Goal: Task Accomplishment & Management: Complete application form

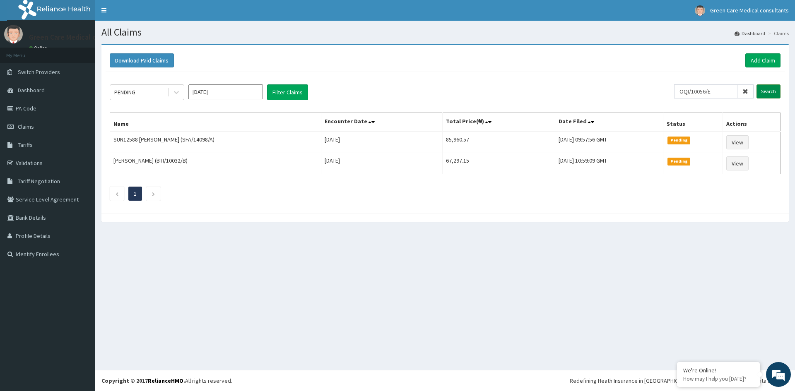
type input "OQI/10056/E"
click at [766, 91] on input "Search" at bounding box center [768, 91] width 24 height 14
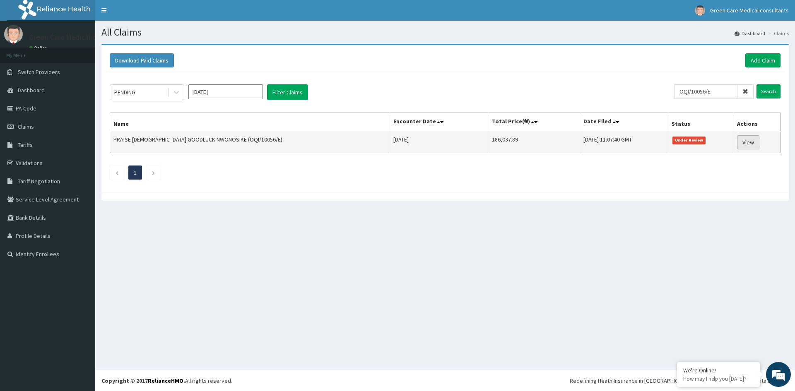
click at [744, 141] on link "View" at bounding box center [748, 142] width 22 height 14
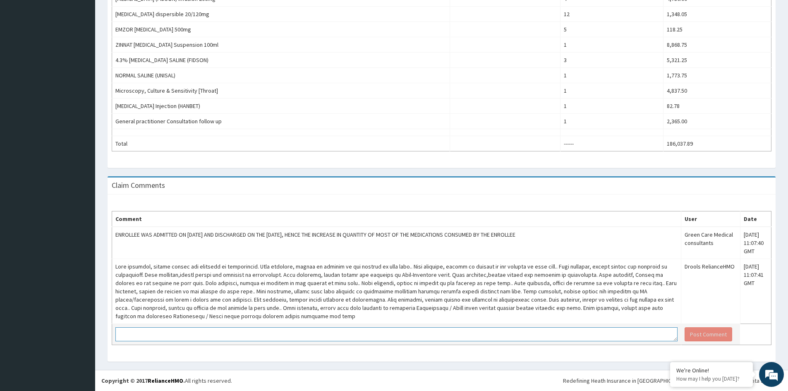
click at [244, 339] on textarea at bounding box center [396, 334] width 562 height 14
type textarea "D"
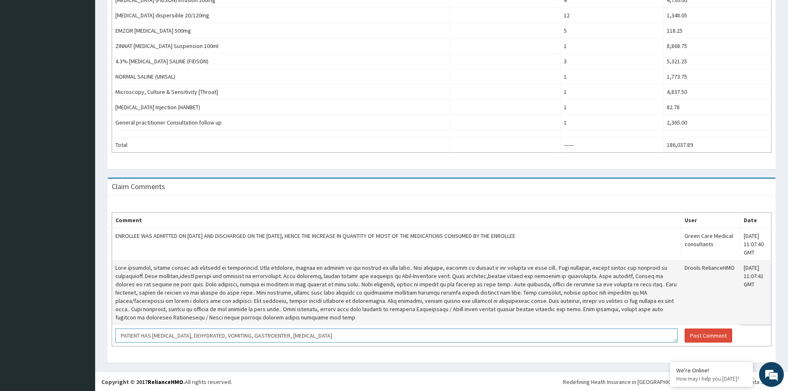
scroll to position [556, 0]
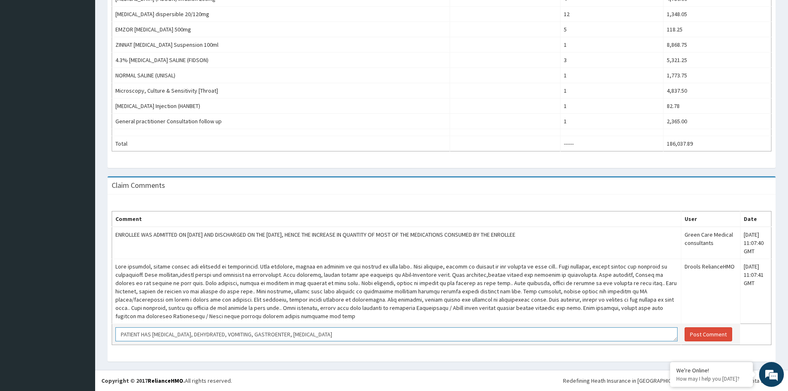
click at [290, 334] on textarea "PATIENT HAS SEVERE SEPSIS, DEHYDRATED, VOMITING, GASTROENTER, ENTERIC FEVER" at bounding box center [396, 334] width 562 height 14
click at [349, 334] on textarea "PATIENT HAS SEVERE SEPSIS, DEHYDRATED, VOMITING, GASTROENTERITIS, ENTERIC FEVER" at bounding box center [396, 334] width 562 height 14
type textarea "PATIENT HAS SEVERE SEPSIS, DEHYDRATED, VOMITING, GASTROENTERITIS, ENTERIC FEVER,"
click at [708, 334] on button "Post Comment" at bounding box center [709, 334] width 48 height 14
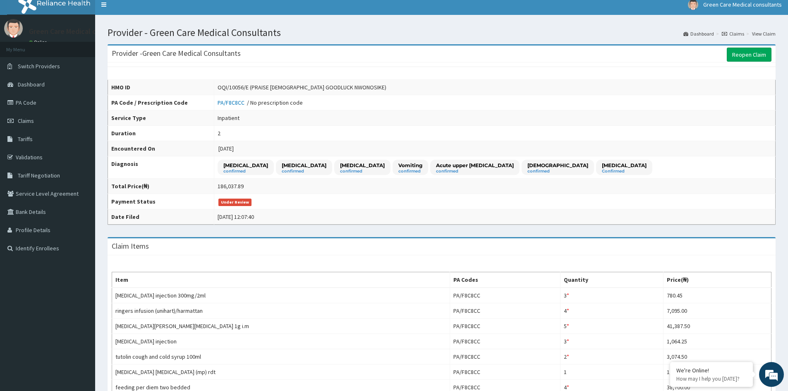
scroll to position [0, 0]
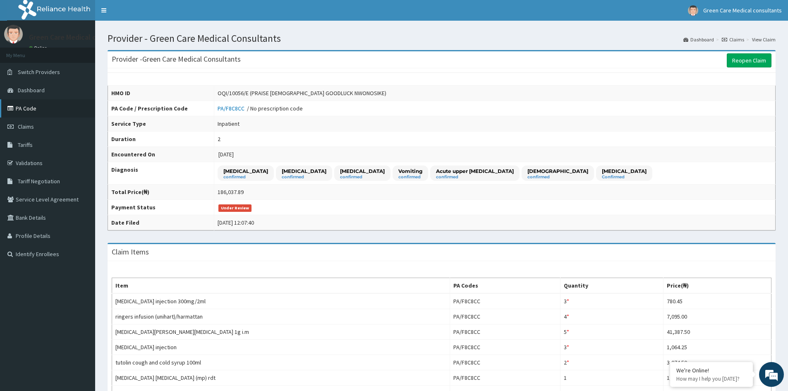
click at [28, 108] on link "PA Code" at bounding box center [47, 108] width 95 height 18
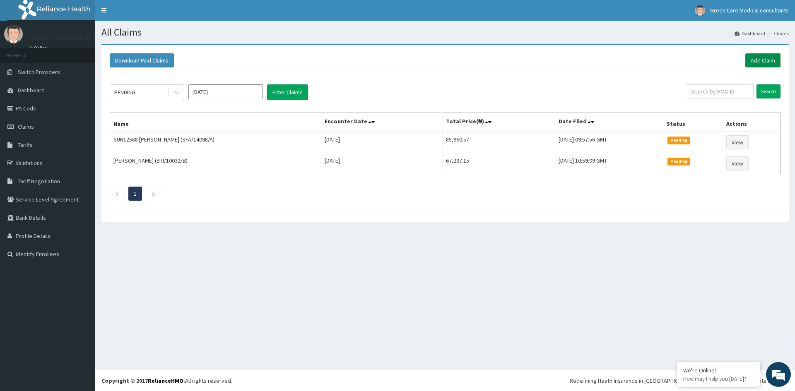
click at [766, 60] on link "Add Claim" at bounding box center [762, 60] width 35 height 14
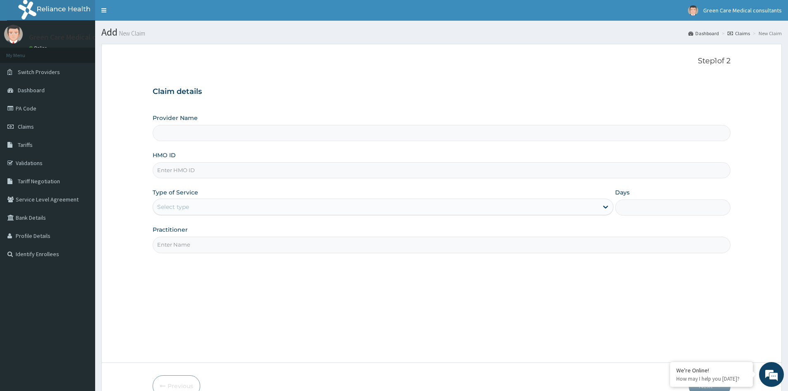
click at [253, 175] on input "HMO ID" at bounding box center [442, 170] width 578 height 16
type input "OQI/100"
type input "Green Care Medical Consultants"
type input "OQI/10056/E"
click at [247, 205] on div "Select type" at bounding box center [375, 206] width 445 height 13
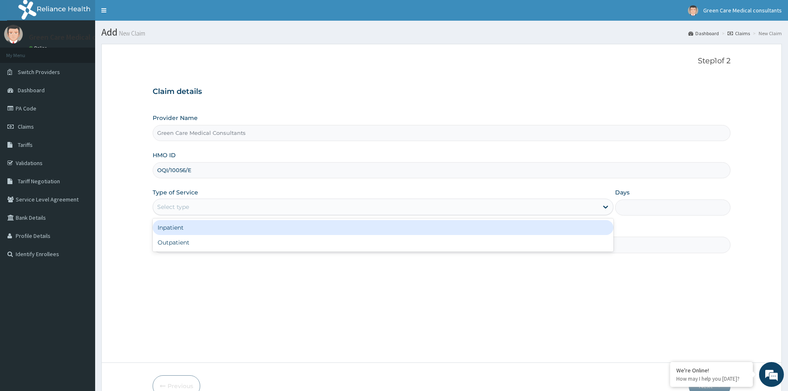
click at [248, 232] on div "Inpatient" at bounding box center [383, 227] width 461 height 15
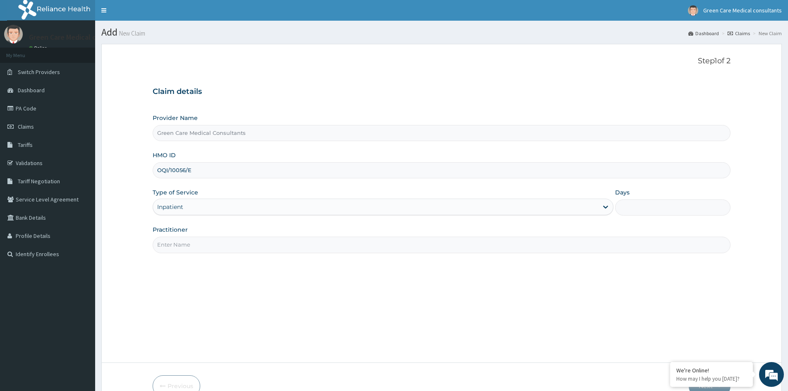
click at [624, 209] on input "Days" at bounding box center [672, 207] width 115 height 16
type input "2"
click at [306, 250] on input "Practitioner" at bounding box center [442, 245] width 578 height 16
type input "DR COOKEY"
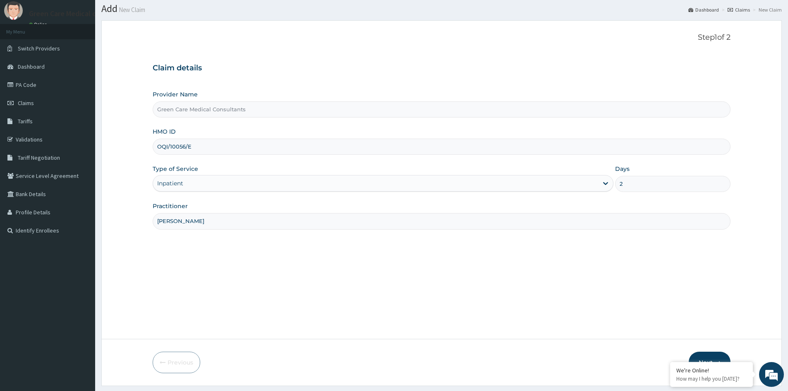
scroll to position [46, 0]
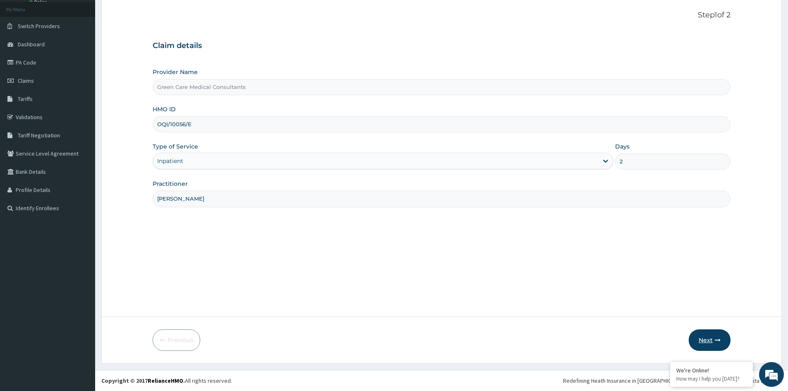
click at [713, 339] on button "Next" at bounding box center [710, 340] width 42 height 22
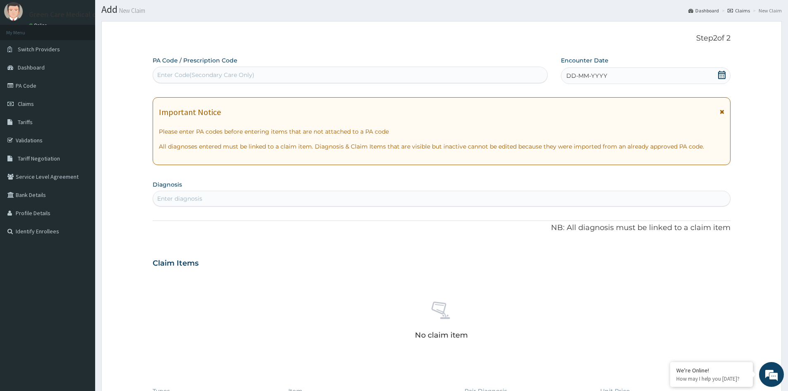
scroll to position [0, 0]
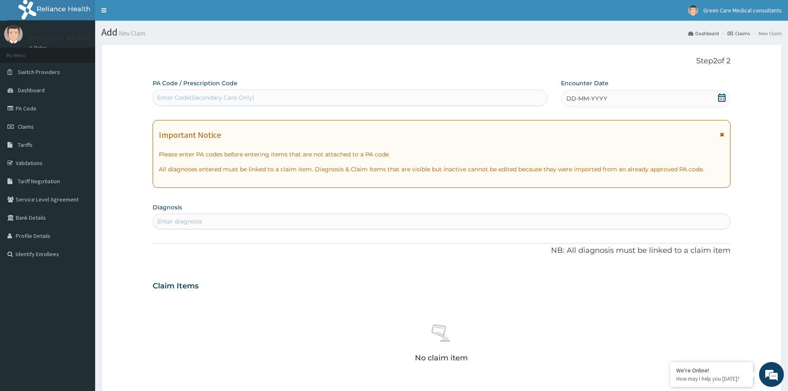
click at [233, 101] on div "Enter Code(Secondary Care Only)" at bounding box center [205, 98] width 97 height 8
paste input "PA/0C3366"
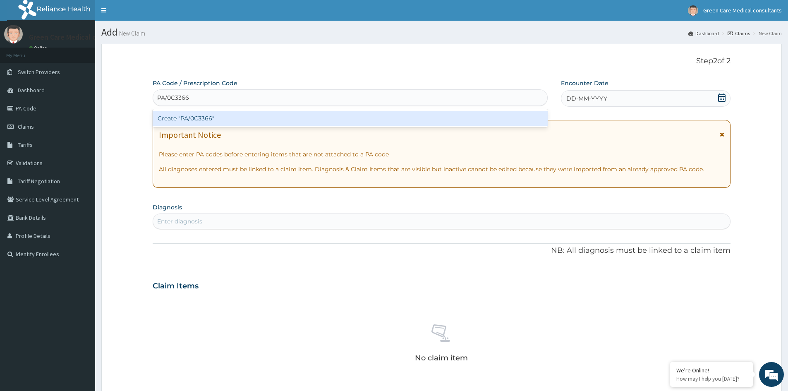
type input "PA/0C3366"
click at [300, 315] on div "PA Code / Prescription Code option Create "PA/0C3366" focused, 1 of 1. 1 result…" at bounding box center [442, 289] width 578 height 420
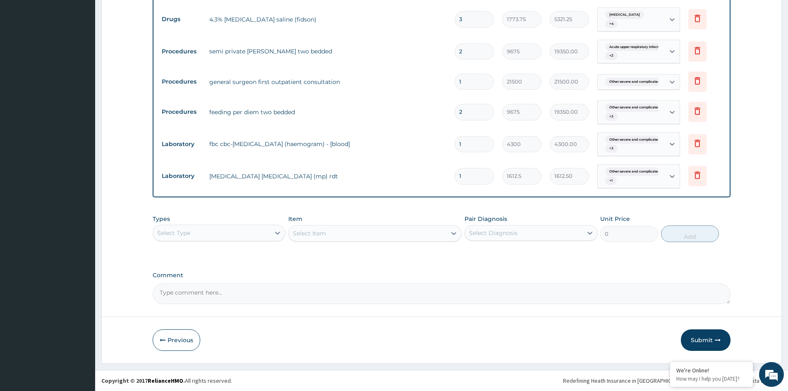
scroll to position [484, 0]
click at [705, 340] on button "Submit" at bounding box center [706, 340] width 50 height 22
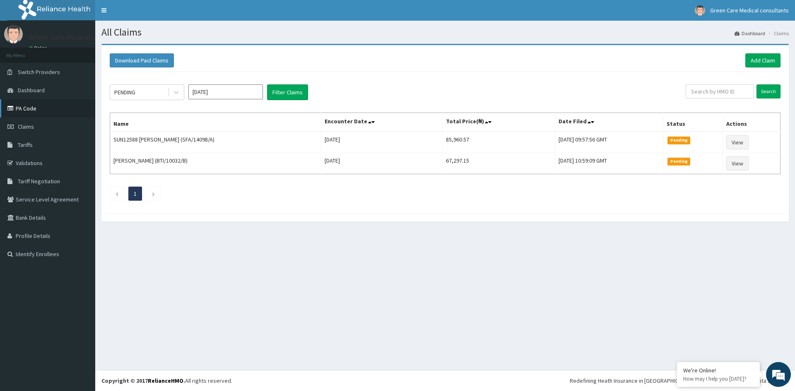
click at [25, 108] on link "PA Code" at bounding box center [47, 108] width 95 height 18
click at [754, 59] on link "Add Claim" at bounding box center [762, 60] width 35 height 14
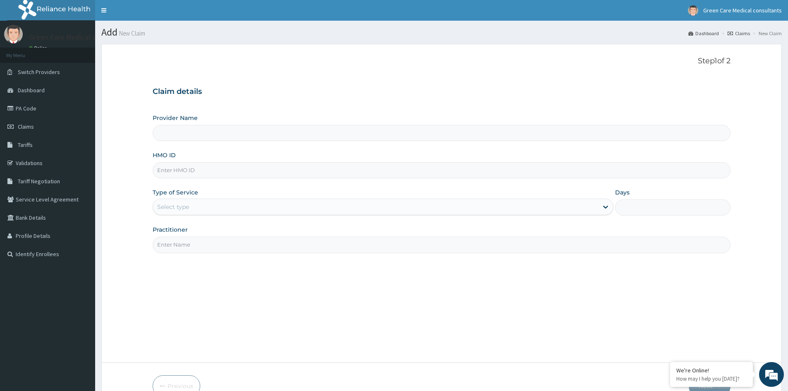
click at [216, 173] on input "HMO ID" at bounding box center [442, 170] width 578 height 16
type input "OQ"
type input "Green Care Medical Consultants"
type input "OQI/10056/E"
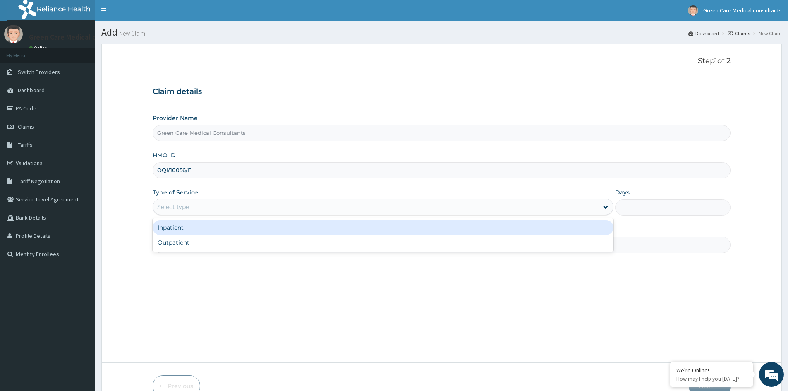
drag, startPoint x: 206, startPoint y: 204, endPoint x: 186, endPoint y: 222, distance: 27.2
click at [205, 205] on div "Select type" at bounding box center [375, 206] width 445 height 13
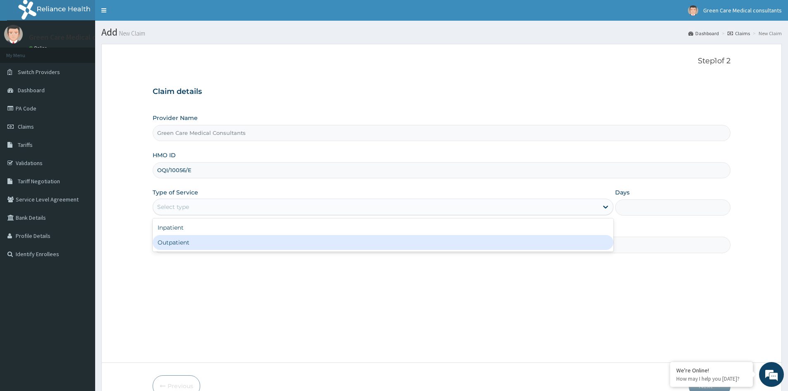
click at [183, 245] on div "Outpatient" at bounding box center [383, 242] width 461 height 15
type input "1"
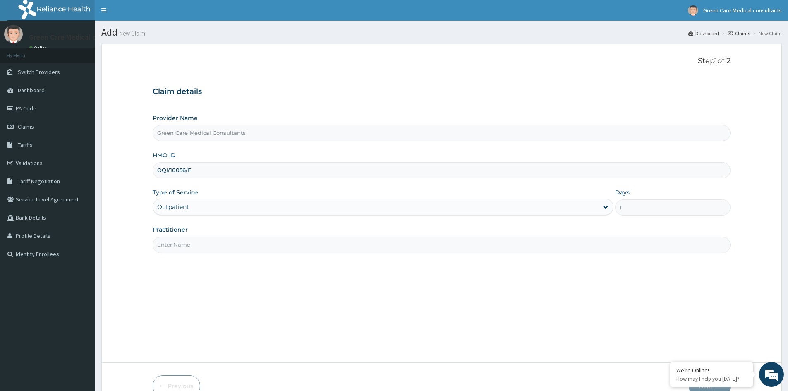
click at [203, 211] on div "Outpatient" at bounding box center [375, 206] width 445 height 13
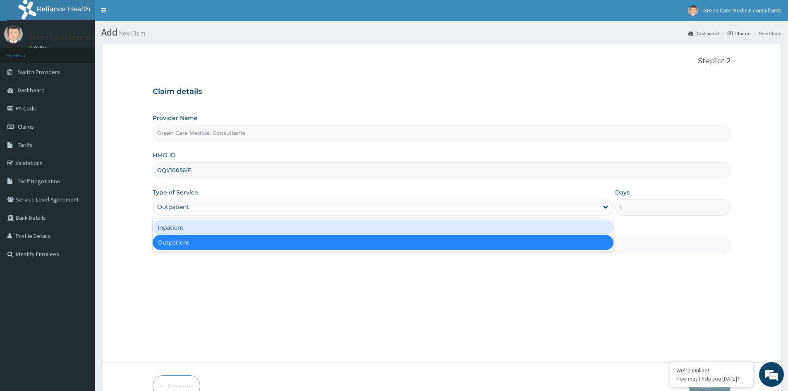
click at [185, 230] on div "Inpatient" at bounding box center [383, 227] width 461 height 15
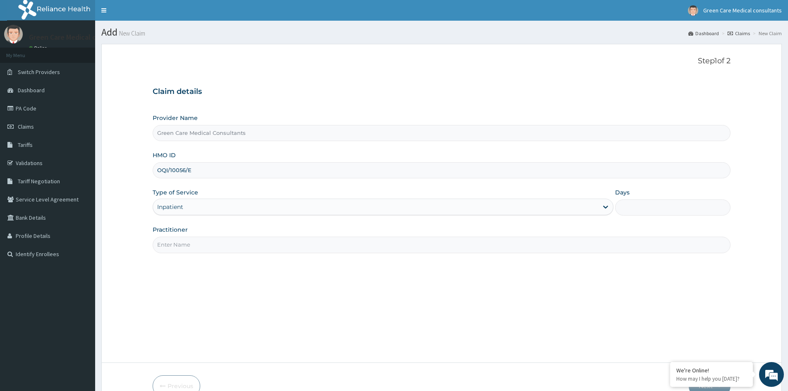
click at [192, 242] on input "Practitioner" at bounding box center [442, 245] width 578 height 16
type input "DR COOKEY"
click at [659, 212] on input "Days" at bounding box center [672, 207] width 115 height 16
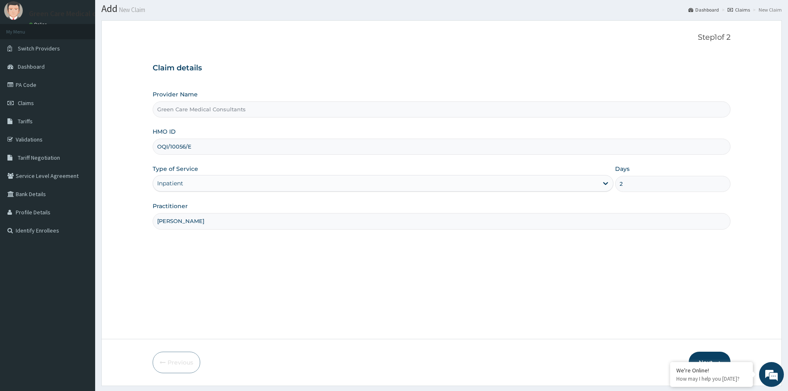
scroll to position [46, 0]
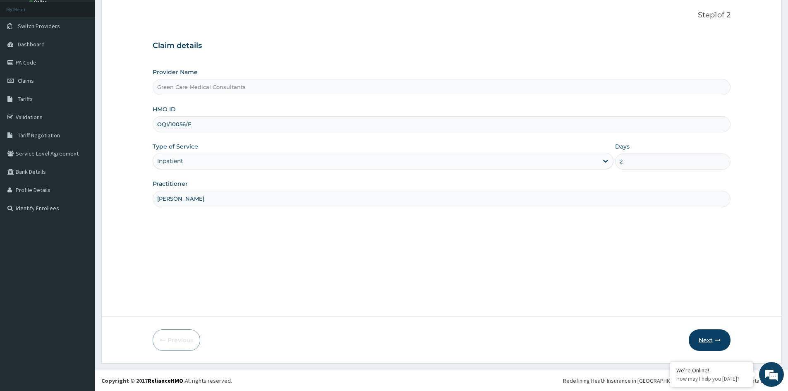
type input "2"
click at [712, 339] on button "Next" at bounding box center [710, 340] width 42 height 22
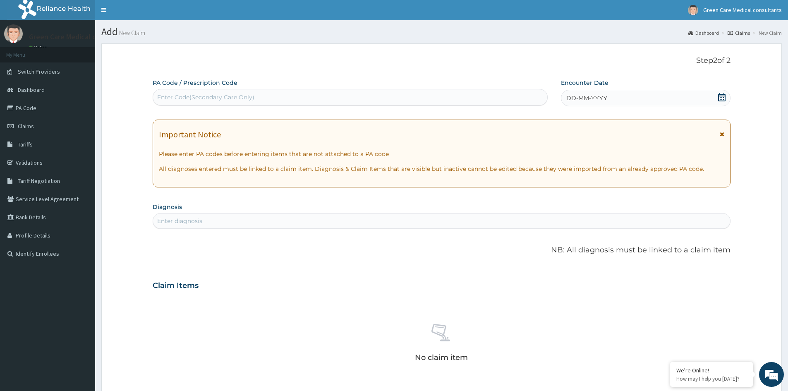
scroll to position [0, 0]
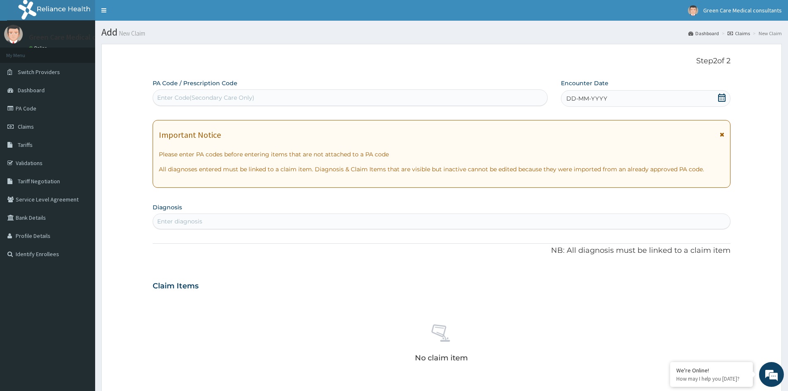
click at [308, 101] on div "Enter Code(Secondary Care Only)" at bounding box center [350, 97] width 394 height 13
paste input "PA/1300B9"
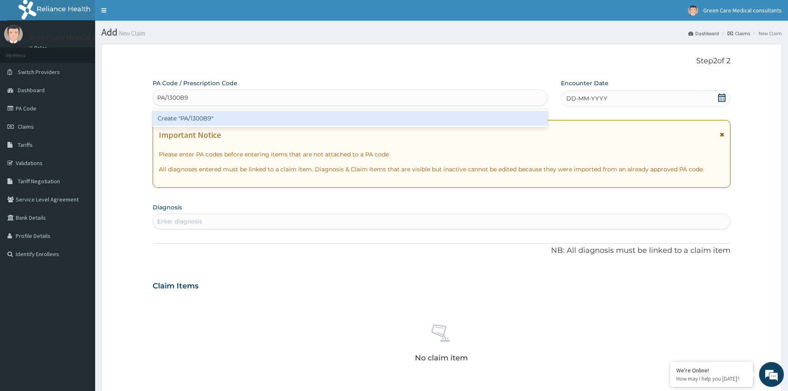
type input "PA/1300B9"
click at [286, 246] on div "PA Code / Prescription Code option Create "PA/1300B9" focused, 1 of 1. 1 result…" at bounding box center [442, 289] width 578 height 420
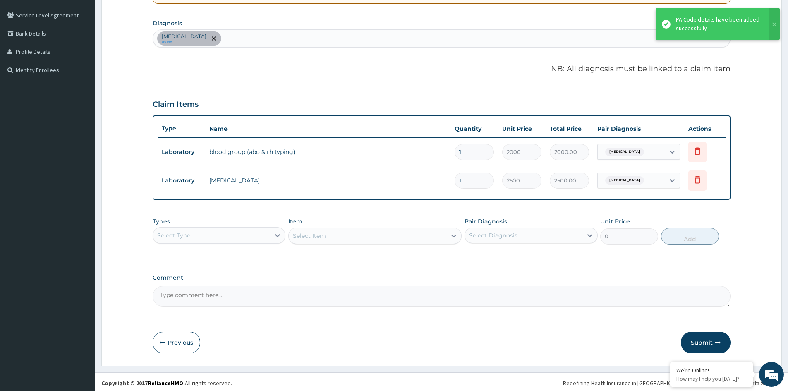
scroll to position [187, 0]
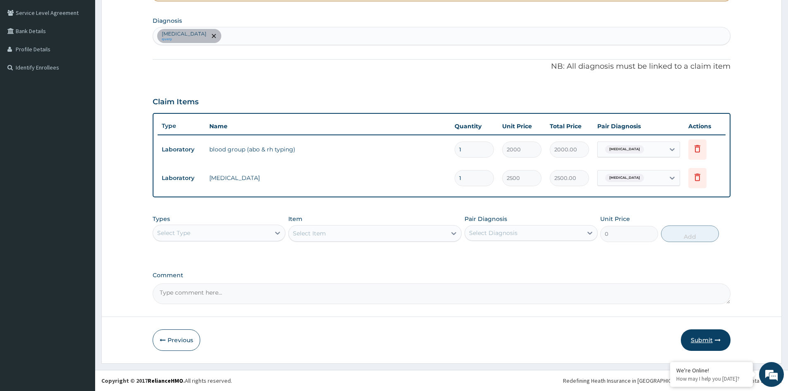
click at [704, 338] on button "Submit" at bounding box center [706, 340] width 50 height 22
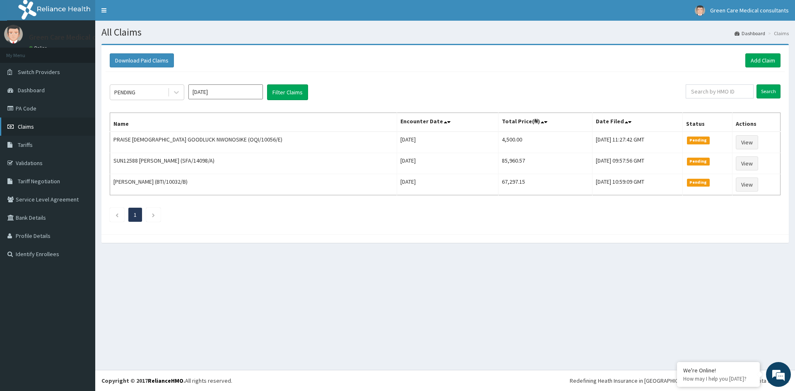
click at [24, 126] on span "Claims" at bounding box center [26, 126] width 16 height 7
type input "MVG/10011/E"
click at [765, 91] on input "Search" at bounding box center [768, 91] width 24 height 14
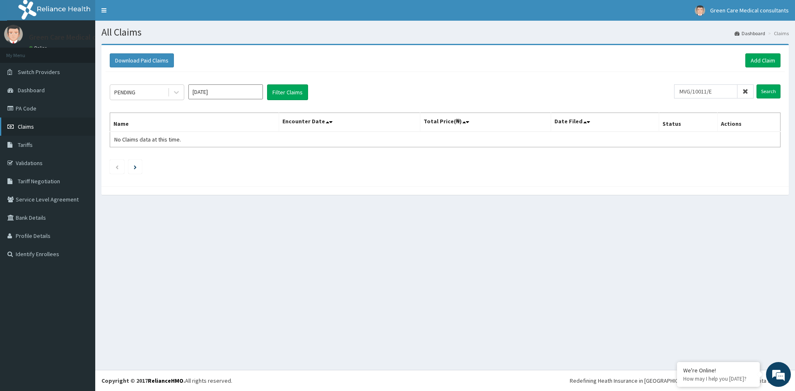
click at [34, 126] on link "Claims" at bounding box center [47, 127] width 95 height 18
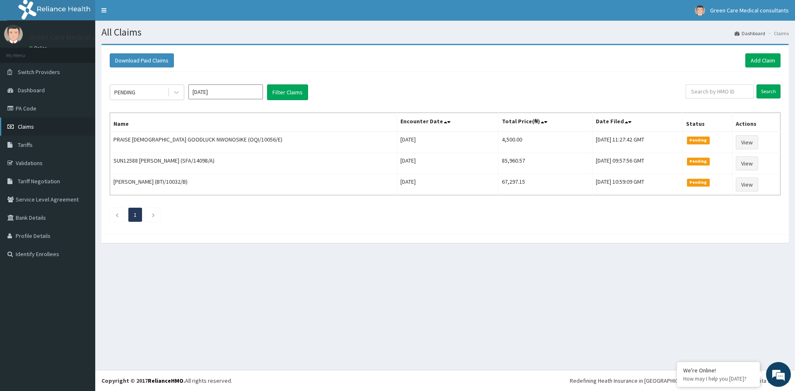
click at [22, 127] on span "Claims" at bounding box center [26, 126] width 16 height 7
click at [718, 94] on input "text" at bounding box center [719, 91] width 68 height 14
type input "MVG/10011/E"
click at [768, 91] on input "Search" at bounding box center [768, 91] width 24 height 14
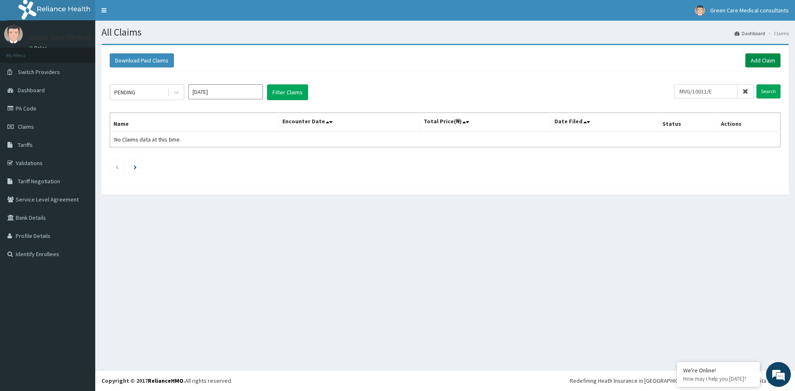
click at [758, 57] on link "Add Claim" at bounding box center [762, 60] width 35 height 14
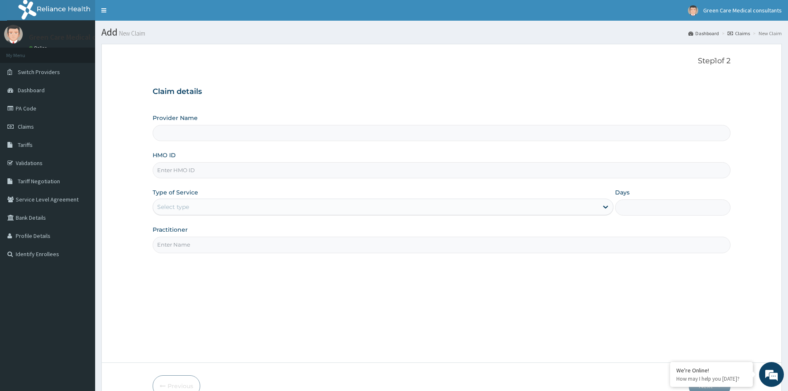
click at [192, 168] on input "HMO ID" at bounding box center [442, 170] width 578 height 16
type input "MV"
type input "Green Care Medical Consultants"
type input "MVG/10011/E"
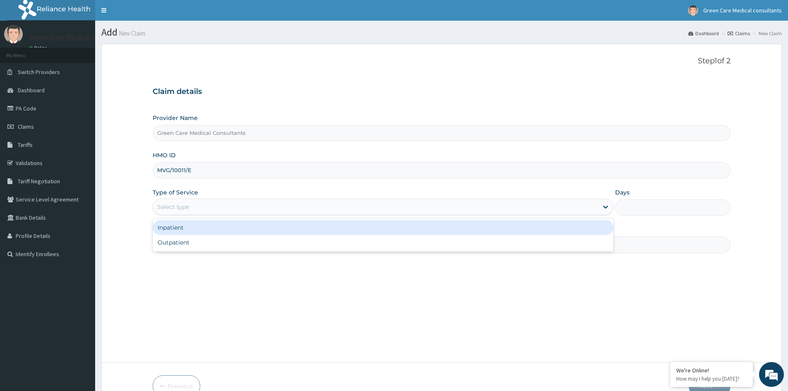
drag, startPoint x: 193, startPoint y: 208, endPoint x: 183, endPoint y: 220, distance: 15.6
click at [193, 207] on div "Select type" at bounding box center [375, 206] width 445 height 13
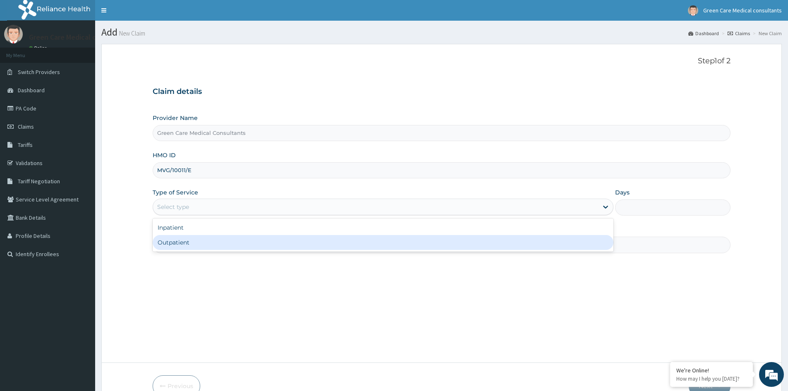
click at [177, 240] on div "Outpatient" at bounding box center [383, 242] width 461 height 15
type input "1"
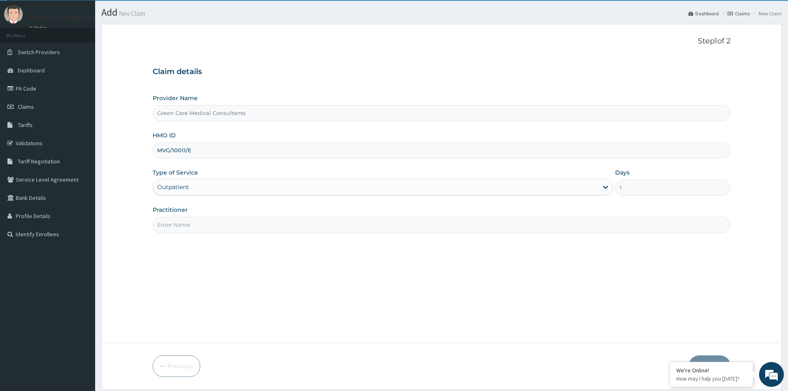
scroll to position [46, 0]
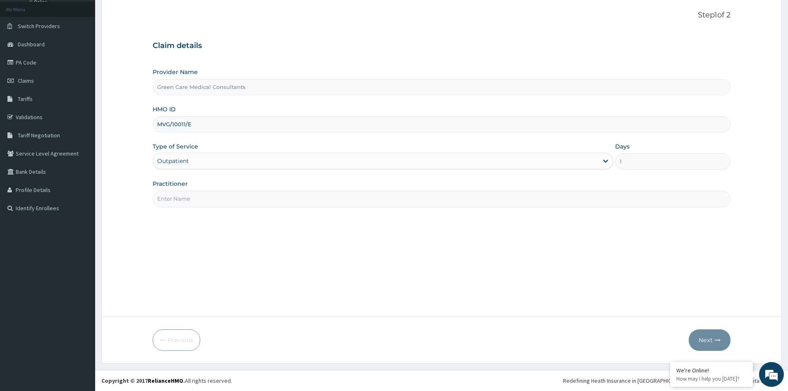
click at [203, 202] on input "Practitioner" at bounding box center [442, 199] width 578 height 16
type input "DR COOKEY"
click at [708, 336] on button "Next" at bounding box center [710, 340] width 42 height 22
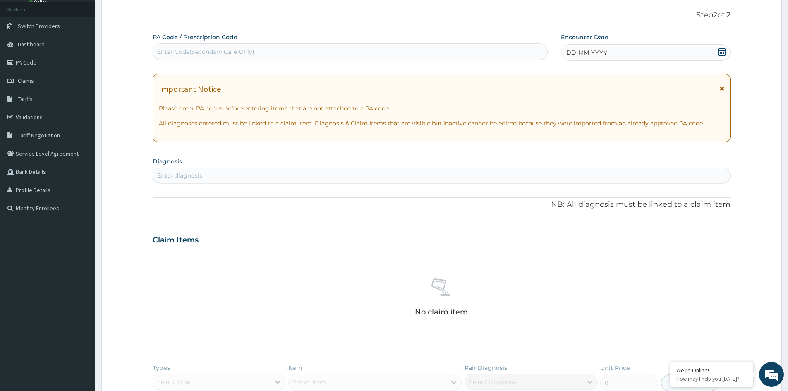
click at [620, 51] on div "DD-MM-YYYY" at bounding box center [645, 52] width 169 height 17
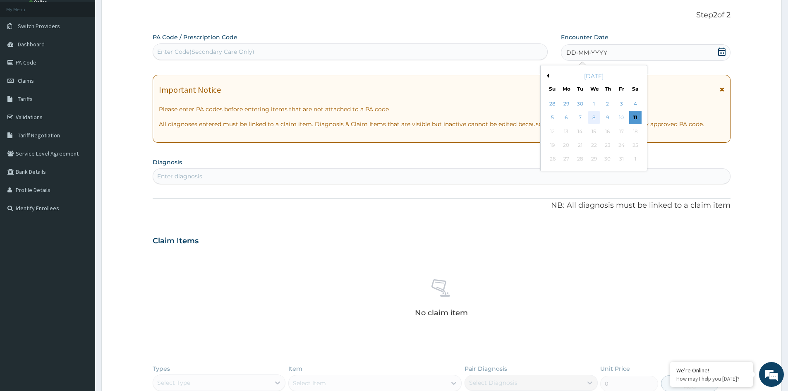
click at [597, 119] on div "8" at bounding box center [594, 118] width 12 height 12
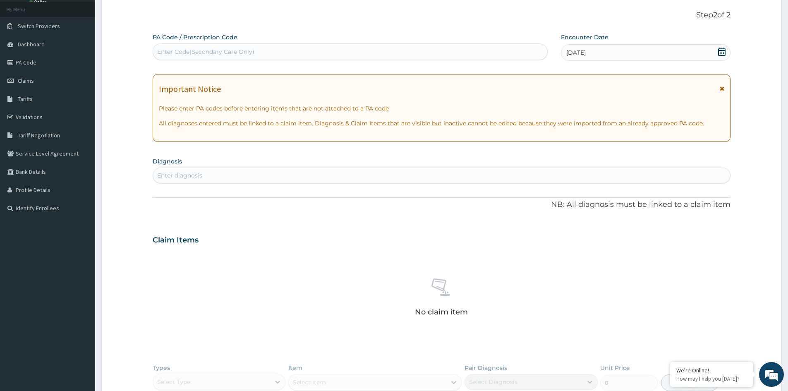
click at [189, 179] on div "Enter diagnosis" at bounding box center [179, 175] width 45 height 8
type input "M"
type input "MALA"
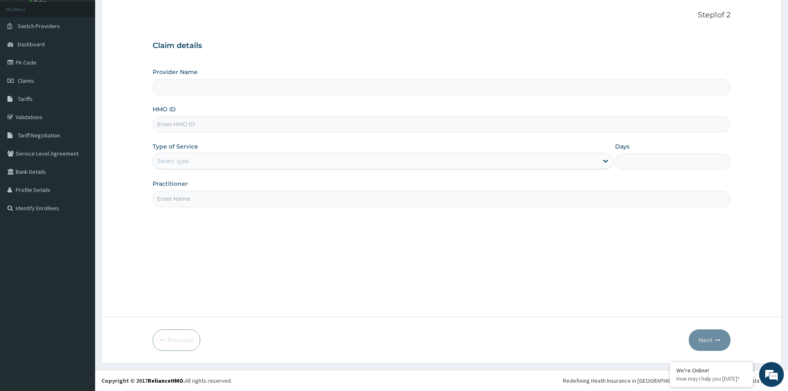
click at [212, 126] on input "HMO ID" at bounding box center [442, 124] width 578 height 16
type input "Green Care Medical Consultants"
type input "MVG/10011/E"
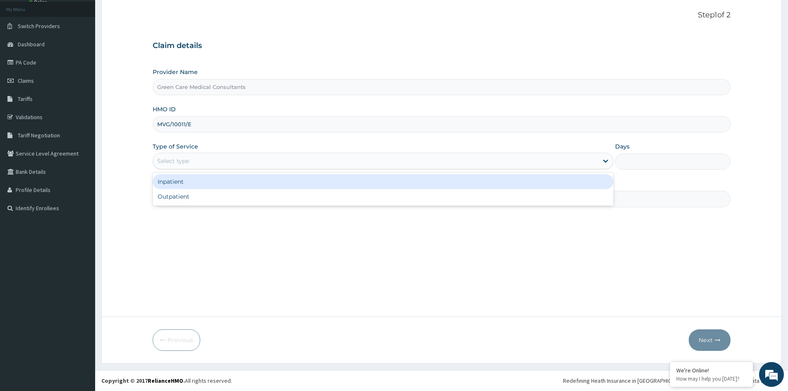
click at [194, 162] on div "Select type" at bounding box center [375, 160] width 445 height 13
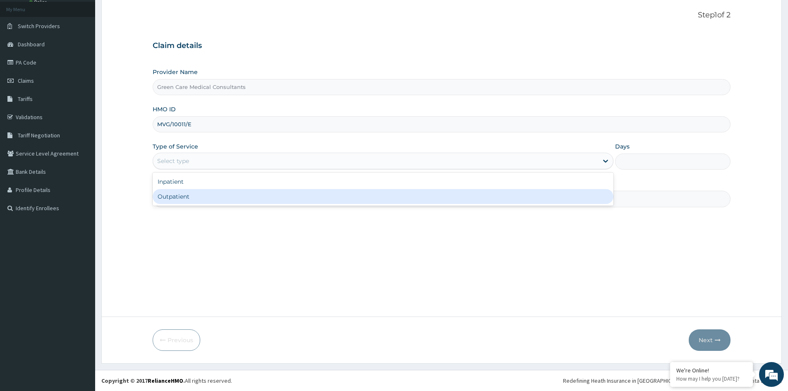
click at [187, 195] on div "Outpatient" at bounding box center [383, 196] width 461 height 15
type input "1"
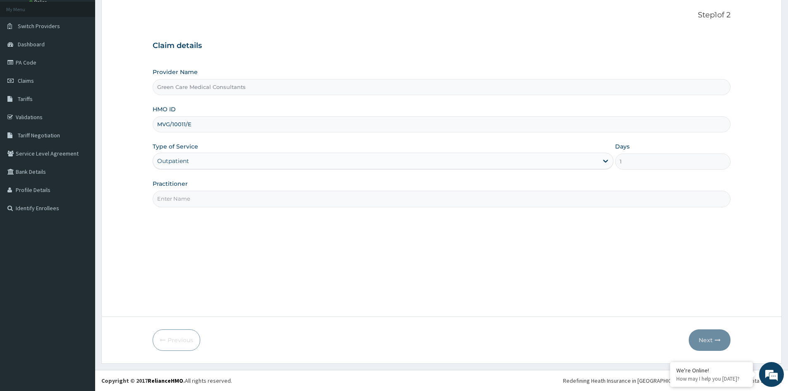
click at [215, 201] on input "Practitioner" at bounding box center [442, 199] width 578 height 16
type input "DR COOKEY"
click at [708, 339] on button "Next" at bounding box center [710, 340] width 42 height 22
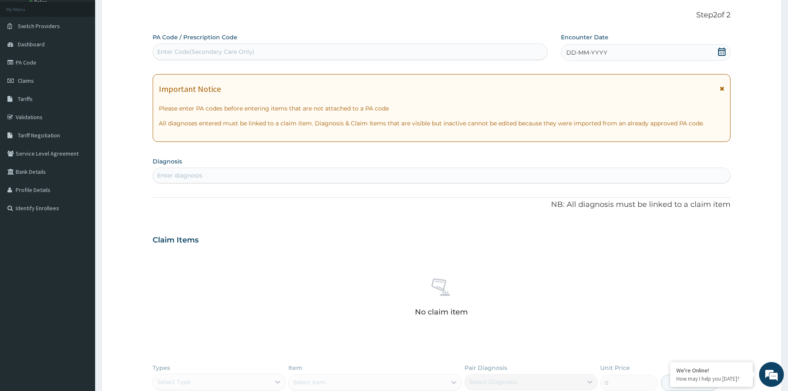
click at [724, 53] on icon at bounding box center [722, 52] width 8 height 8
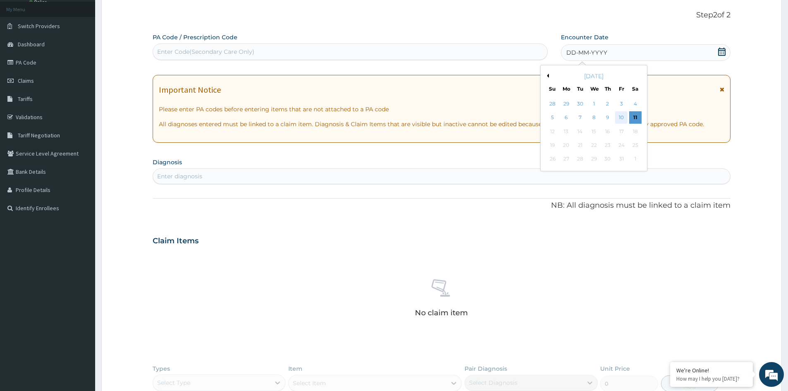
click at [623, 118] on div "10" at bounding box center [622, 118] width 12 height 12
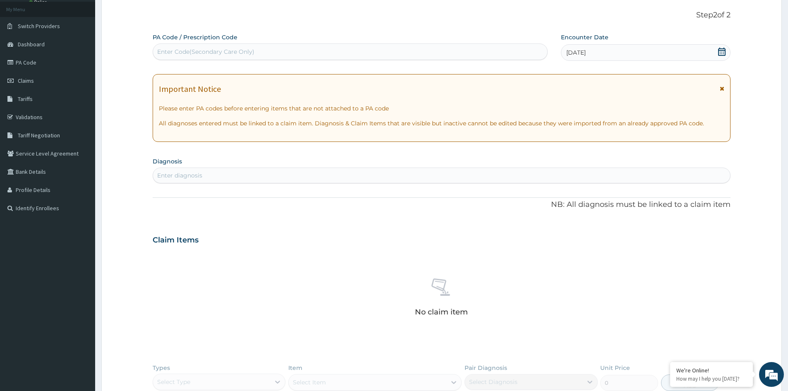
click at [275, 183] on div "Enter diagnosis" at bounding box center [442, 176] width 578 height 16
type input "M"
type input "P"
type input "M"
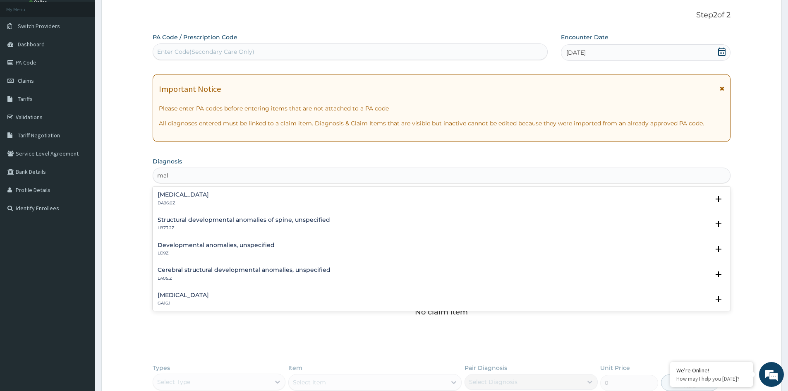
type input "mala"
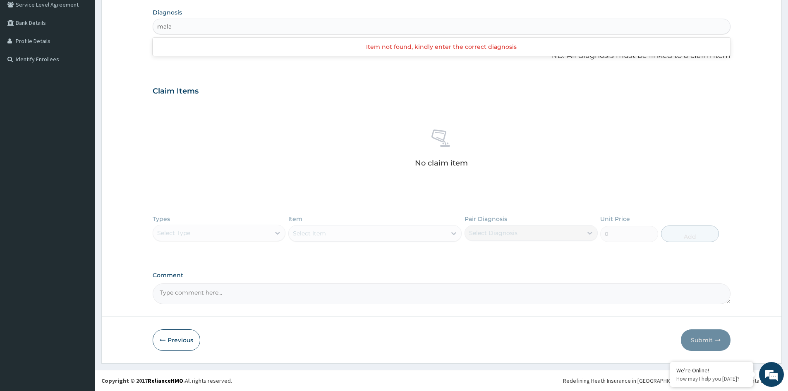
scroll to position [71, 0]
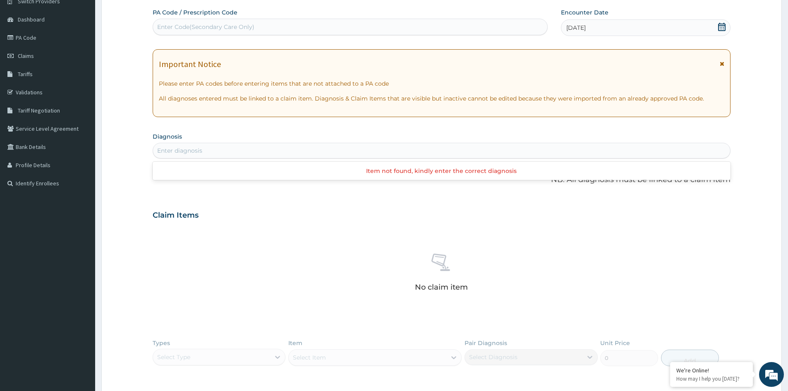
click at [269, 146] on div "Enter diagnosis" at bounding box center [441, 150] width 577 height 13
type input "m"
type input "malaria"
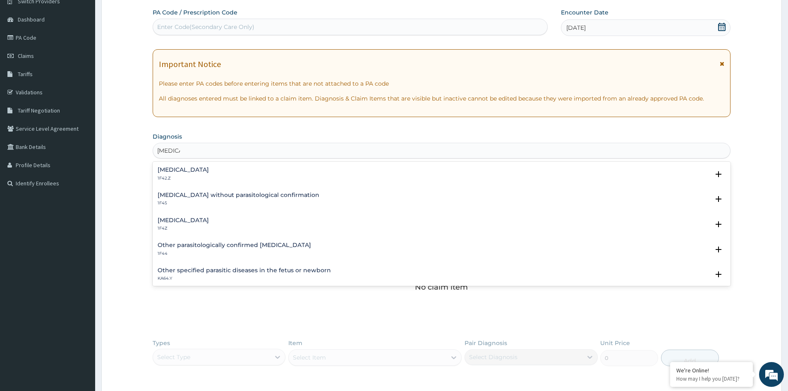
click at [209, 169] on h4 "Plasmodium malariae malaria without complication" at bounding box center [183, 170] width 51 height 6
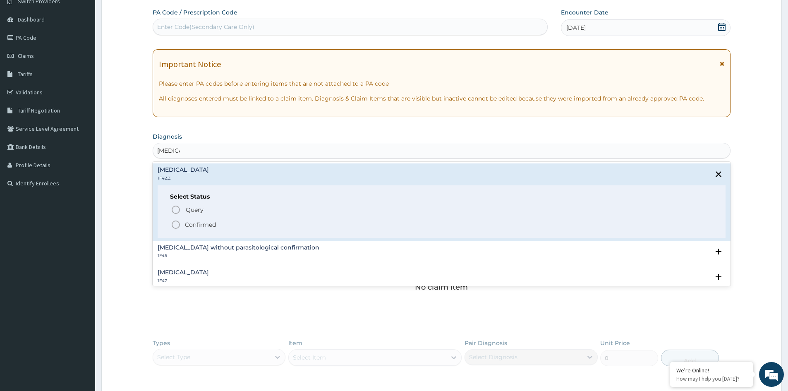
click at [208, 223] on p "Confirmed" at bounding box center [200, 225] width 31 height 8
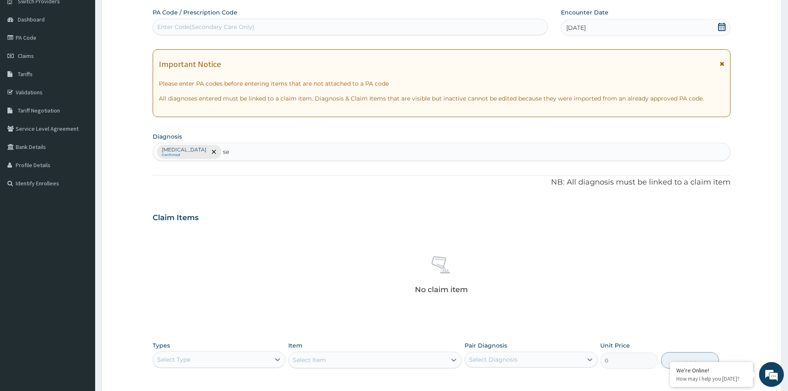
type input "s"
type input "acute"
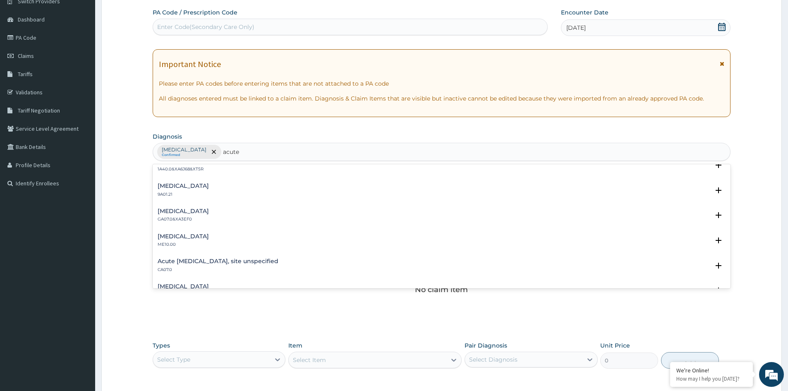
scroll to position [828, 0]
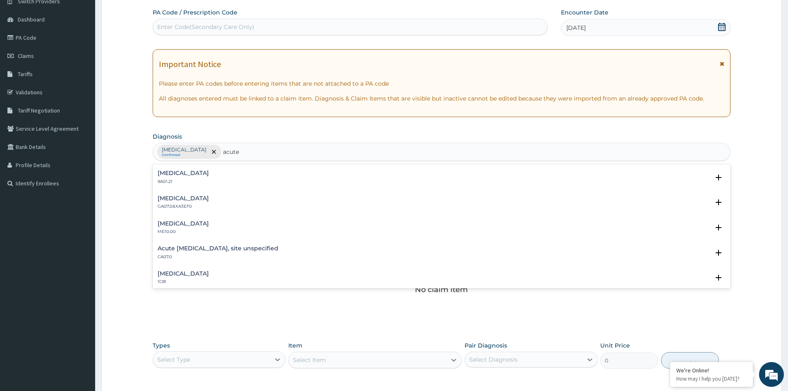
click at [244, 249] on h4 "Acute upper respiratory infection, site unspecified" at bounding box center [218, 248] width 121 height 6
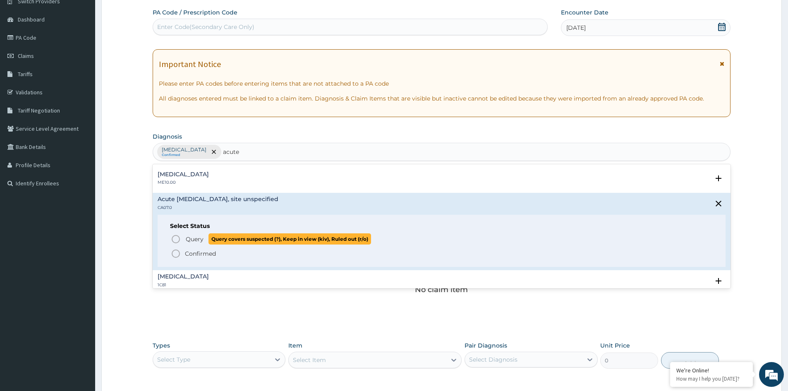
scroll to position [911, 0]
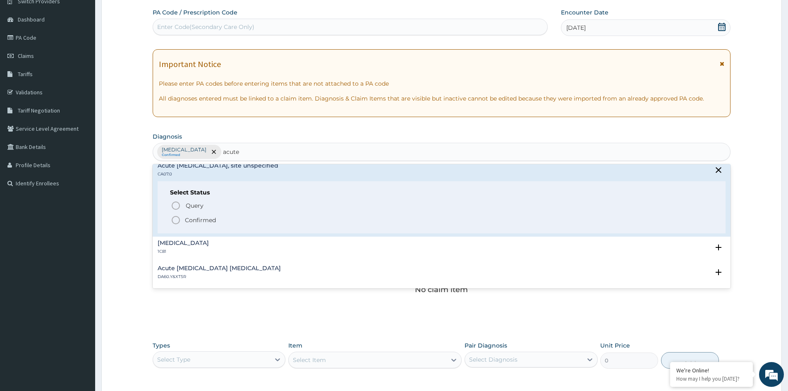
click at [205, 219] on p "Confirmed" at bounding box center [200, 220] width 31 height 8
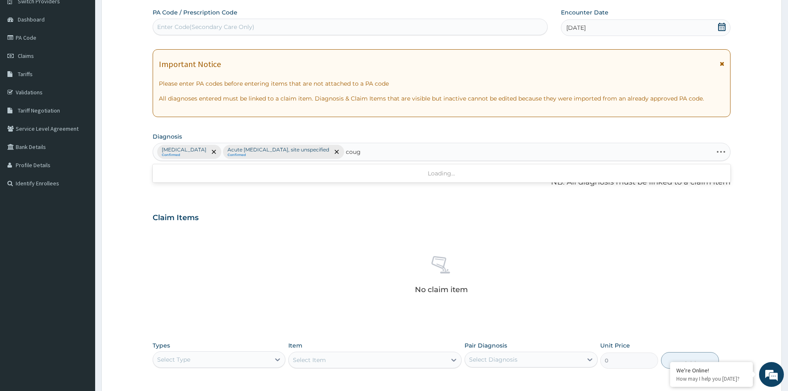
type input "cough"
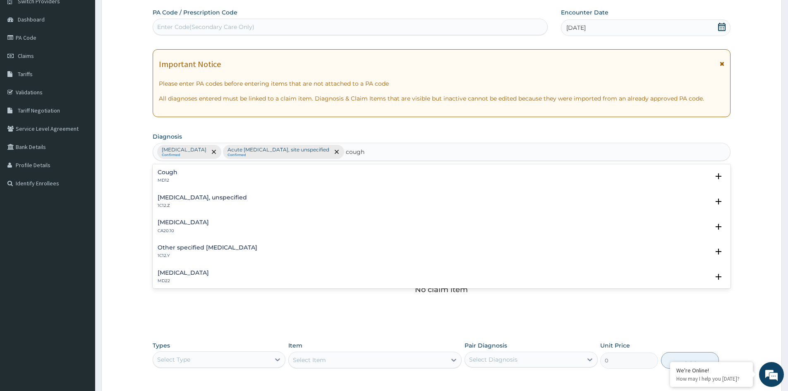
click at [165, 177] on div "Cough MD12" at bounding box center [168, 176] width 20 height 14
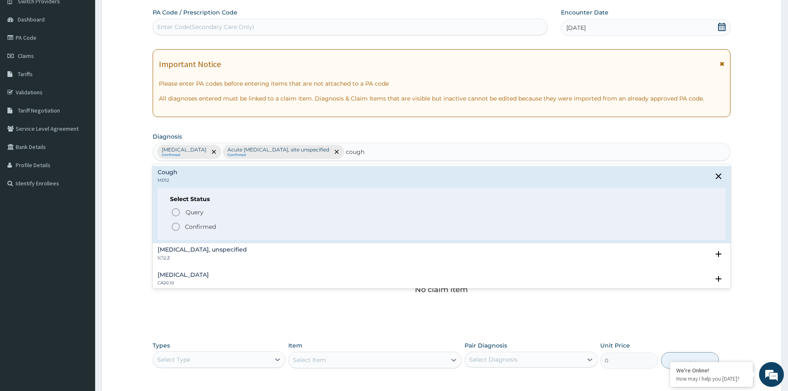
click at [191, 224] on p "Confirmed" at bounding box center [200, 227] width 31 height 8
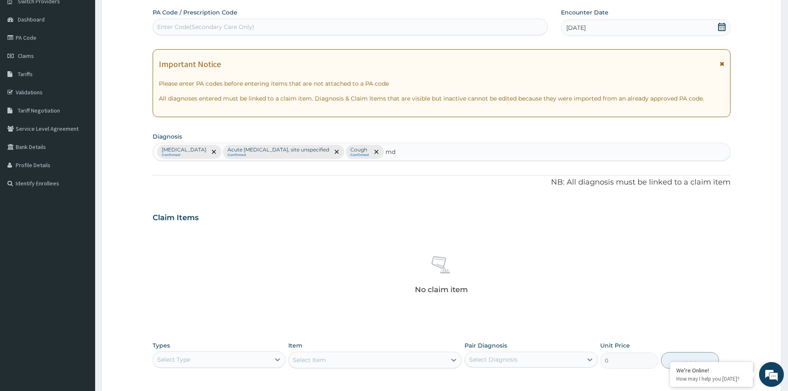
type input "m"
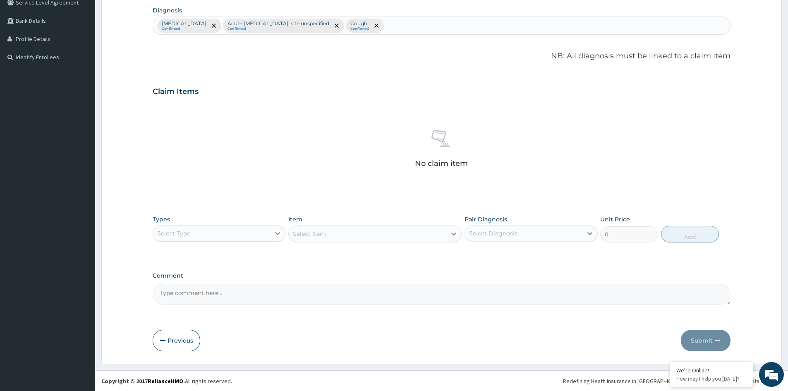
scroll to position [197, 0]
drag, startPoint x: 238, startPoint y: 233, endPoint x: 220, endPoint y: 243, distance: 20.5
click at [238, 235] on div "Select Type" at bounding box center [211, 232] width 117 height 13
click at [175, 287] on div "Procedures" at bounding box center [219, 283] width 133 height 15
click at [366, 235] on div "Select Item" at bounding box center [368, 233] width 158 height 13
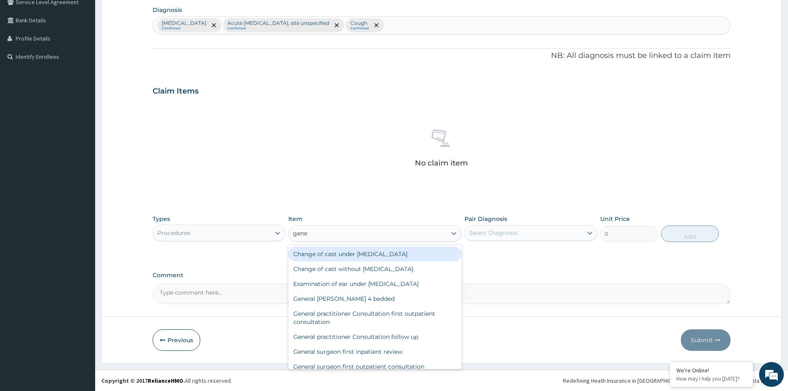
type input "gener"
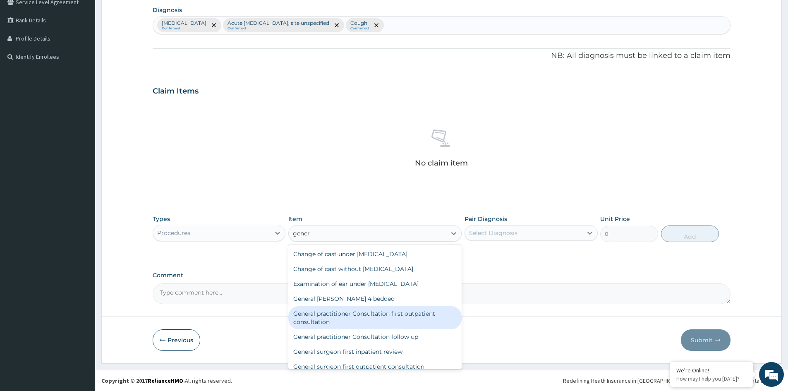
drag, startPoint x: 374, startPoint y: 316, endPoint x: 444, endPoint y: 291, distance: 74.4
click at [377, 315] on div "General practitioner Consultation first outpatient consultation" at bounding box center [374, 317] width 173 height 23
type input "3547.5"
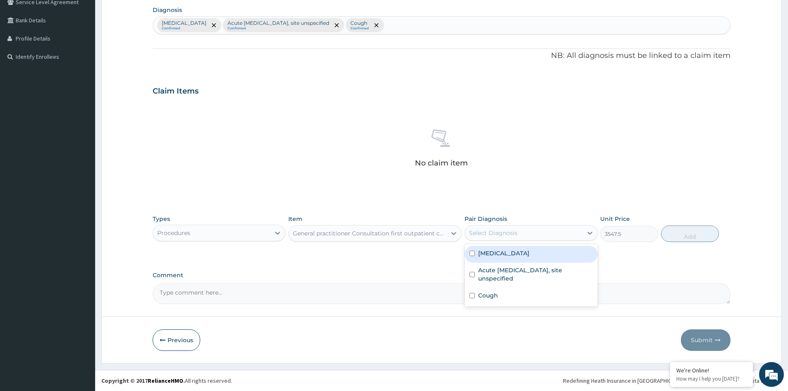
click at [505, 235] on div "Select Diagnosis" at bounding box center [493, 233] width 48 height 8
drag, startPoint x: 501, startPoint y: 254, endPoint x: 499, endPoint y: 284, distance: 30.3
click at [501, 255] on label "Plasmodium malariae malaria without complication" at bounding box center [503, 253] width 51 height 8
checkbox input "true"
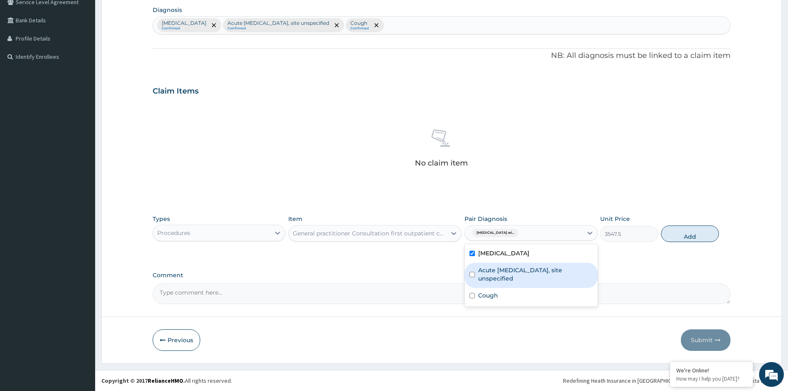
drag, startPoint x: 499, startPoint y: 283, endPoint x: 490, endPoint y: 312, distance: 30.6
click at [499, 283] on label "Acute upper respiratory infection, site unspecified" at bounding box center [535, 274] width 114 height 17
checkbox input "true"
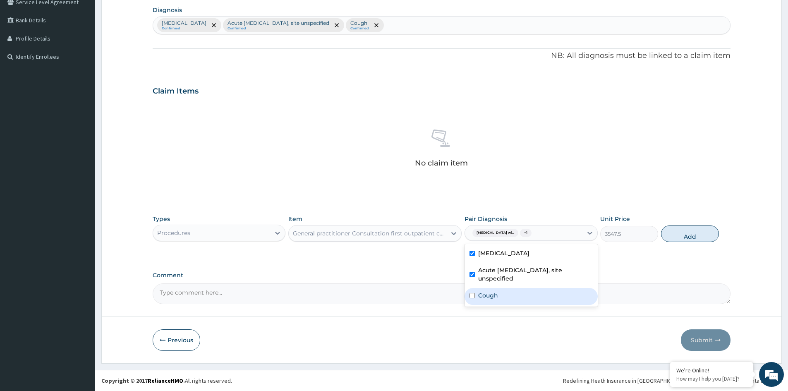
drag, startPoint x: 492, startPoint y: 308, endPoint x: 508, endPoint y: 303, distance: 16.6
click at [497, 305] on div "Cough" at bounding box center [531, 296] width 133 height 17
checkbox input "true"
click at [671, 239] on button "Add" at bounding box center [690, 234] width 58 height 17
type input "0"
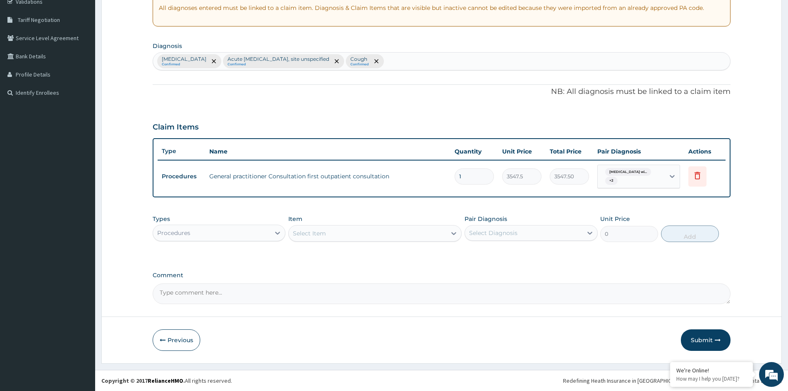
scroll to position [161, 0]
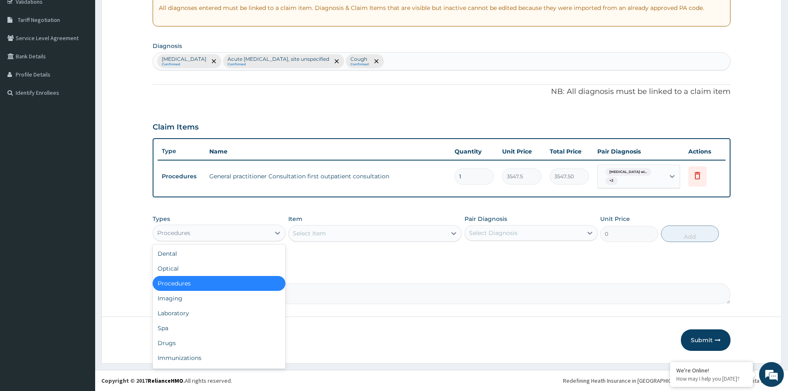
click at [235, 236] on div "Procedures" at bounding box center [211, 232] width 117 height 13
click at [182, 314] on div "Laboratory" at bounding box center [219, 313] width 133 height 15
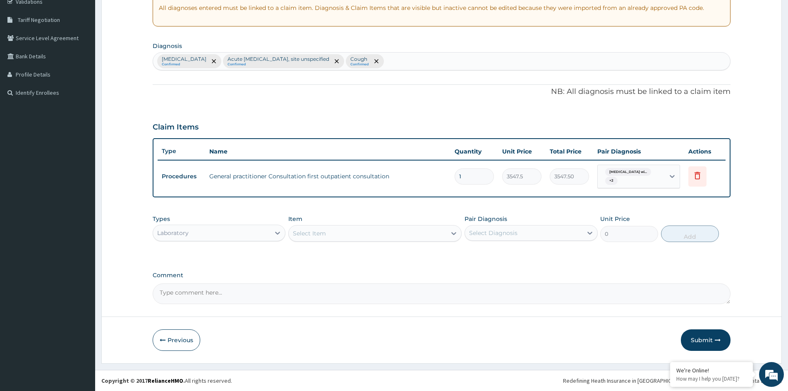
click at [422, 235] on div "Select Item" at bounding box center [368, 233] width 158 height 13
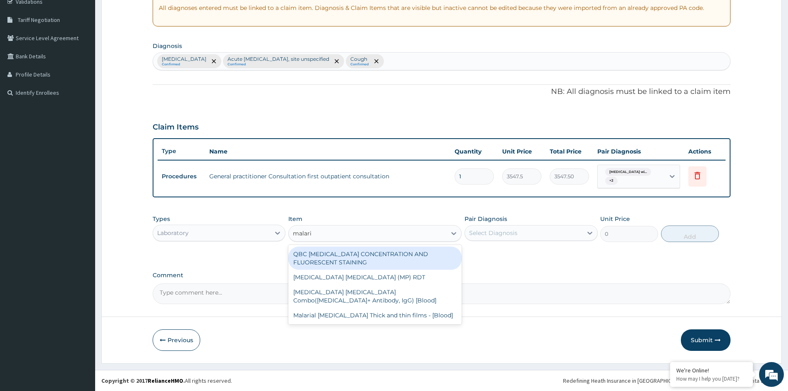
type input "malaria"
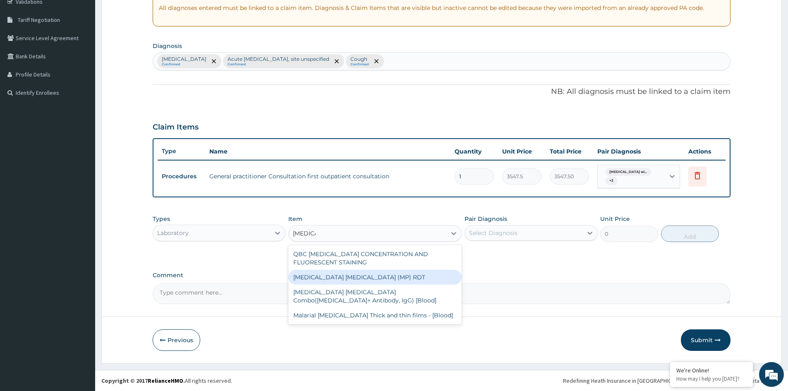
click at [342, 280] on div "MALARIA PARASITE (MP) RDT" at bounding box center [374, 277] width 173 height 15
type input "1612.5"
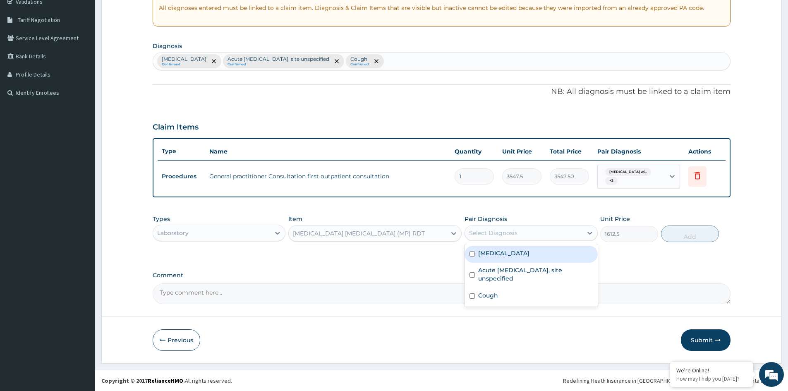
click at [509, 231] on div "Select Diagnosis" at bounding box center [493, 233] width 48 height 8
drag, startPoint x: 500, startPoint y: 260, endPoint x: 504, endPoint y: 261, distance: 4.7
click at [502, 257] on label "Plasmodium malariae malaria without complication" at bounding box center [503, 253] width 51 height 8
checkbox input "true"
drag, startPoint x: 703, startPoint y: 235, endPoint x: 693, endPoint y: 236, distance: 10.4
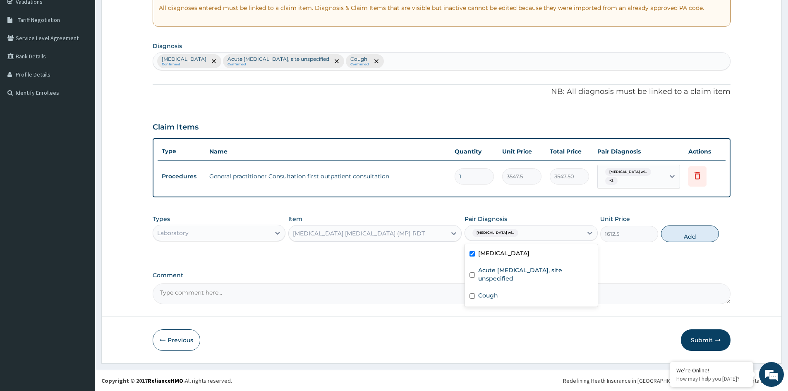
click at [701, 235] on button "Add" at bounding box center [690, 234] width 58 height 17
type input "0"
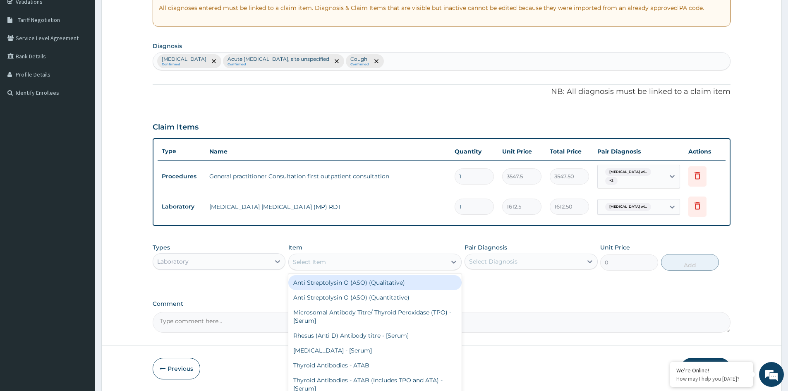
click at [378, 264] on div "Select Item" at bounding box center [368, 261] width 158 height 13
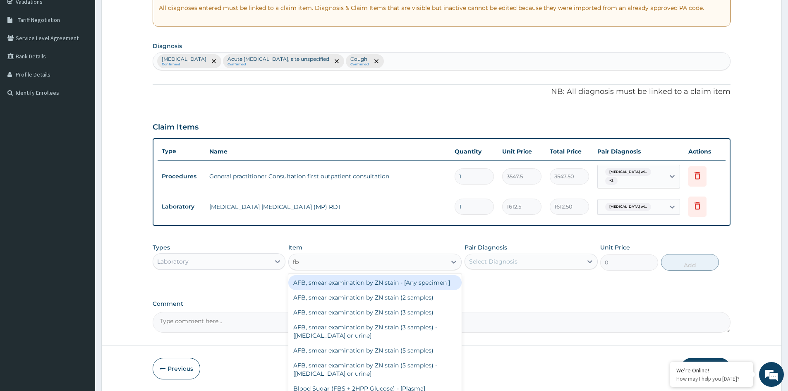
type input "fbc"
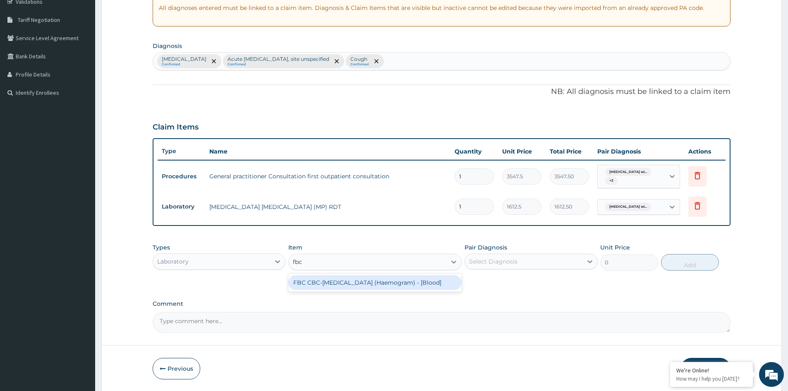
drag, startPoint x: 410, startPoint y: 284, endPoint x: 435, endPoint y: 282, distance: 24.5
click at [413, 284] on div "FBC CBC-Complete Blood Count (Haemogram) - [Blood]" at bounding box center [374, 282] width 173 height 15
type input "4300"
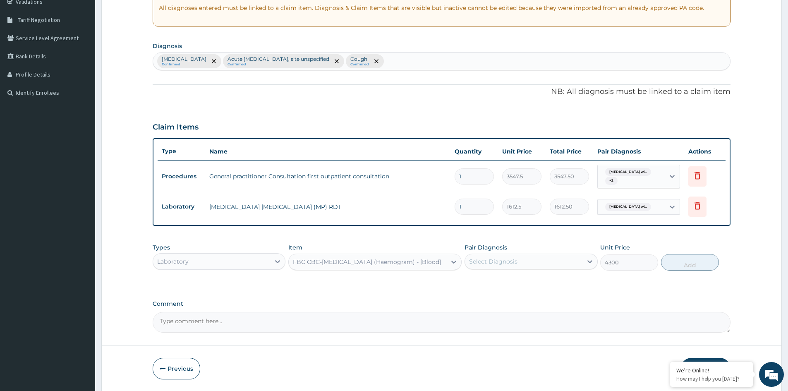
click at [490, 263] on div "Select Diagnosis" at bounding box center [493, 261] width 48 height 8
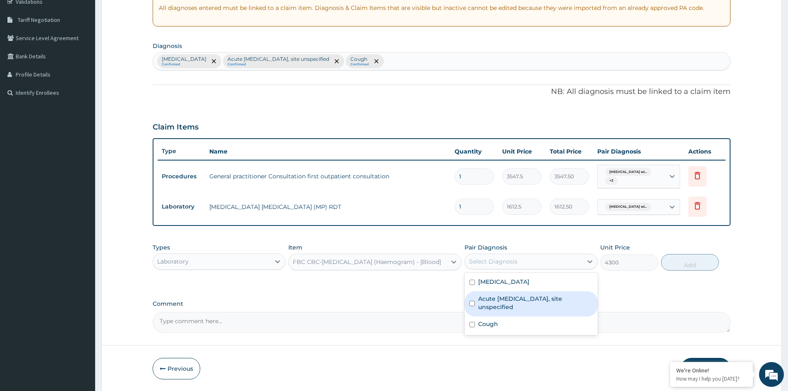
drag, startPoint x: 491, startPoint y: 316, endPoint x: 490, endPoint y: 323, distance: 7.1
click at [492, 311] on label "Acute upper respiratory infection, site unspecified" at bounding box center [535, 303] width 114 height 17
checkbox input "true"
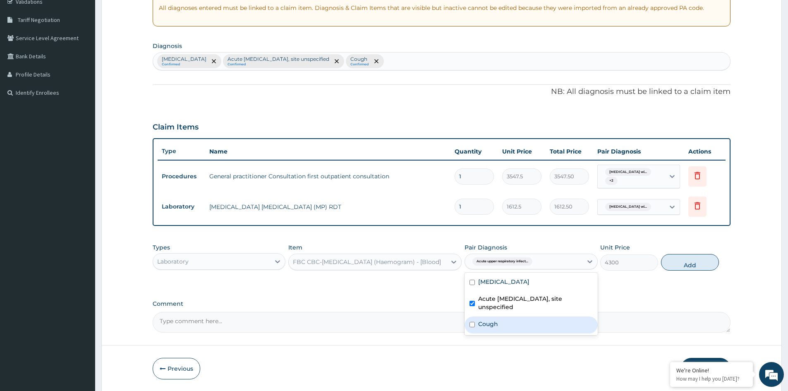
click at [487, 328] on label "Cough" at bounding box center [488, 324] width 20 height 8
checkbox input "true"
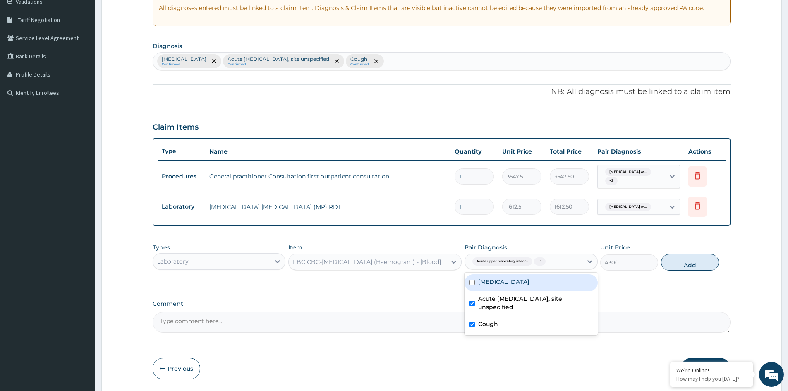
click at [494, 283] on label "Plasmodium malariae malaria without complication" at bounding box center [503, 282] width 51 height 8
checkbox input "true"
click at [691, 264] on button "Add" at bounding box center [690, 262] width 58 height 17
type input "0"
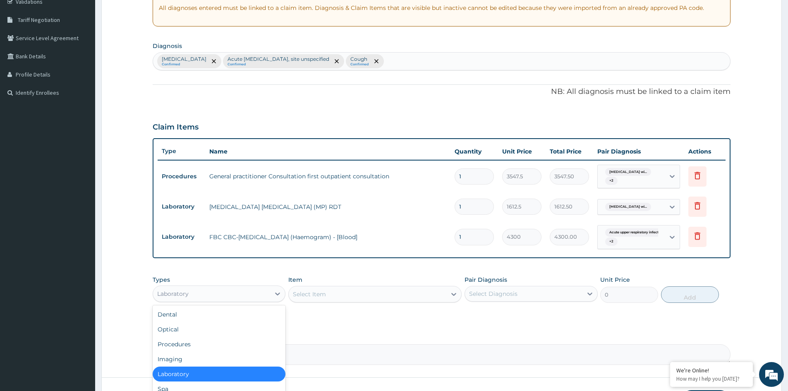
click at [172, 288] on div "Laboratory" at bounding box center [211, 293] width 117 height 13
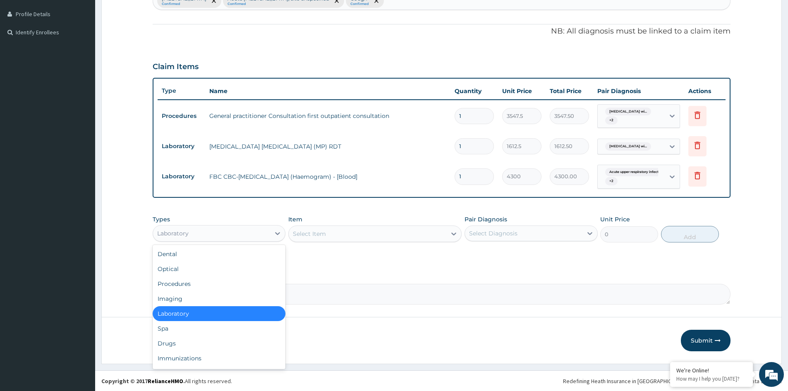
scroll to position [222, 0]
click at [178, 339] on div "Drugs" at bounding box center [219, 343] width 133 height 15
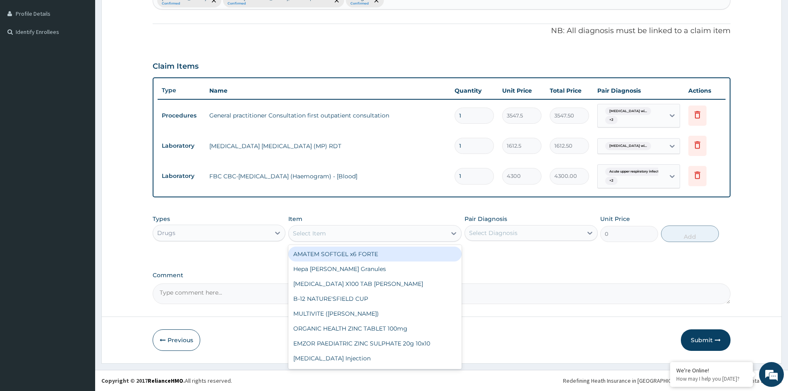
click at [368, 235] on div "Select Item" at bounding box center [368, 233] width 158 height 13
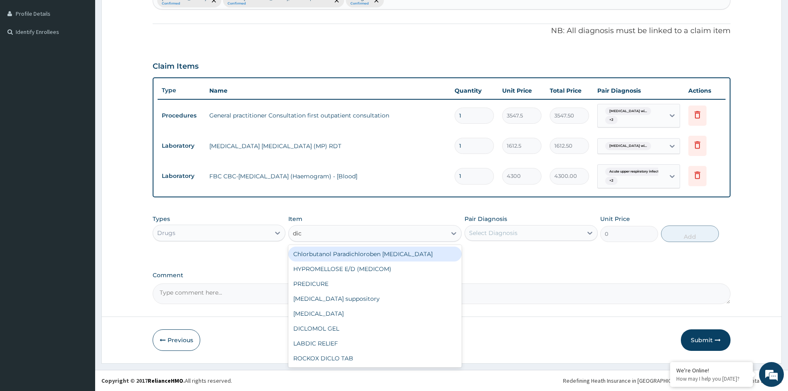
type input "dicl"
drag, startPoint x: 317, startPoint y: 253, endPoint x: 326, endPoint y: 255, distance: 9.0
click at [320, 254] on div "Diclofenac suppository" at bounding box center [374, 254] width 173 height 15
type input "118.25"
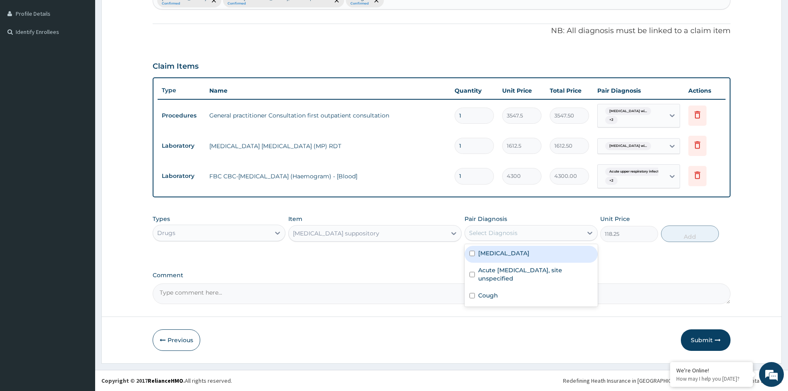
click at [545, 226] on div "Select Diagnosis" at bounding box center [523, 232] width 117 height 13
click at [512, 251] on label "Plasmodium malariae malaria without complication" at bounding box center [503, 253] width 51 height 8
checkbox input "true"
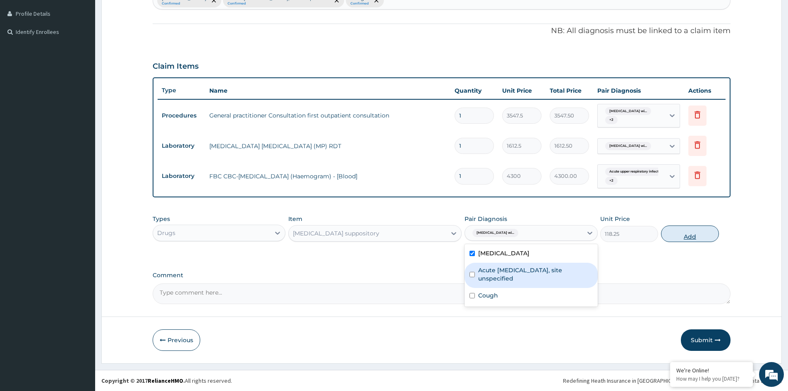
click at [694, 236] on button "Add" at bounding box center [690, 234] width 58 height 17
type input "0"
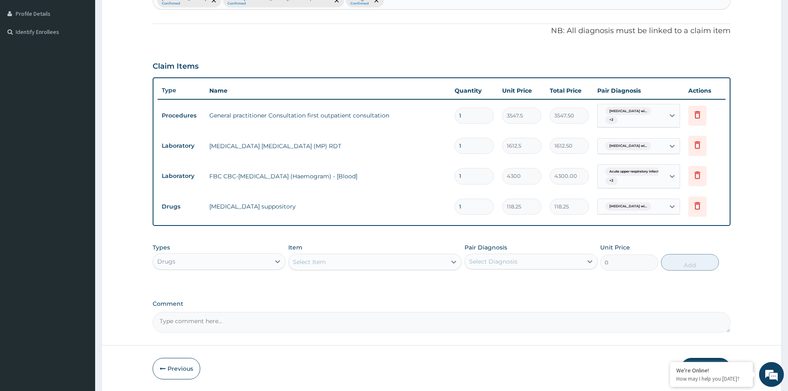
type input "0.00"
type input "2"
type input "236.50"
type input "2"
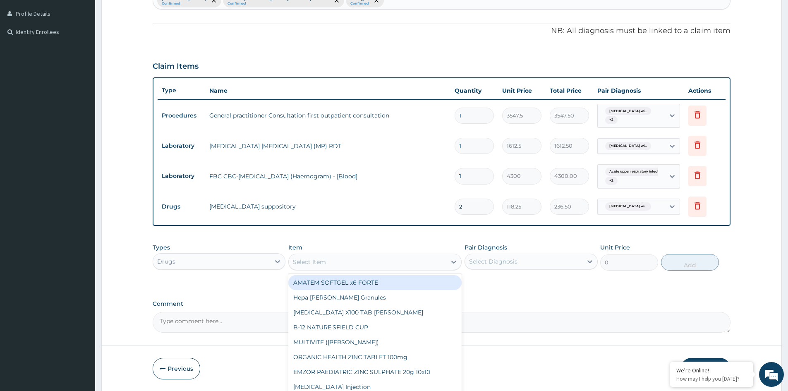
click at [353, 264] on div "Select Item" at bounding box center [368, 261] width 158 height 13
type input "artes"
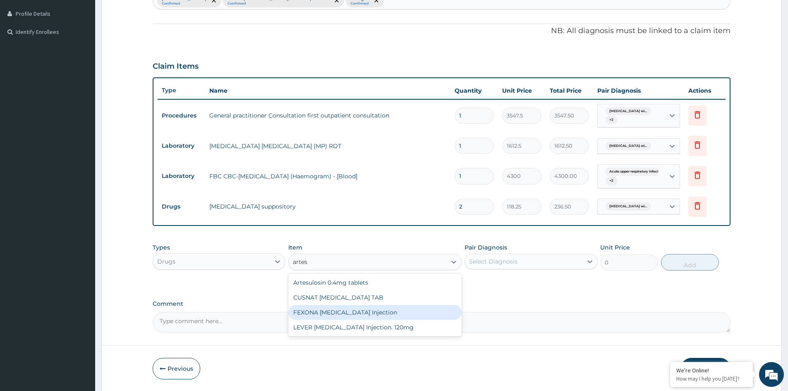
click at [368, 305] on div "FEXONA ARTESUNATE Injection" at bounding box center [374, 312] width 173 height 15
type input "1537.25"
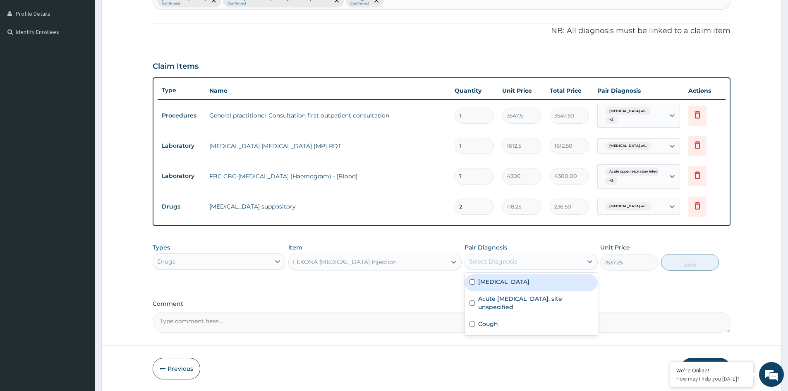
click at [499, 267] on div "Select Diagnosis" at bounding box center [523, 261] width 117 height 13
drag, startPoint x: 503, startPoint y: 286, endPoint x: 521, endPoint y: 284, distance: 18.0
click at [516, 284] on label "Plasmodium malariae malaria without complication" at bounding box center [503, 282] width 51 height 8
checkbox input "true"
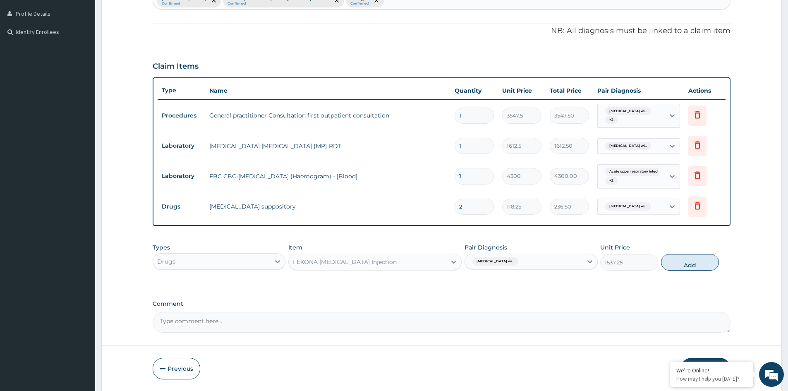
click at [679, 265] on button "Add" at bounding box center [690, 262] width 58 height 17
type input "0"
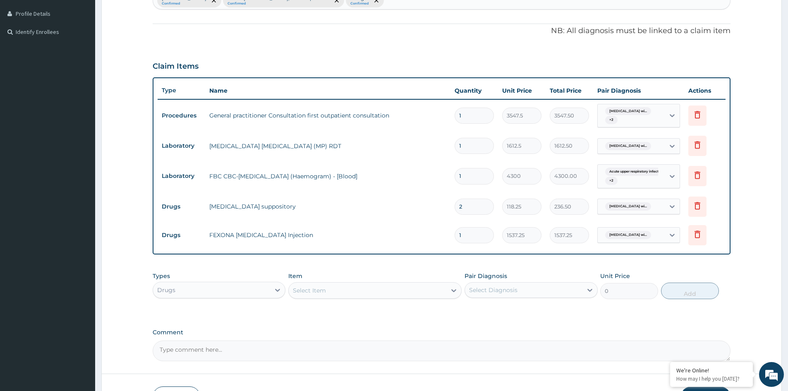
type input "0.00"
type input "3"
type input "4611.75"
type input "3"
click at [369, 286] on div "Select Item" at bounding box center [368, 290] width 158 height 13
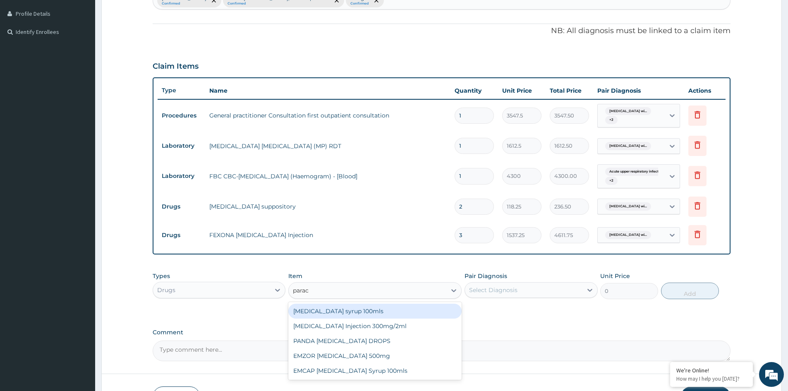
type input "parace"
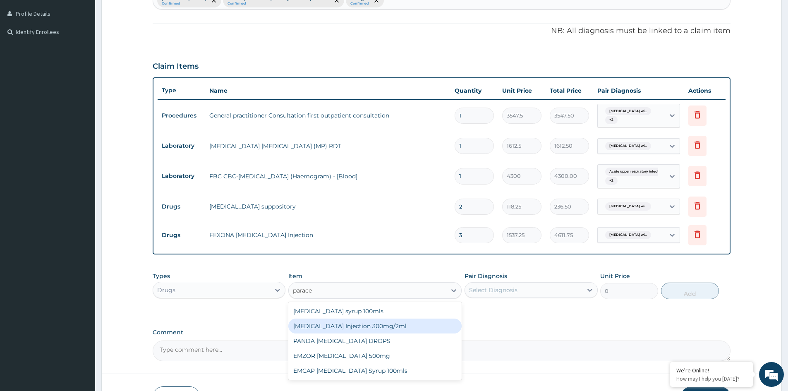
click at [378, 327] on div "PARACETAMOL Injection 300mg/2ml" at bounding box center [374, 326] width 173 height 15
type input "260.15"
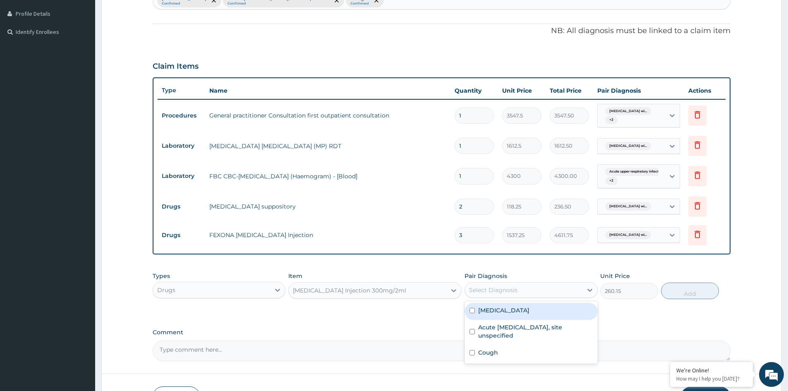
click at [508, 286] on div "Select Diagnosis" at bounding box center [493, 290] width 48 height 8
drag, startPoint x: 497, startPoint y: 313, endPoint x: 510, endPoint y: 311, distance: 12.5
click at [502, 312] on label "Plasmodium malariae malaria without complication" at bounding box center [503, 310] width 51 height 8
checkbox input "true"
click at [692, 289] on button "Add" at bounding box center [690, 291] width 58 height 17
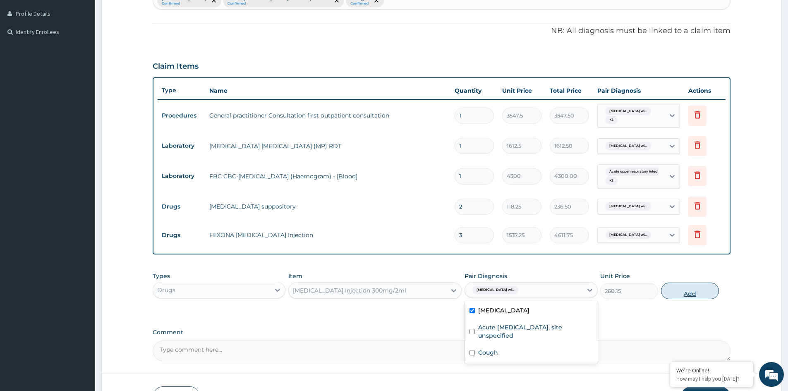
type input "0"
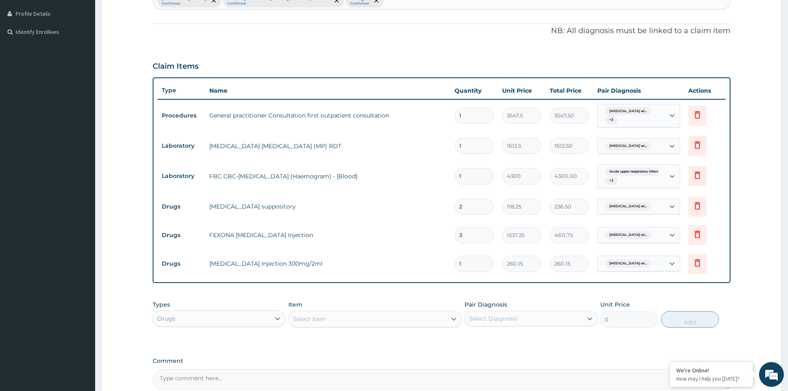
click at [471, 265] on input "1" at bounding box center [474, 264] width 39 height 16
type input "0.00"
type input "4"
type input "1040.60"
type input "4"
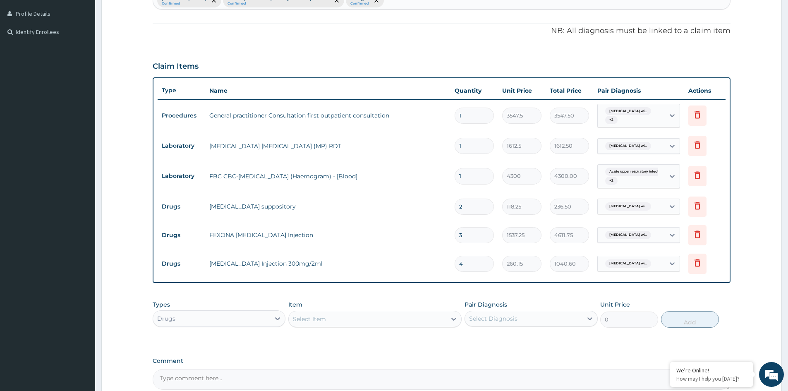
click at [327, 317] on div "Select Item" at bounding box center [368, 318] width 158 height 13
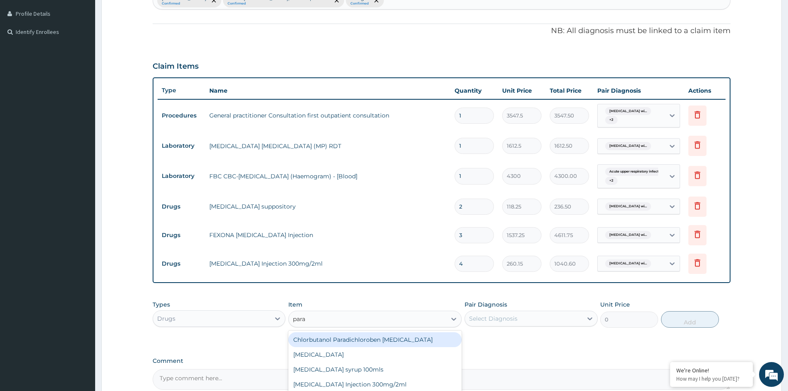
type input "parac"
click at [345, 334] on div "Paracetamol syrup 100mls" at bounding box center [374, 339] width 173 height 15
type input "709.5"
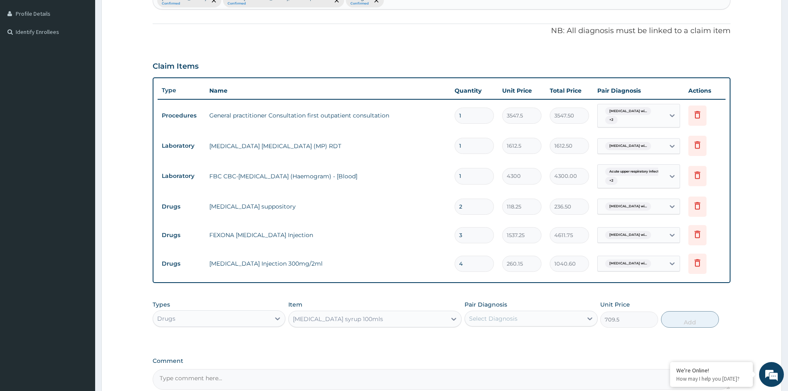
click at [553, 314] on div "Select Diagnosis" at bounding box center [523, 318] width 117 height 13
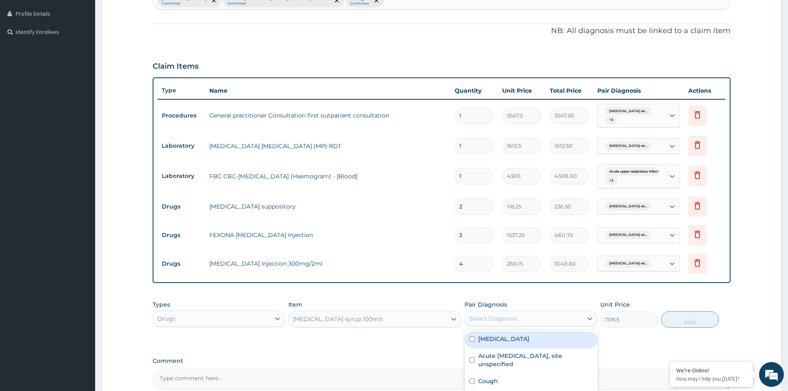
click at [507, 341] on label "Plasmodium malariae malaria without complication" at bounding box center [503, 339] width 51 height 8
checkbox input "true"
click at [700, 322] on button "Add" at bounding box center [690, 319] width 58 height 17
type input "0"
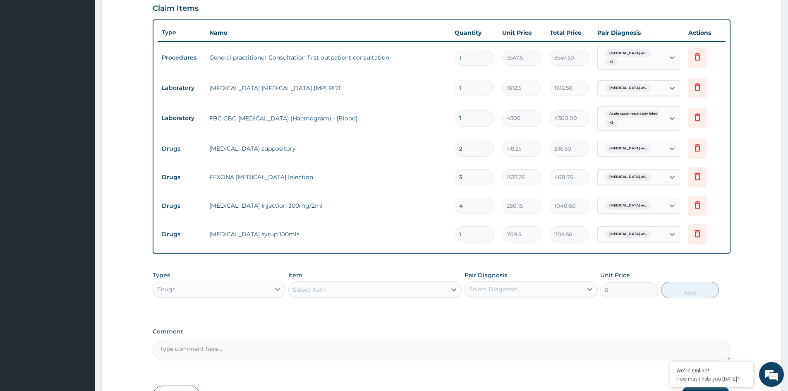
scroll to position [336, 0]
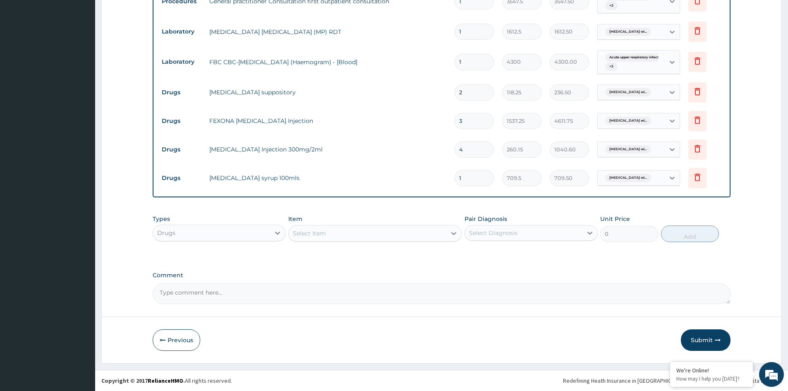
click at [359, 225] on div "Select Item" at bounding box center [374, 233] width 173 height 17
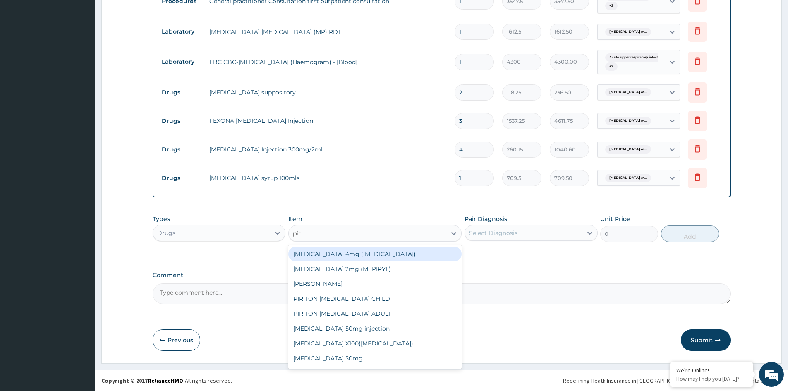
type input "piri"
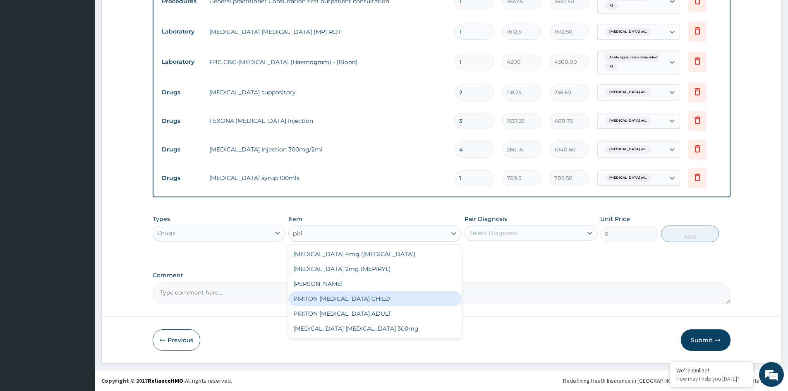
click at [366, 293] on div "PIRITON EXPECTORANT CHILD" at bounding box center [374, 298] width 173 height 15
type input "1182.5"
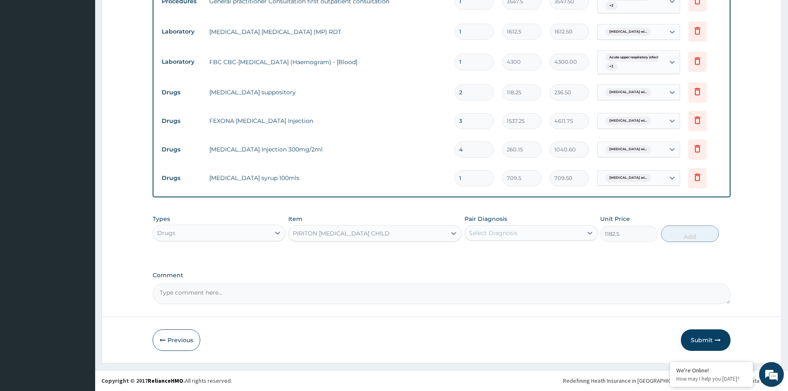
click at [517, 235] on div "Select Diagnosis" at bounding box center [493, 233] width 48 height 8
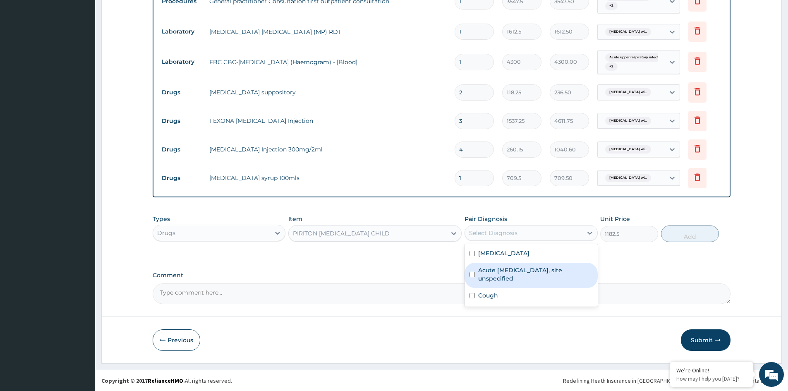
click at [495, 283] on label "Acute upper respiratory infection, site unspecified" at bounding box center [535, 274] width 114 height 17
checkbox input "true"
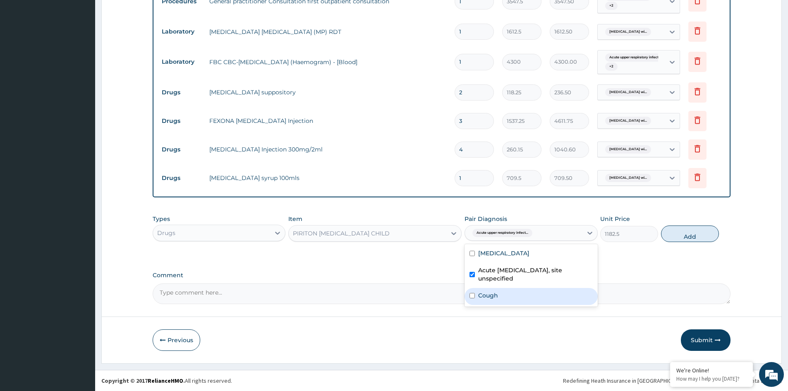
drag, startPoint x: 490, startPoint y: 302, endPoint x: 526, endPoint y: 293, distance: 36.4
click at [507, 299] on div "Cough" at bounding box center [531, 296] width 133 height 17
checkbox input "true"
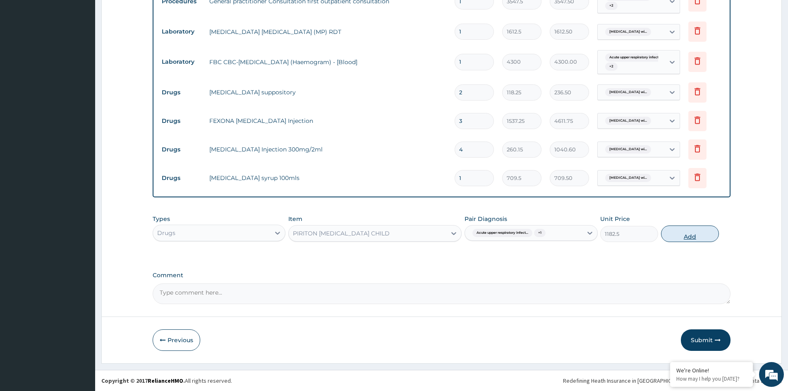
click at [680, 236] on button "Add" at bounding box center [690, 234] width 58 height 17
type input "0"
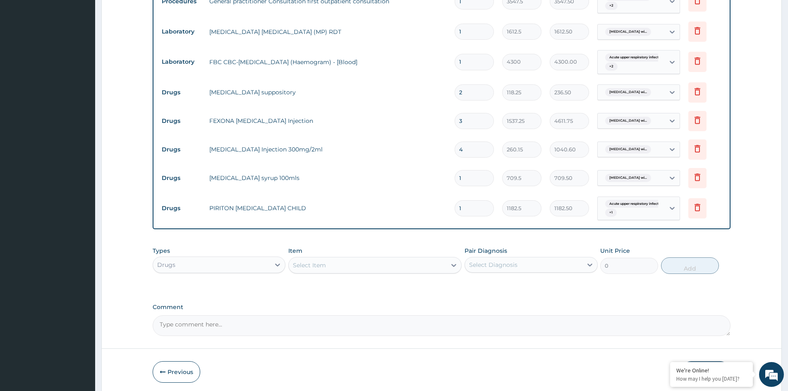
click at [394, 266] on div "Select Item" at bounding box center [368, 265] width 158 height 13
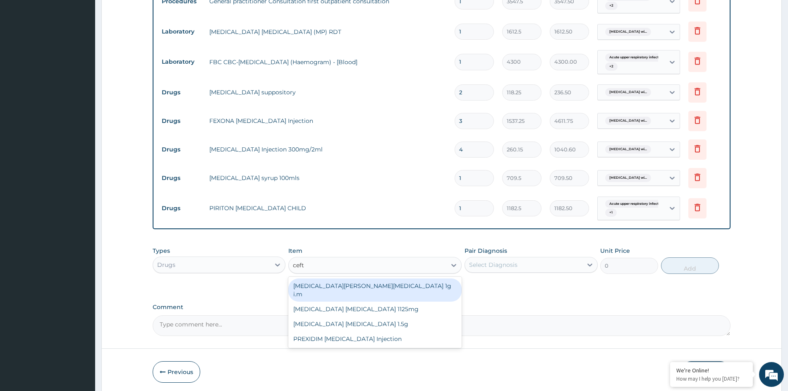
type input "ceftr"
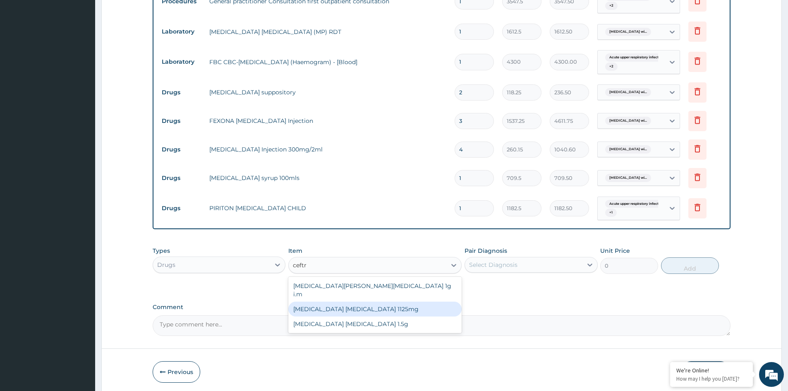
drag, startPoint x: 374, startPoint y: 301, endPoint x: 394, endPoint y: 298, distance: 20.5
click at [377, 302] on div "Ceftriaxone Tazobactam 1125mg" at bounding box center [374, 309] width 173 height 15
type input "2365"
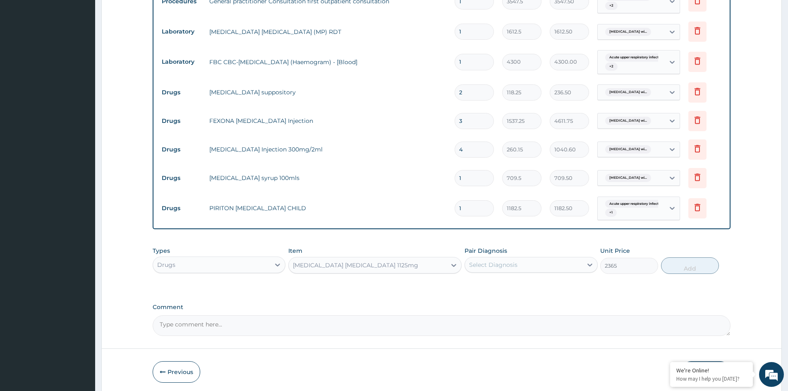
click at [540, 266] on div "Select Diagnosis" at bounding box center [523, 264] width 117 height 13
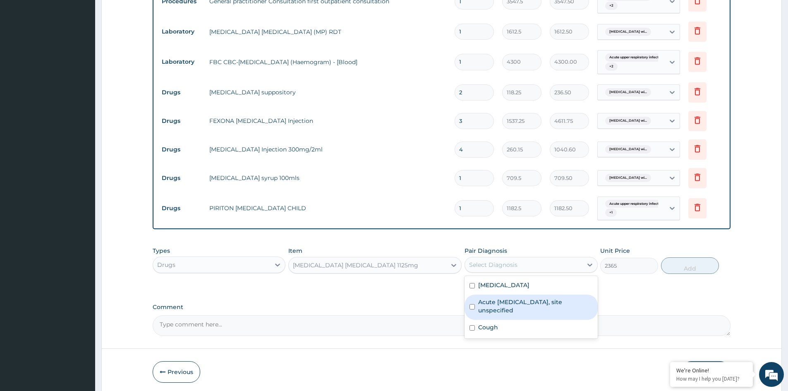
drag, startPoint x: 511, startPoint y: 307, endPoint x: 509, endPoint y: 315, distance: 8.5
click at [512, 308] on label "Acute upper respiratory infection, site unspecified" at bounding box center [535, 306] width 114 height 17
checkbox input "true"
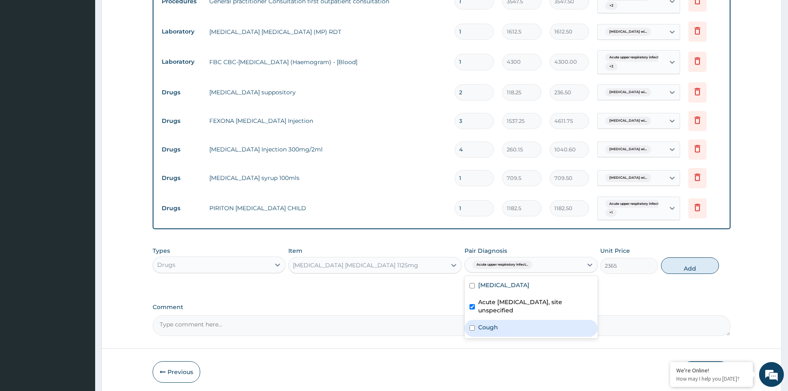
click at [495, 332] on label "Cough" at bounding box center [488, 327] width 20 height 8
checkbox input "true"
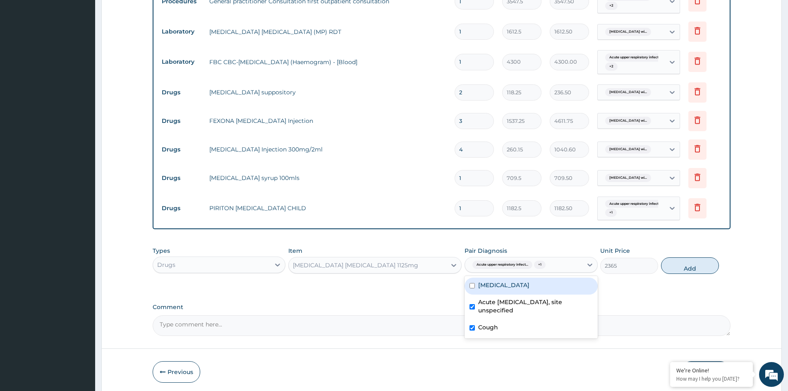
click at [517, 285] on label "Plasmodium malariae malaria without complication" at bounding box center [503, 285] width 51 height 8
checkbox input "true"
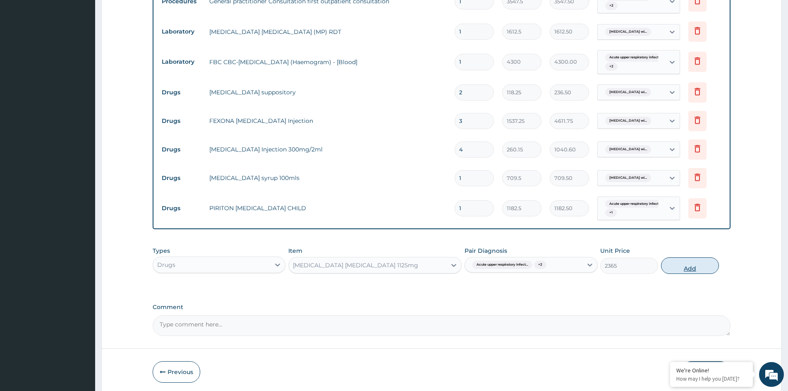
click at [694, 270] on button "Add" at bounding box center [690, 265] width 58 height 17
type input "0"
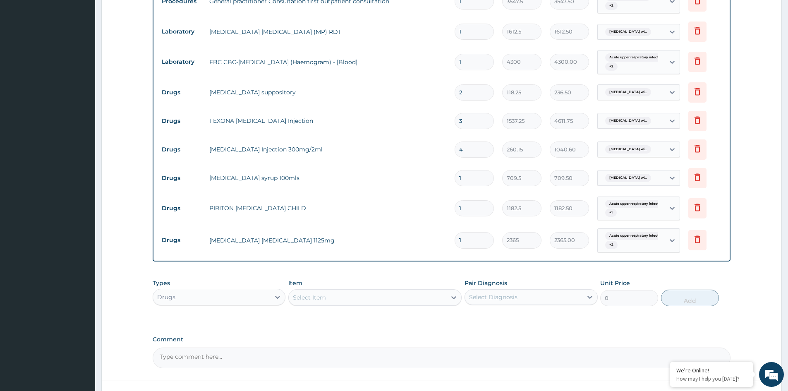
type input "0.00"
type input "3"
type input "7095.00"
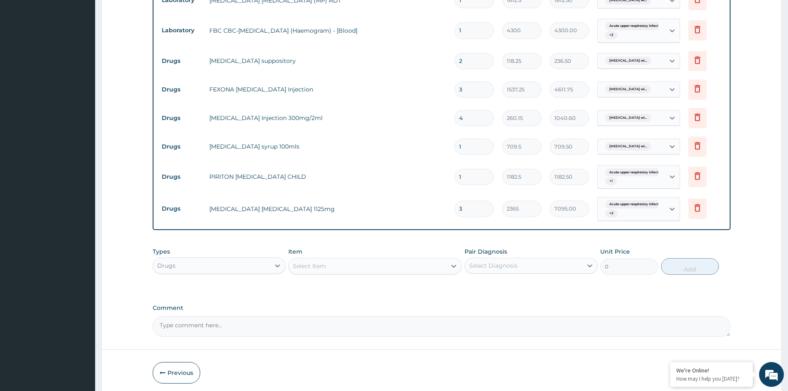
scroll to position [401, 0]
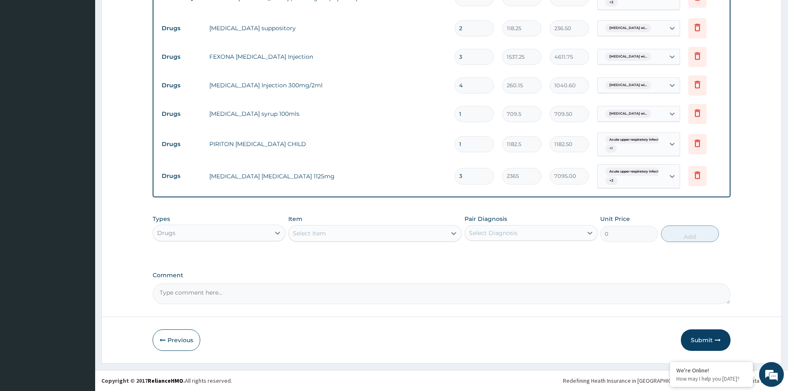
type input "3"
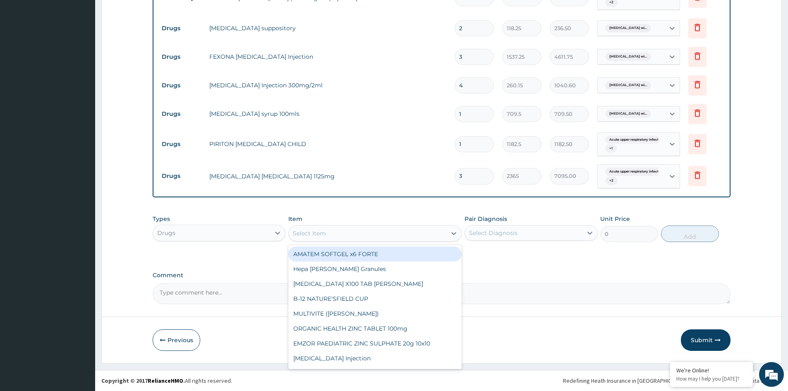
click at [397, 236] on div "Select Item" at bounding box center [368, 233] width 158 height 13
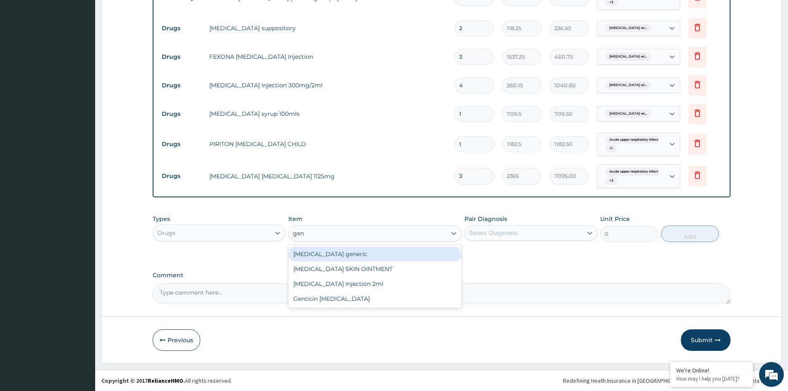
type input "gent"
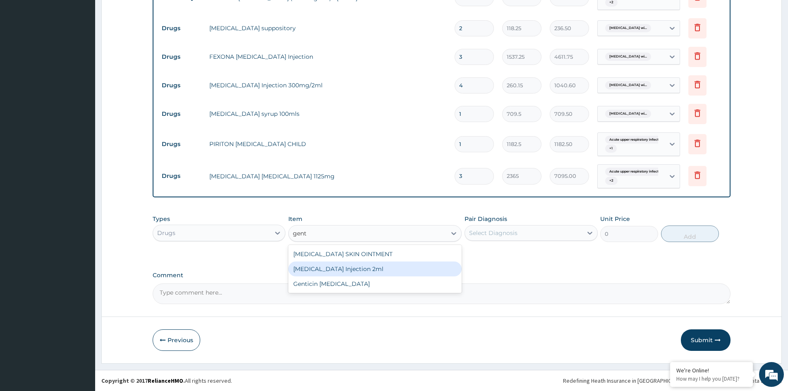
click at [351, 267] on div "GENTAMICIN Injection 2ml" at bounding box center [374, 269] width 173 height 15
type input "331.1"
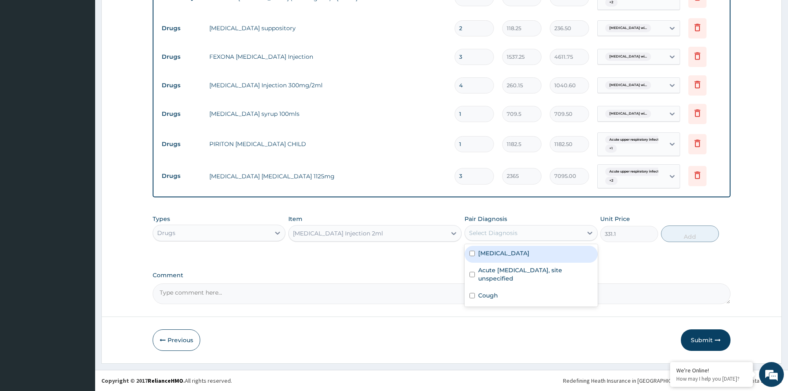
click at [534, 233] on div "Select Diagnosis" at bounding box center [523, 232] width 117 height 13
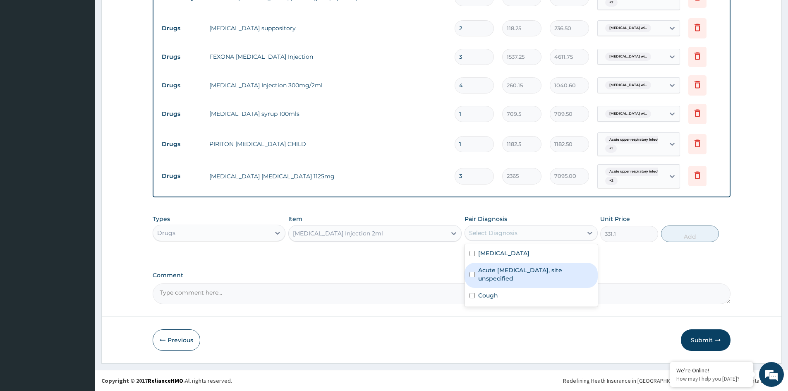
drag, startPoint x: 498, startPoint y: 282, endPoint x: 507, endPoint y: 264, distance: 20.0
click at [499, 280] on label "Acute upper respiratory infection, site unspecified" at bounding box center [535, 274] width 114 height 17
checkbox input "true"
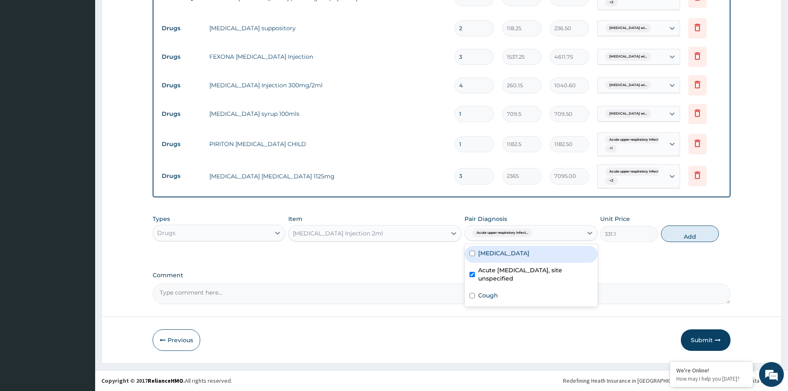
click at [507, 256] on label "Plasmodium malariae malaria without complication" at bounding box center [503, 253] width 51 height 8
checkbox input "true"
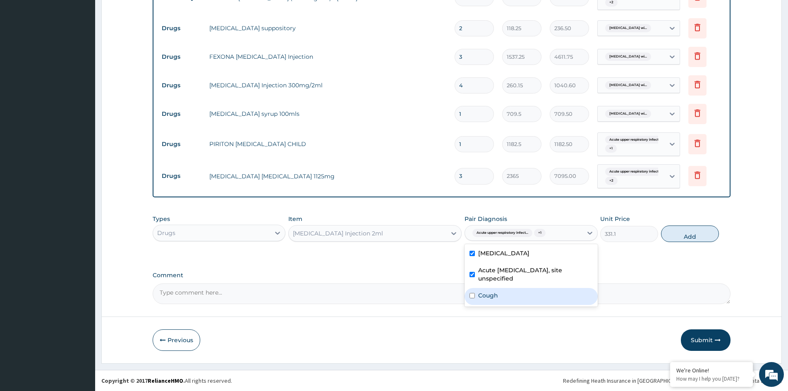
drag, startPoint x: 490, startPoint y: 299, endPoint x: 569, endPoint y: 280, distance: 81.6
click at [493, 298] on div "Cough" at bounding box center [531, 296] width 133 height 17
checkbox input "true"
click at [678, 233] on button "Add" at bounding box center [690, 234] width 58 height 17
type input "0"
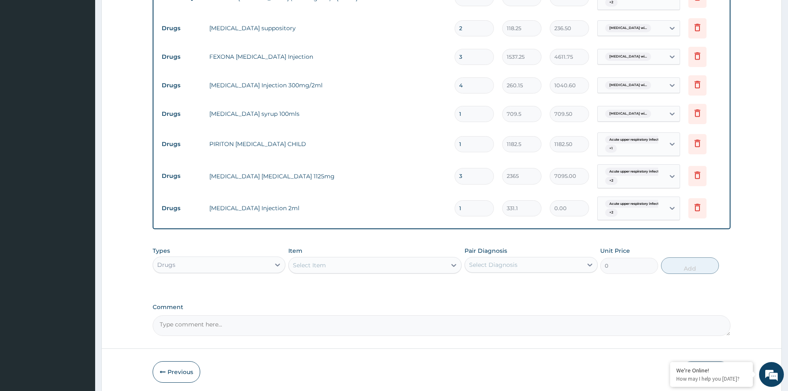
type input "0.00"
type input "4"
type input "1324.40"
type input "4"
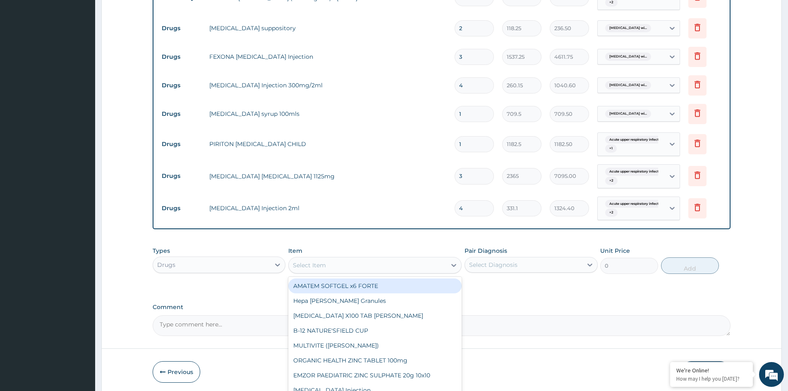
click at [329, 272] on div "Select Item" at bounding box center [374, 265] width 173 height 17
type input "artem"
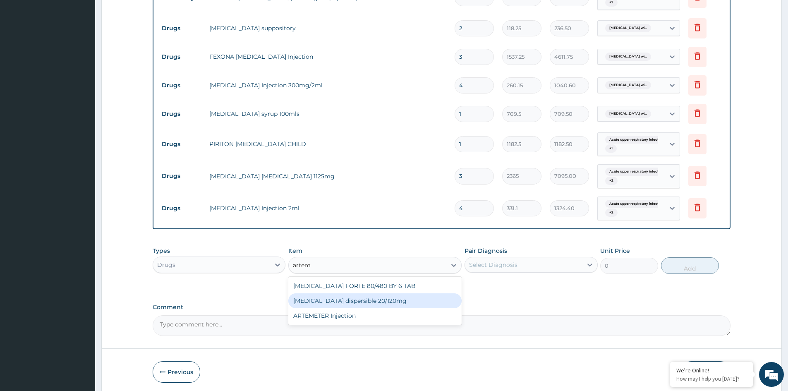
click at [373, 302] on div "Coartem dispersible 20/120mg" at bounding box center [374, 300] width 173 height 15
type input "112.3375"
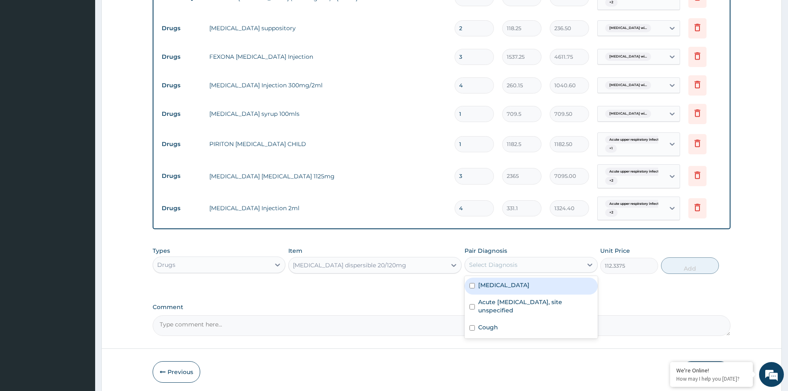
click at [542, 266] on div "Select Diagnosis" at bounding box center [523, 264] width 117 height 13
drag, startPoint x: 507, startPoint y: 291, endPoint x: 586, endPoint y: 284, distance: 80.3
click at [518, 289] on label "Plasmodium malariae malaria without complication" at bounding box center [503, 285] width 51 height 8
checkbox input "true"
click at [687, 269] on button "Add" at bounding box center [690, 265] width 58 height 17
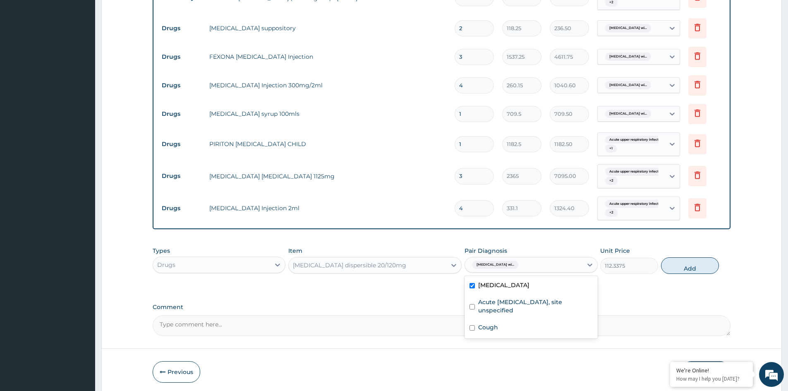
type input "0"
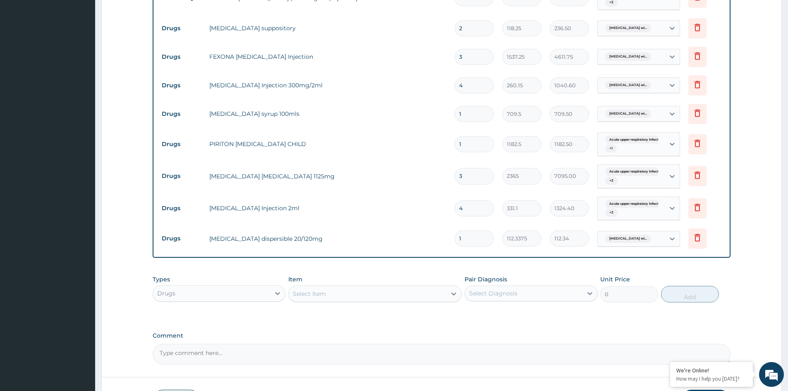
type input "0.00"
type input "6"
type input "674.03"
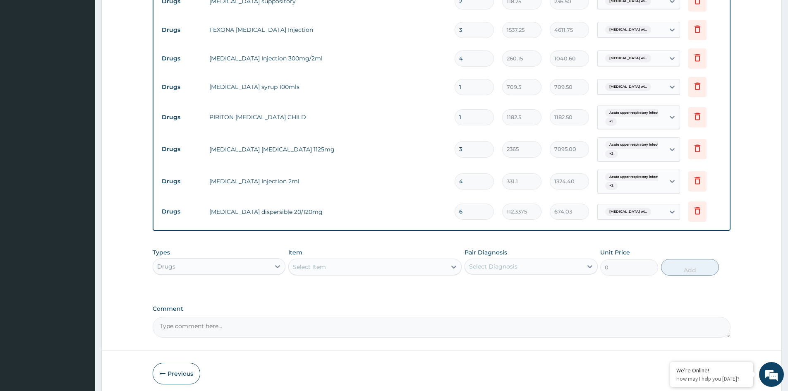
scroll to position [442, 0]
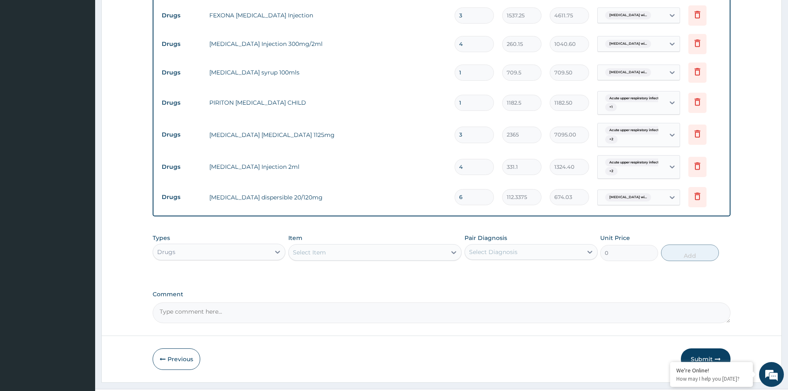
type input "6"
click at [250, 319] on textarea "Comment" at bounding box center [442, 313] width 578 height 21
click at [163, 312] on textarea "resistant malaria" at bounding box center [442, 313] width 578 height 21
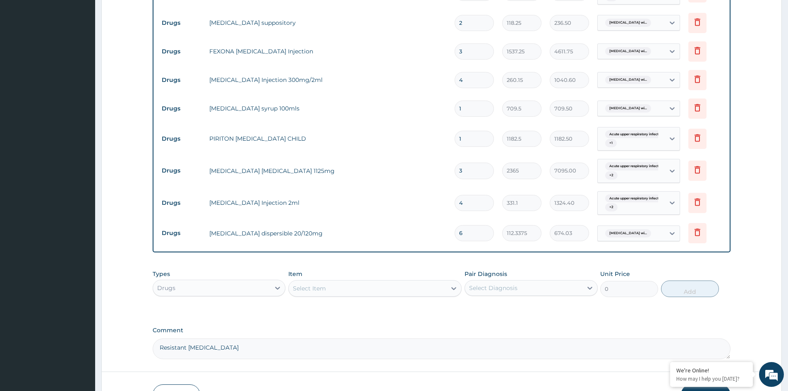
scroll to position [461, 0]
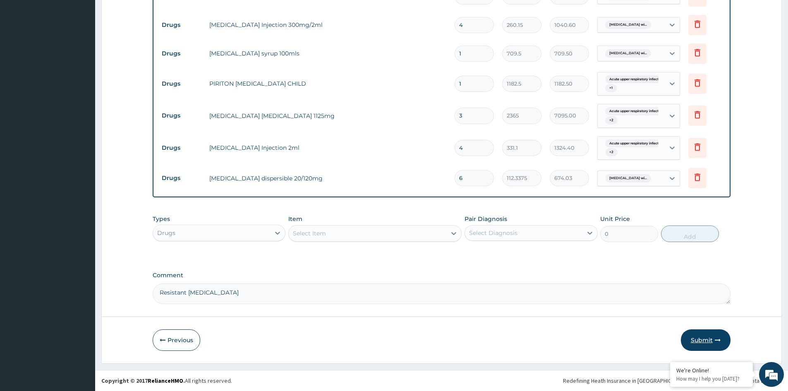
type textarea "Resistant malaria"
click at [706, 339] on button "Submit" at bounding box center [706, 340] width 50 height 22
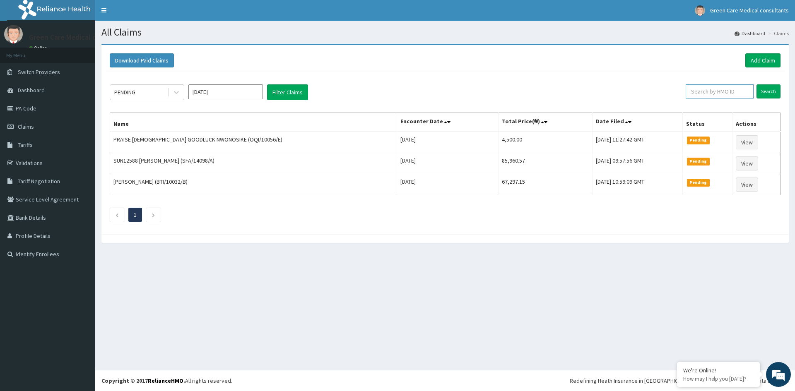
click at [718, 93] on input "text" at bounding box center [719, 91] width 68 height 14
click at [756, 84] on input "Search" at bounding box center [768, 91] width 24 height 14
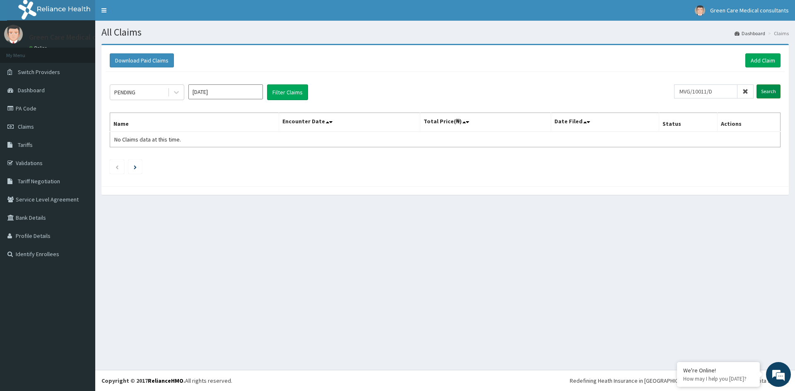
click at [768, 92] on input "Search" at bounding box center [768, 91] width 24 height 14
click at [724, 93] on input "MVG/10011/D" at bounding box center [705, 91] width 63 height 14
type input "MVG/10011/D"
click at [769, 91] on input "Search" at bounding box center [768, 91] width 24 height 14
click at [33, 108] on link "PA Code" at bounding box center [47, 108] width 95 height 18
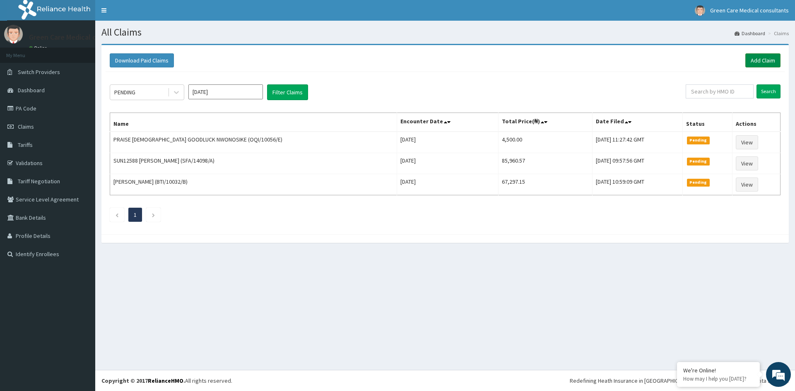
click at [757, 60] on link "Add Claim" at bounding box center [762, 60] width 35 height 14
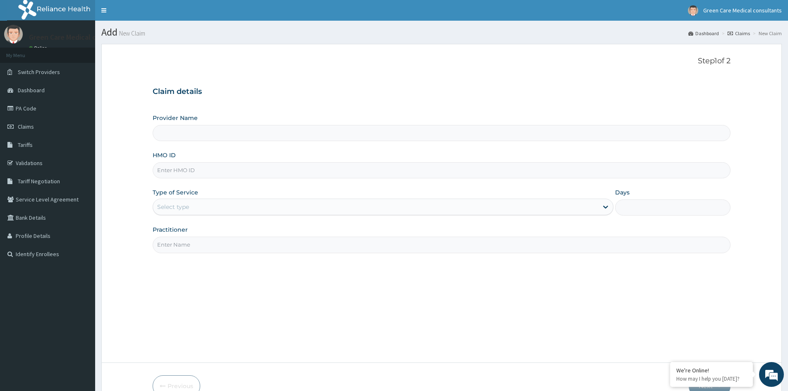
click at [201, 172] on input "HMO ID" at bounding box center [442, 170] width 578 height 16
type input "MVG"
type input "Green Care Medical Consultants"
type input "MVG/10011/D"
click at [192, 207] on div "Select type" at bounding box center [375, 206] width 445 height 13
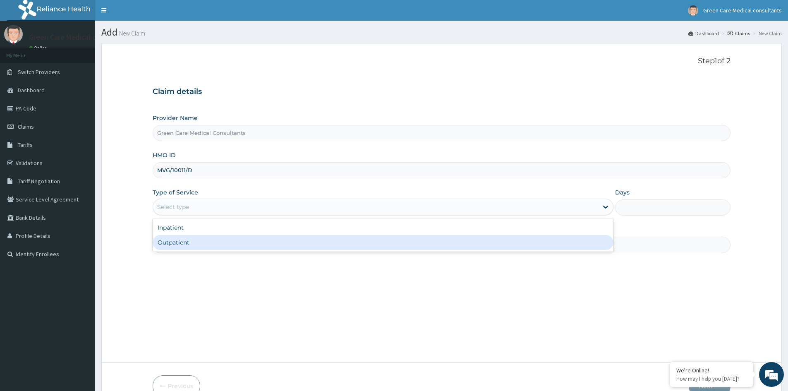
drag, startPoint x: 173, startPoint y: 239, endPoint x: 204, endPoint y: 240, distance: 31.1
click at [174, 239] on div "Outpatient" at bounding box center [383, 242] width 461 height 15
type input "1"
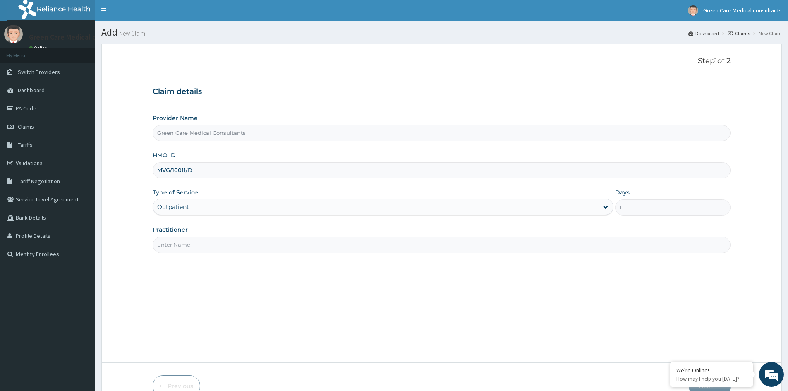
click at [218, 246] on input "Practitioner" at bounding box center [442, 245] width 578 height 16
type input "DR COOKEY"
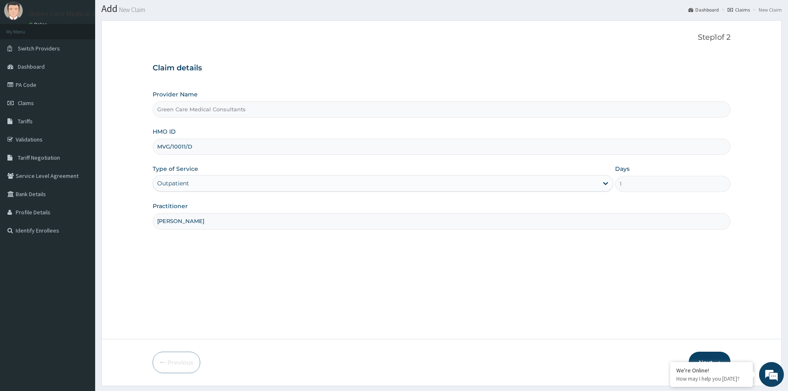
scroll to position [46, 0]
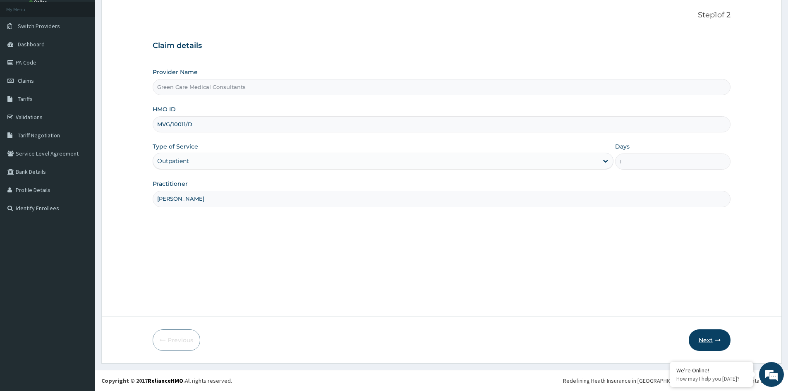
click at [702, 339] on button "Next" at bounding box center [710, 340] width 42 height 22
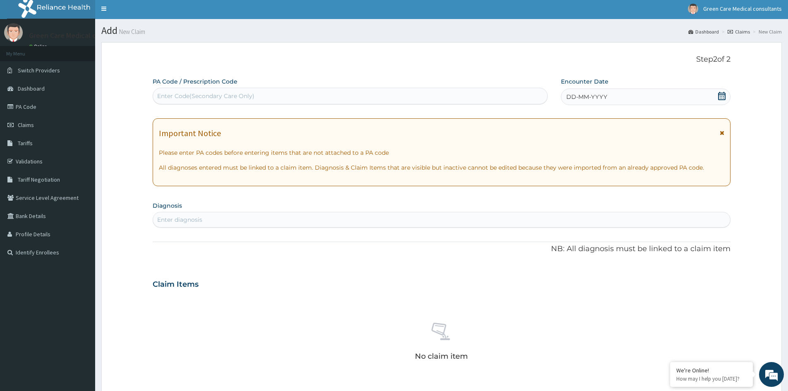
scroll to position [0, 0]
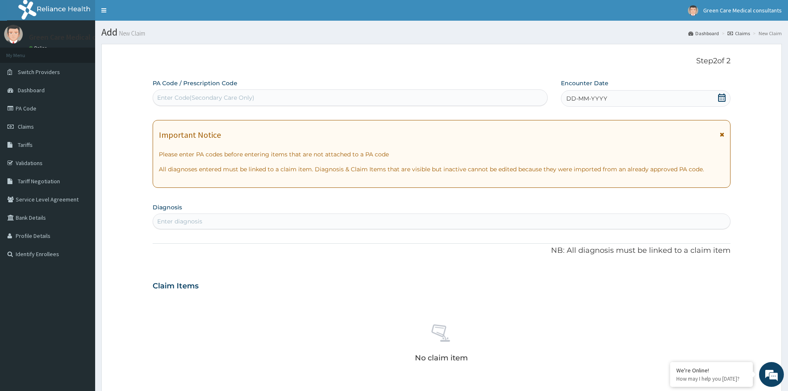
click at [674, 98] on div "DD-MM-YYYY" at bounding box center [645, 98] width 169 height 17
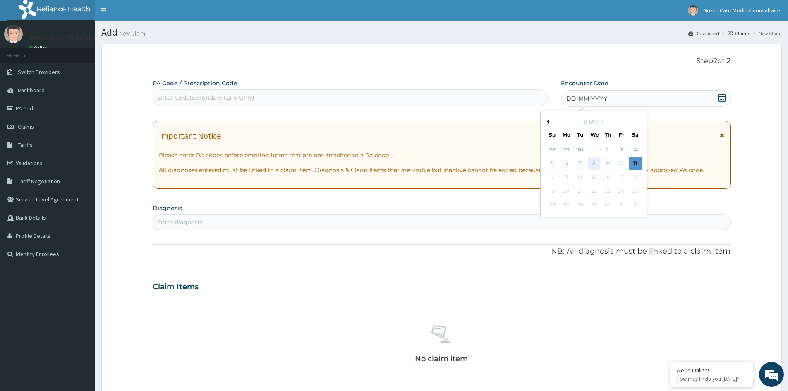
click at [596, 162] on div "8" at bounding box center [594, 164] width 12 height 12
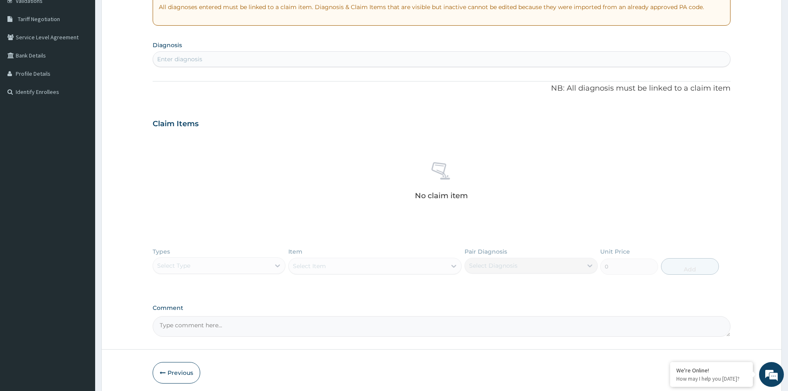
scroll to position [166, 0]
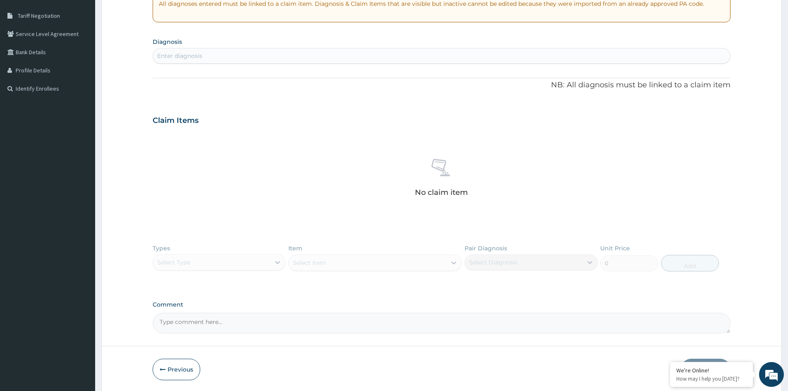
click at [236, 58] on div "Enter diagnosis" at bounding box center [441, 55] width 577 height 13
type input "MALARIA"
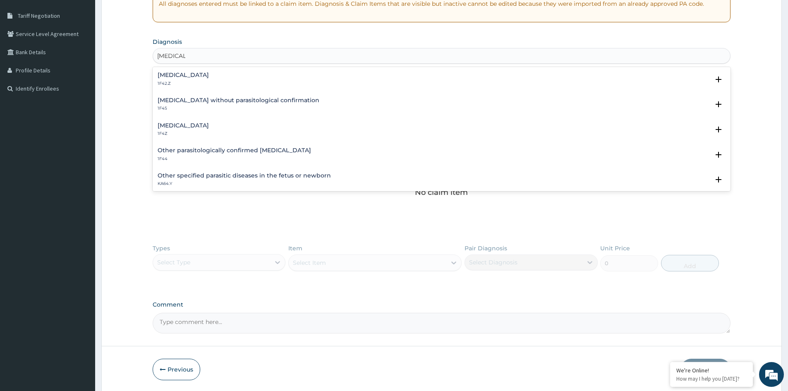
click at [209, 77] on h4 "Plasmodium malariae malaria without complication" at bounding box center [183, 75] width 51 height 6
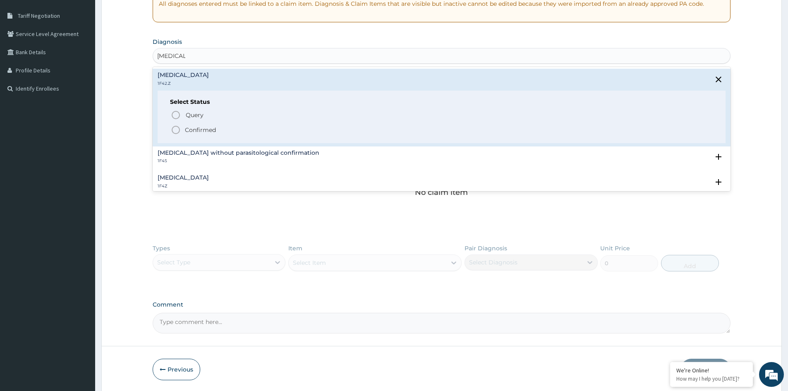
drag, startPoint x: 193, startPoint y: 128, endPoint x: 203, endPoint y: 125, distance: 10.2
click at [195, 127] on p "Confirmed" at bounding box center [200, 130] width 31 height 8
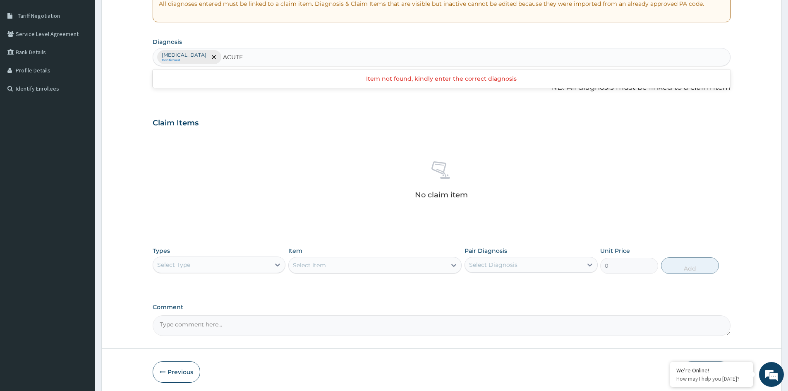
type input "ACUT"
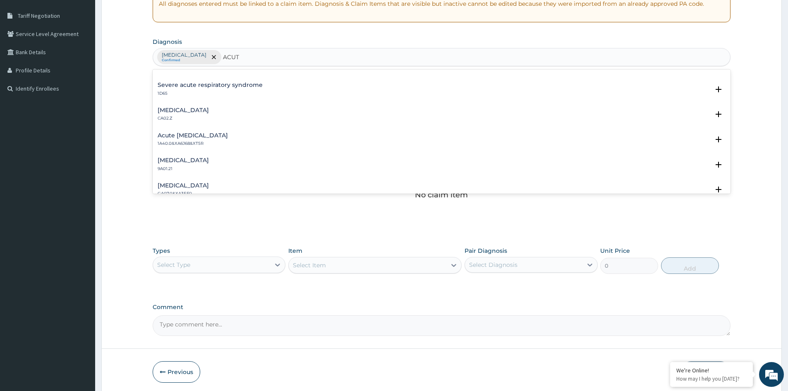
scroll to position [745, 0]
click at [209, 110] on h4 "Acute pharyngitis, unspecified" at bounding box center [183, 111] width 51 height 6
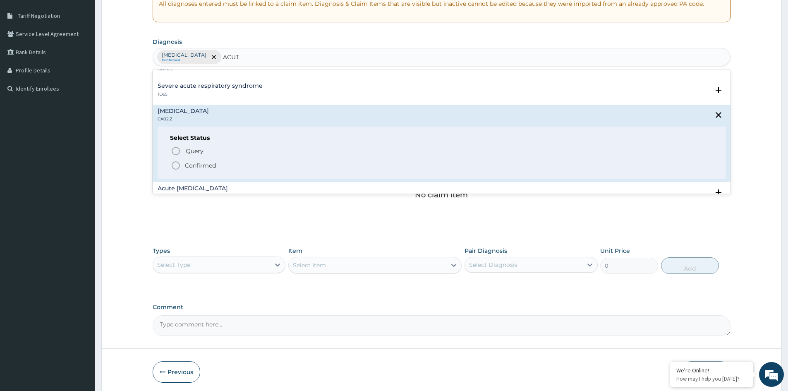
click at [192, 161] on p "Confirmed" at bounding box center [200, 165] width 31 height 8
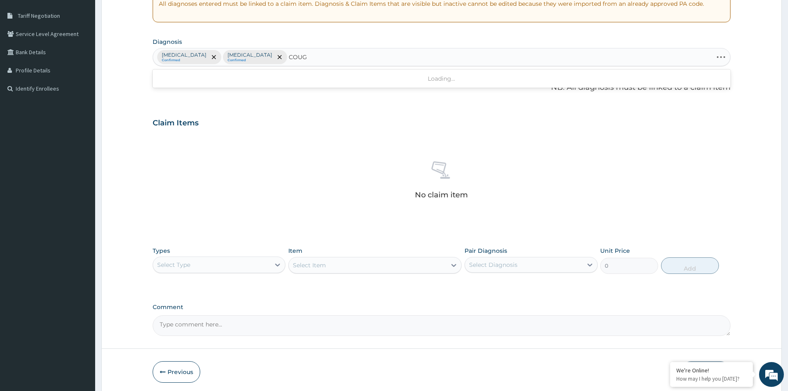
type input "COUGH"
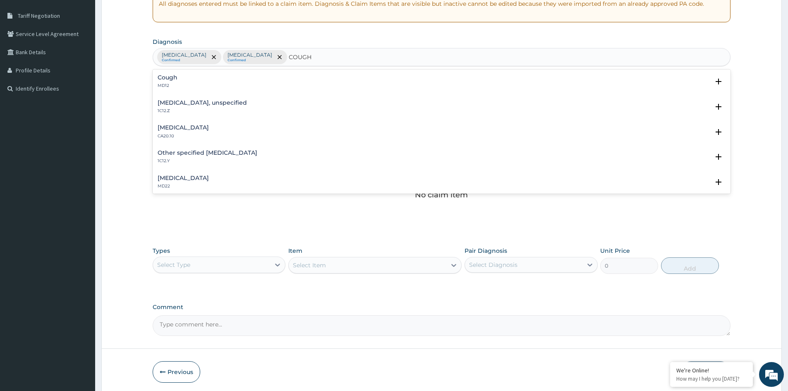
click at [164, 75] on h4 "Cough" at bounding box center [168, 77] width 20 height 6
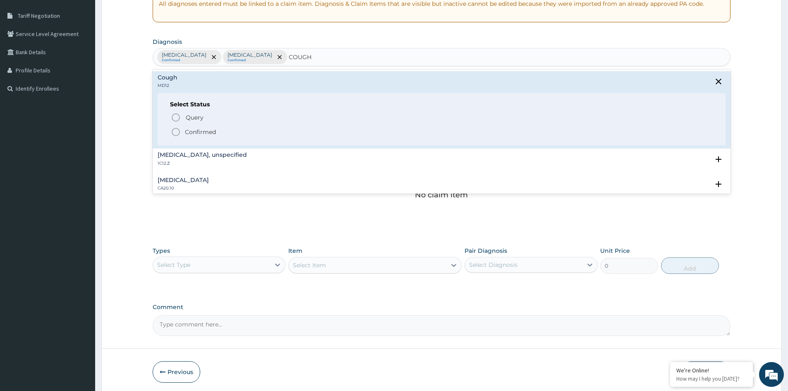
drag, startPoint x: 198, startPoint y: 132, endPoint x: 205, endPoint y: 131, distance: 7.5
click at [199, 132] on p "Confirmed" at bounding box center [200, 132] width 31 height 8
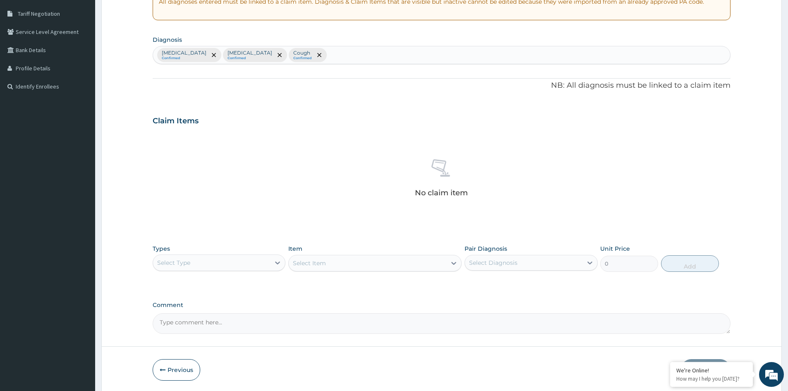
scroll to position [197, 0]
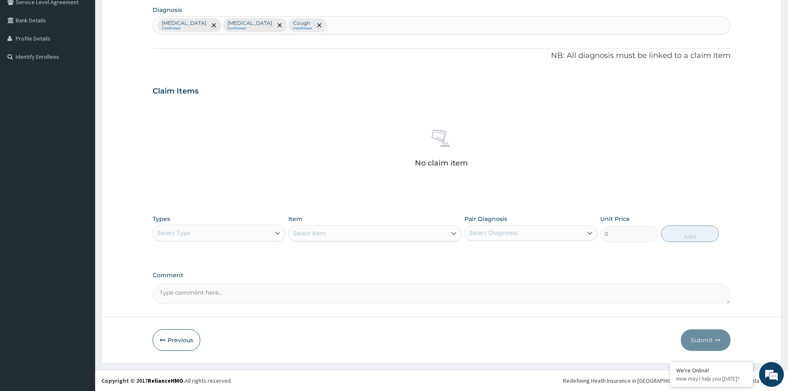
click at [255, 238] on div "Select Type" at bounding box center [211, 232] width 117 height 13
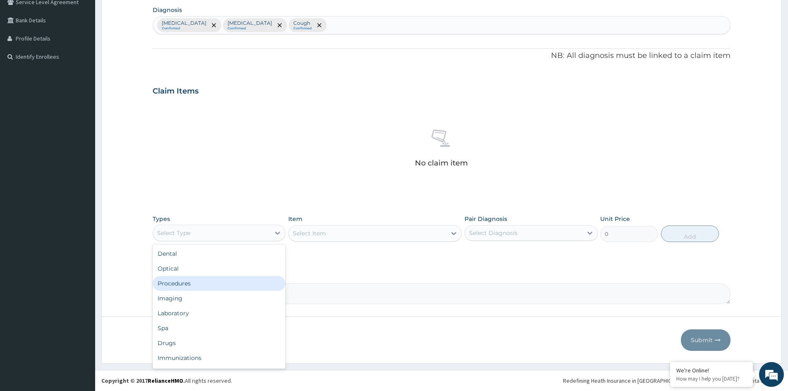
click at [197, 279] on div "Procedures" at bounding box center [219, 283] width 133 height 15
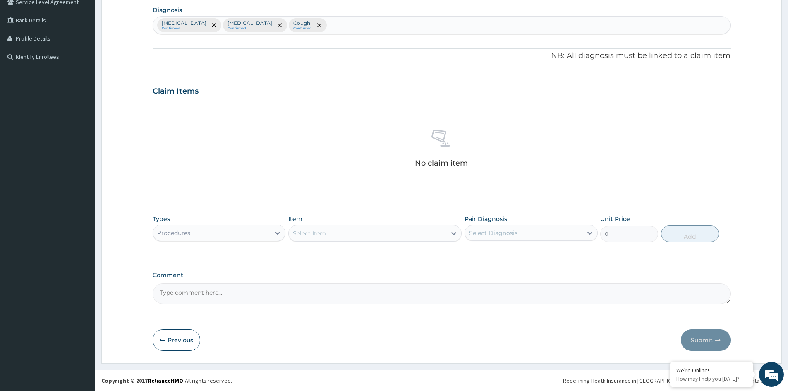
click at [360, 233] on div "Select Item" at bounding box center [368, 233] width 158 height 13
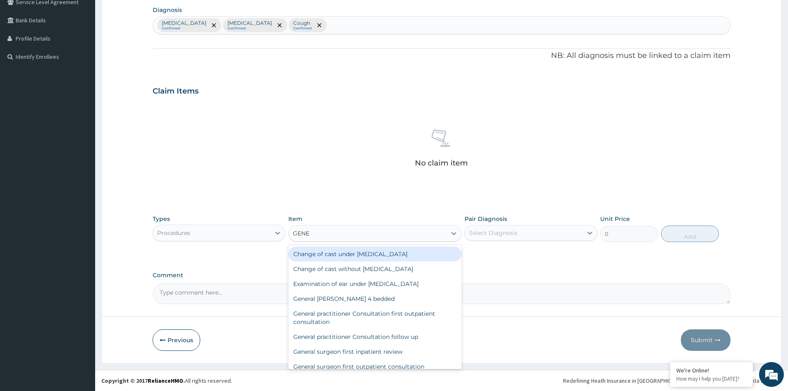
type input "GENER"
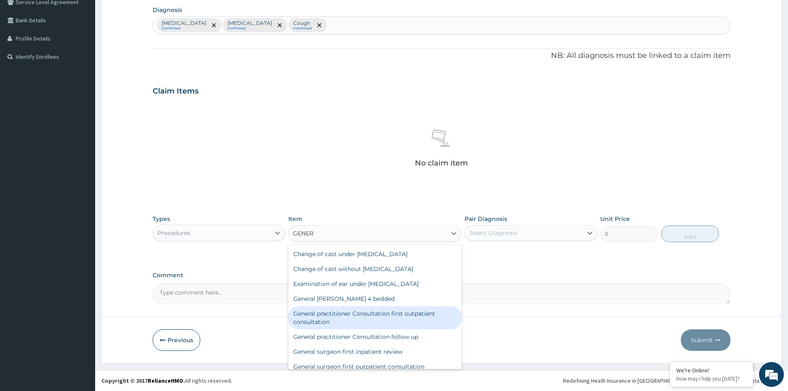
click at [374, 310] on div "General practitioner Consultation first outpatient consultation" at bounding box center [374, 317] width 173 height 23
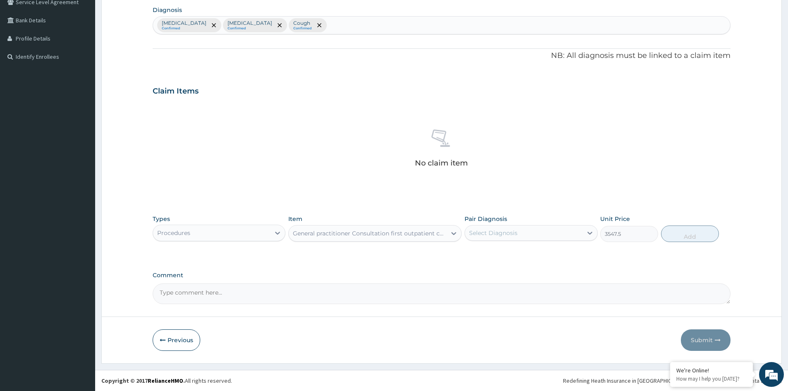
type input "3547.5"
click at [497, 235] on div "Select Diagnosis" at bounding box center [493, 233] width 48 height 8
drag, startPoint x: 497, startPoint y: 257, endPoint x: 521, endPoint y: 249, distance: 25.4
click at [497, 257] on label "Plasmodium malariae malaria without complication" at bounding box center [503, 253] width 51 height 8
checkbox input "true"
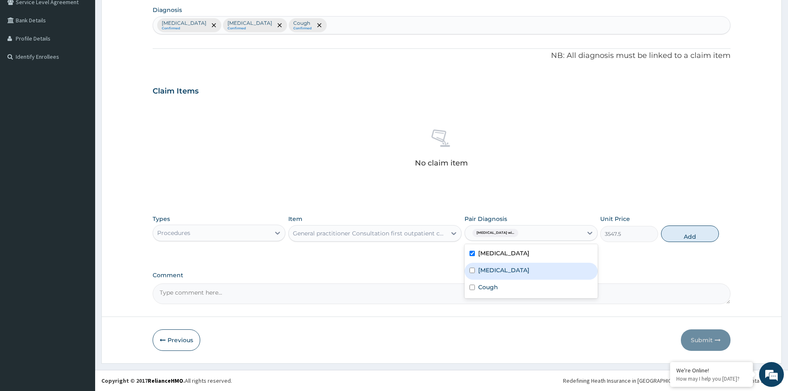
click at [524, 274] on label "Acute pharyngitis, unspecified" at bounding box center [503, 270] width 51 height 8
checkbox input "true"
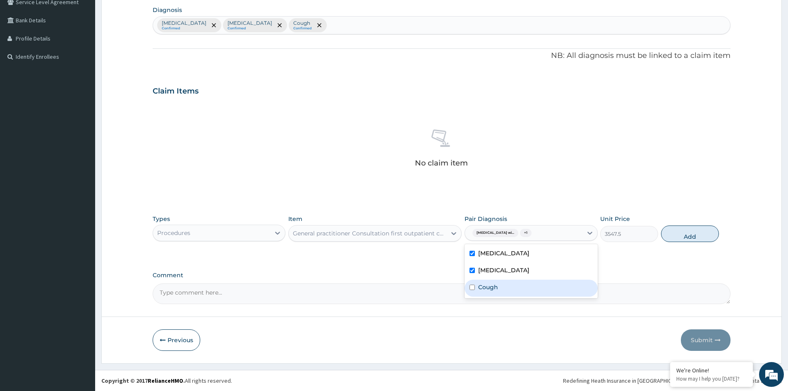
drag, startPoint x: 505, startPoint y: 295, endPoint x: 582, endPoint y: 269, distance: 81.7
click at [511, 295] on div "Cough" at bounding box center [531, 288] width 133 height 17
checkbox input "true"
click at [683, 231] on button "Add" at bounding box center [690, 234] width 58 height 17
type input "0"
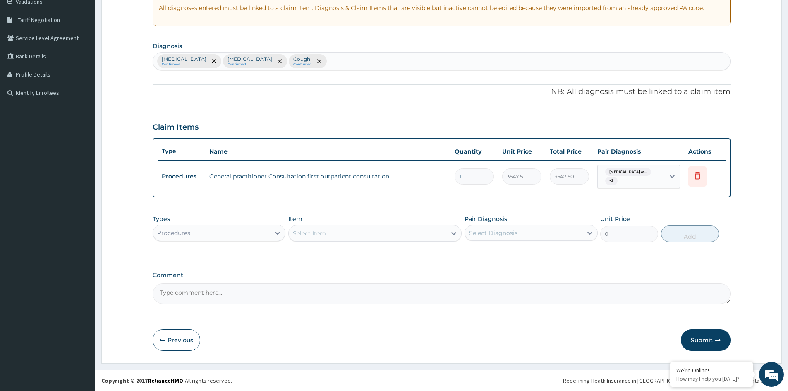
scroll to position [161, 0]
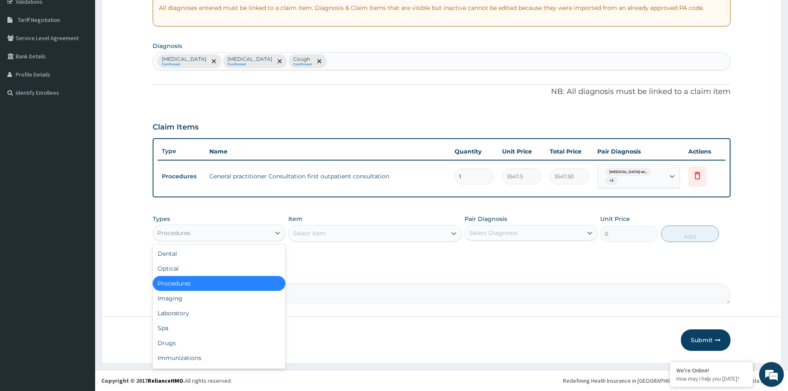
click at [235, 233] on div "Procedures" at bounding box center [211, 232] width 117 height 13
click at [190, 312] on div "Laboratory" at bounding box center [219, 313] width 133 height 15
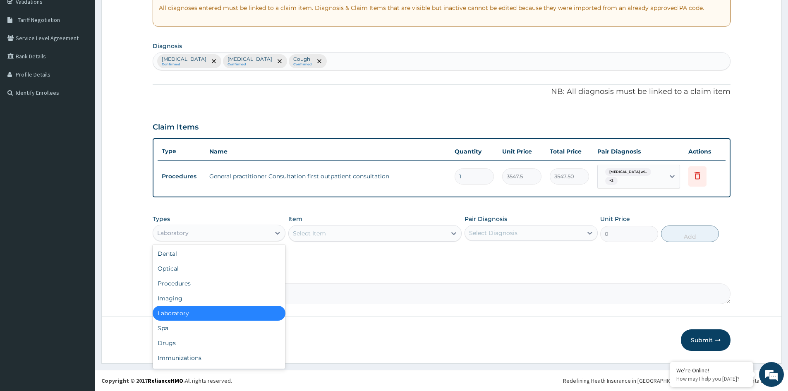
click at [233, 236] on div "Laboratory" at bounding box center [211, 232] width 117 height 13
click at [242, 347] on div "Drugs" at bounding box center [219, 343] width 133 height 15
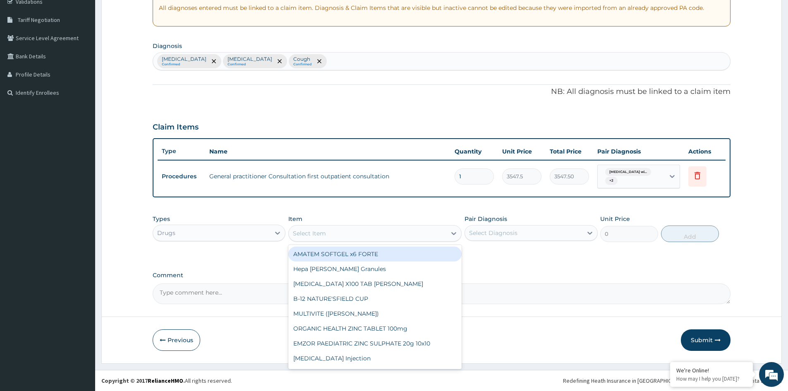
click at [418, 233] on div "Select Item" at bounding box center [368, 233] width 158 height 13
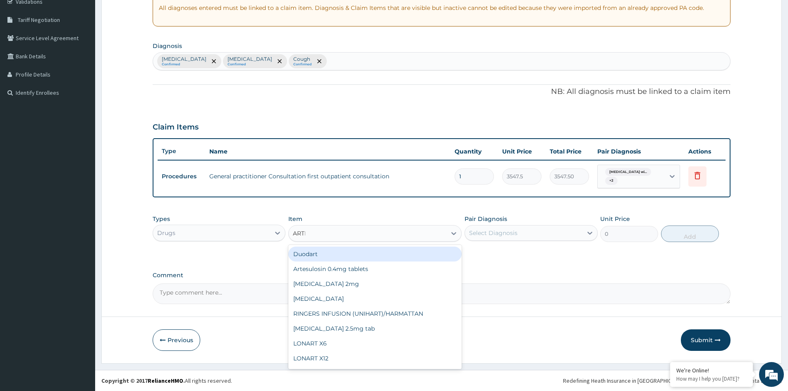
type input "ARTES"
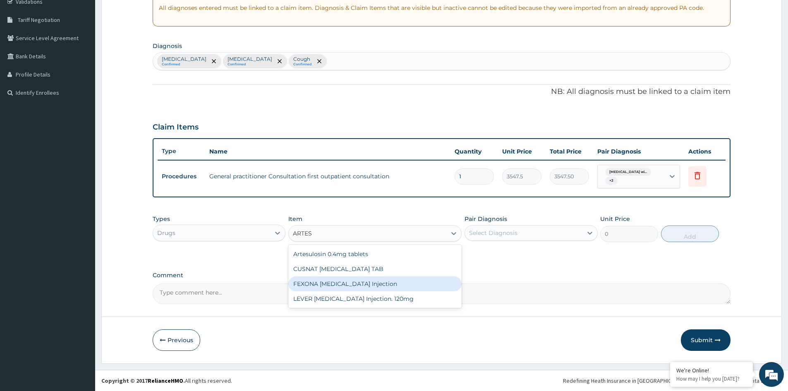
drag, startPoint x: 370, startPoint y: 279, endPoint x: 461, endPoint y: 265, distance: 92.9
click at [379, 281] on div "FEXONA ARTESUNATE Injection" at bounding box center [374, 283] width 173 height 15
type input "1537.25"
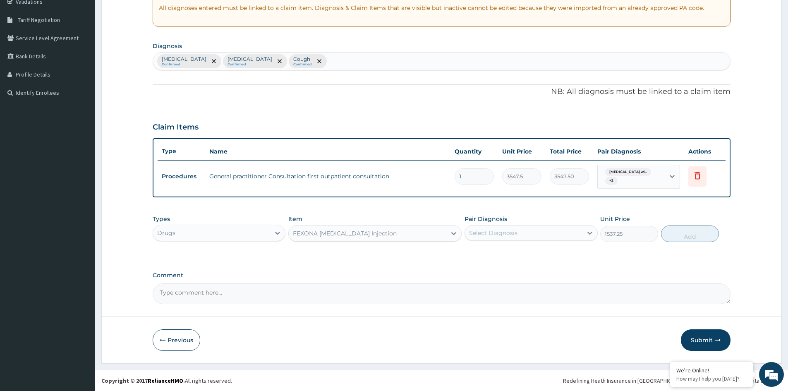
click at [511, 236] on div "Select Diagnosis" at bounding box center [493, 233] width 48 height 8
click at [505, 257] on label "Plasmodium malariae malaria without complication" at bounding box center [503, 253] width 51 height 8
checkbox input "true"
click at [694, 238] on button "Add" at bounding box center [690, 234] width 58 height 17
type input "0"
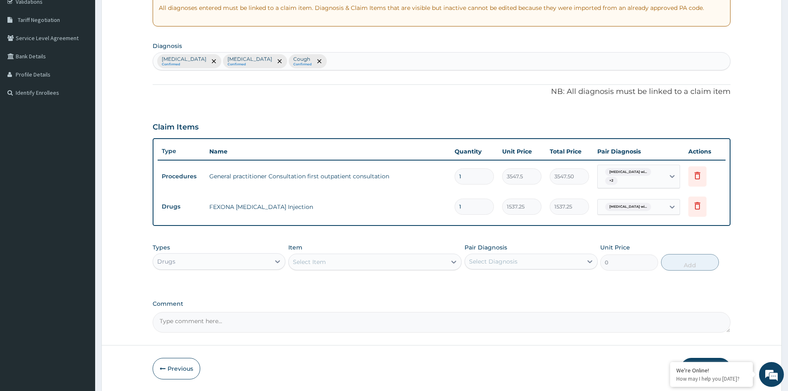
type input "0.00"
type input "3"
type input "4611.75"
type input "3"
click at [331, 262] on div "Select Item" at bounding box center [368, 261] width 158 height 13
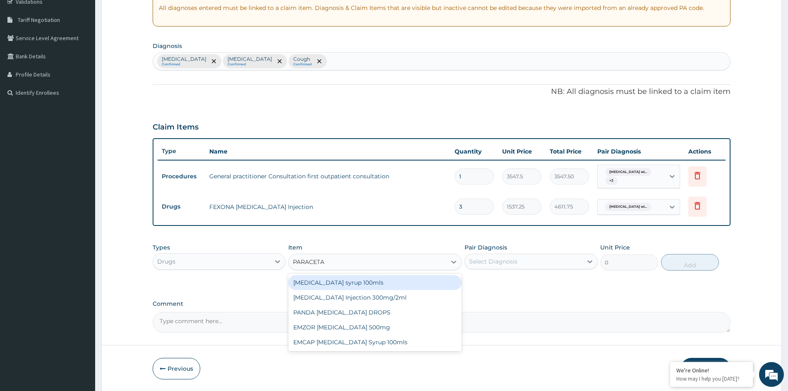
type input "PARACETAM"
drag, startPoint x: 380, startPoint y: 293, endPoint x: 407, endPoint y: 289, distance: 27.6
click at [381, 293] on div "PARACETAMOL Injection 300mg/2ml" at bounding box center [374, 297] width 173 height 15
type input "260.15"
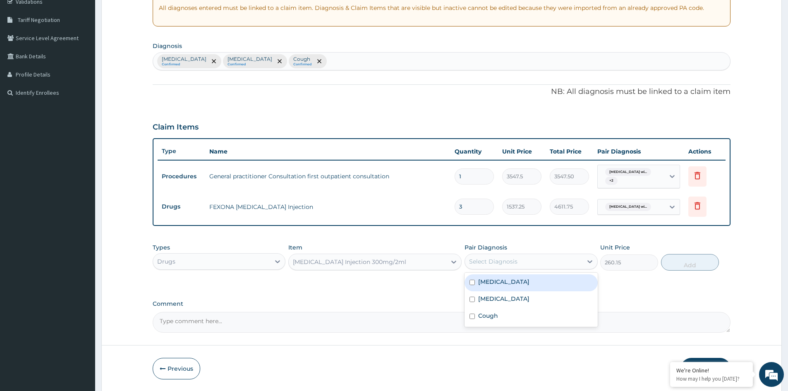
click at [482, 259] on div "Select Diagnosis" at bounding box center [493, 261] width 48 height 8
click at [493, 286] on label "Plasmodium malariae malaria without complication" at bounding box center [503, 282] width 51 height 8
checkbox input "true"
click at [692, 264] on button "Add" at bounding box center [690, 262] width 58 height 17
type input "0"
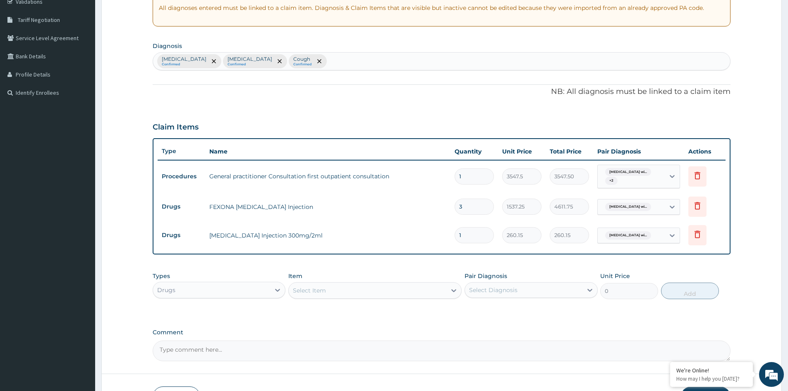
type input "0.00"
type input "2"
type input "520.30"
type input "2"
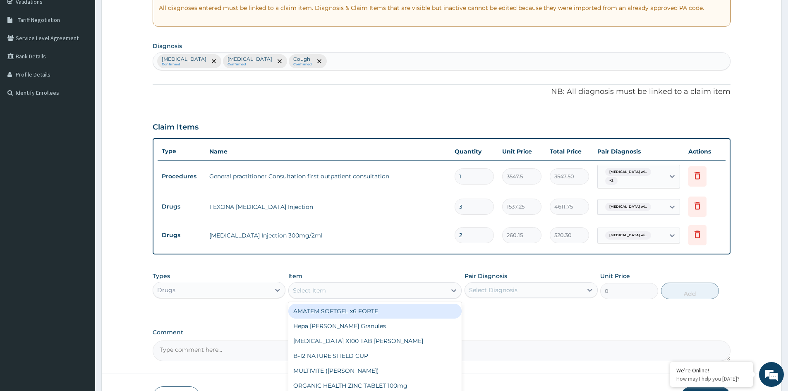
click at [357, 296] on div "Select Item" at bounding box center [368, 290] width 158 height 13
type input "AMOX"
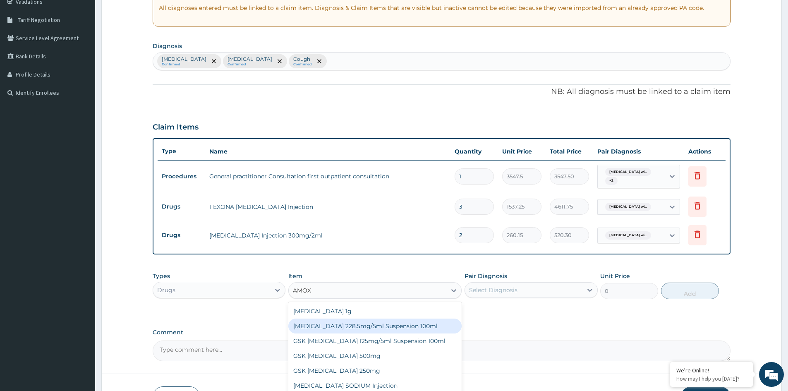
click at [386, 323] on div "CO-AMOXICLAV 228.5mg/5ml Suspension 100ml" at bounding box center [374, 326] width 173 height 15
type input "2246.75"
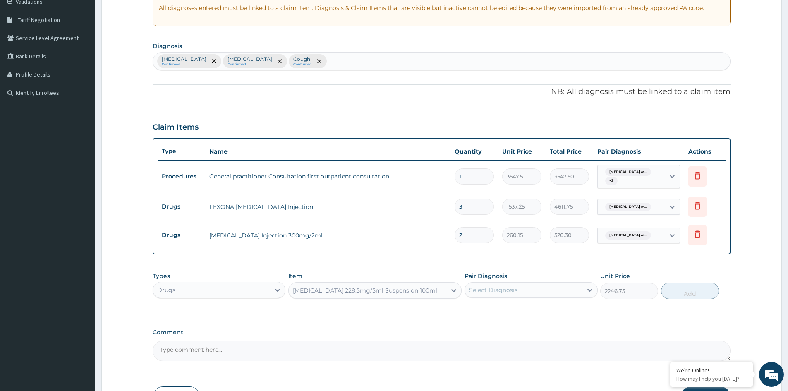
click at [502, 294] on div "Select Diagnosis" at bounding box center [493, 290] width 48 height 8
click at [501, 332] on label "Acute pharyngitis, unspecified" at bounding box center [503, 327] width 51 height 8
checkbox input "true"
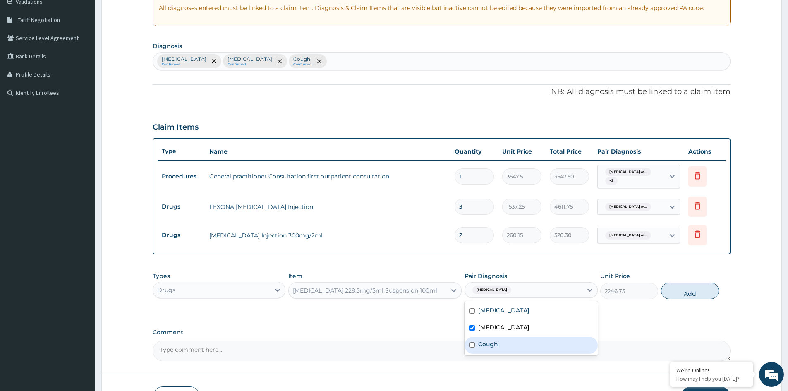
drag, startPoint x: 495, startPoint y: 352, endPoint x: 501, endPoint y: 332, distance: 20.6
click at [496, 348] on label "Cough" at bounding box center [488, 344] width 20 height 8
checkbox input "true"
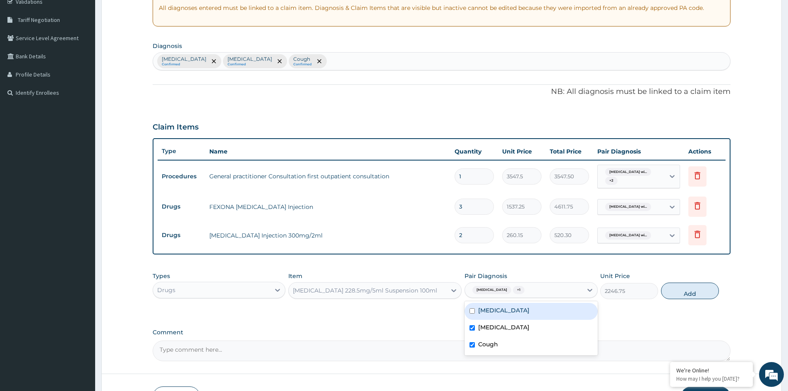
drag, startPoint x: 517, startPoint y: 316, endPoint x: 534, endPoint y: 315, distance: 17.0
click at [528, 315] on label "Plasmodium malariae malaria without complication" at bounding box center [503, 310] width 51 height 8
checkbox input "true"
click at [692, 294] on button "Add" at bounding box center [690, 291] width 58 height 17
type input "0"
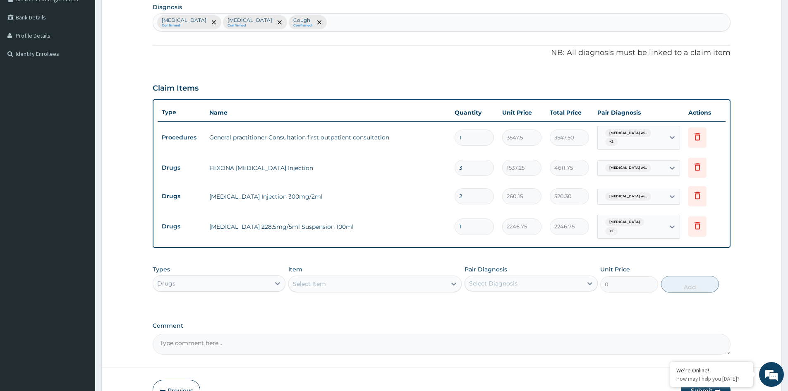
scroll to position [251, 0]
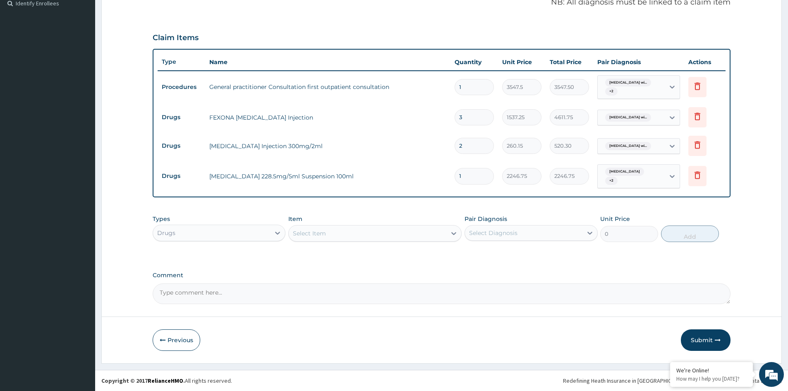
click at [316, 230] on div "Select Item" at bounding box center [309, 233] width 33 height 8
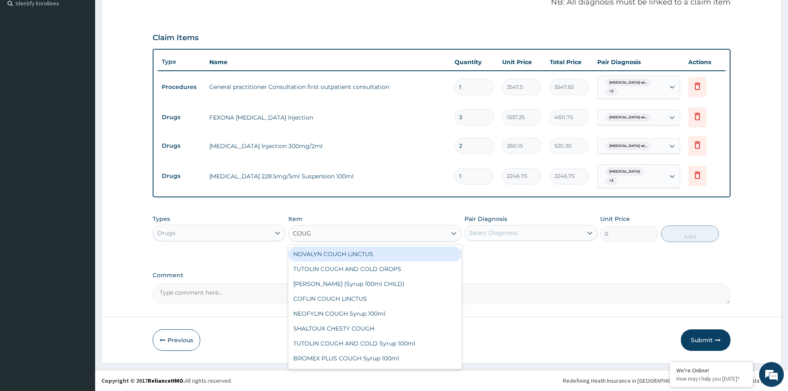
type input "COUGH"
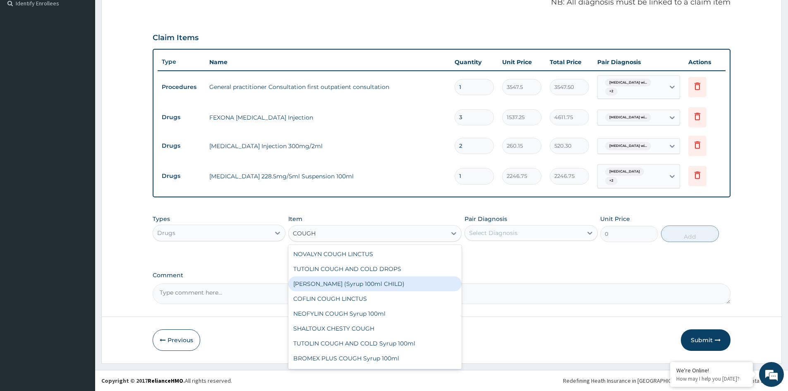
click at [358, 284] on div "EMZOLYN COUGH (Syrup 100ml CHILD)" at bounding box center [374, 283] width 173 height 15
type input "1478.125"
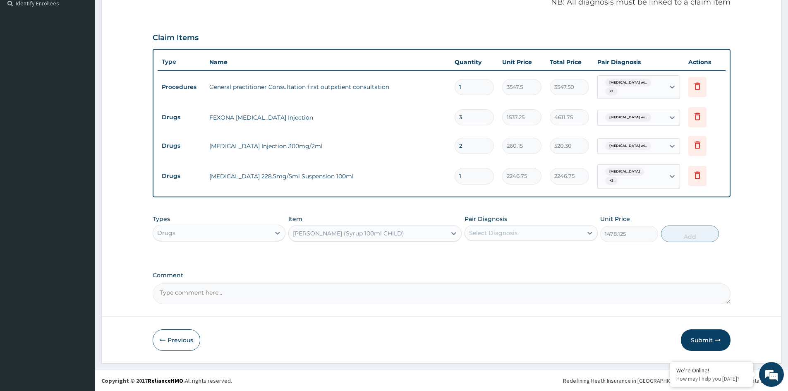
click at [545, 235] on div "Select Diagnosis" at bounding box center [523, 232] width 117 height 13
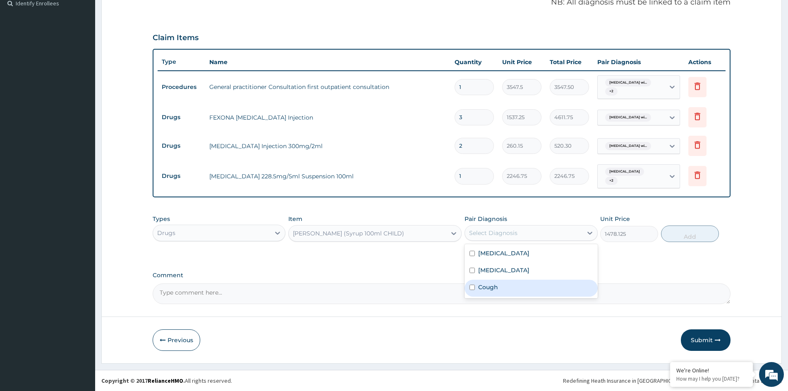
drag, startPoint x: 494, startPoint y: 299, endPoint x: 528, endPoint y: 289, distance: 35.4
click at [498, 291] on label "Cough" at bounding box center [488, 287] width 20 height 8
checkbox input "true"
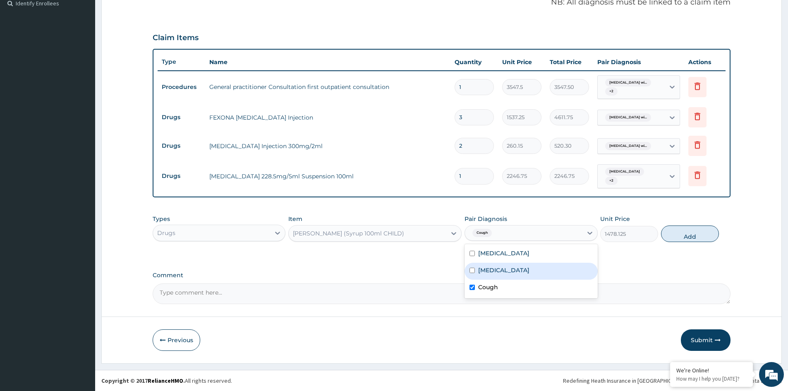
click at [676, 237] on button "Add" at bounding box center [690, 234] width 58 height 17
type input "0"
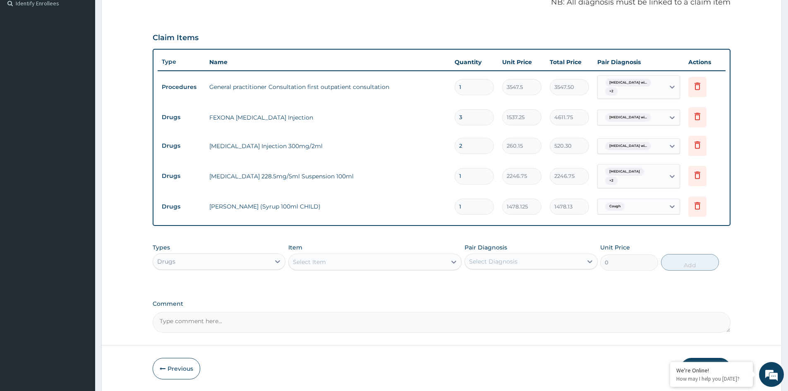
click at [249, 259] on div "Drugs" at bounding box center [211, 261] width 117 height 13
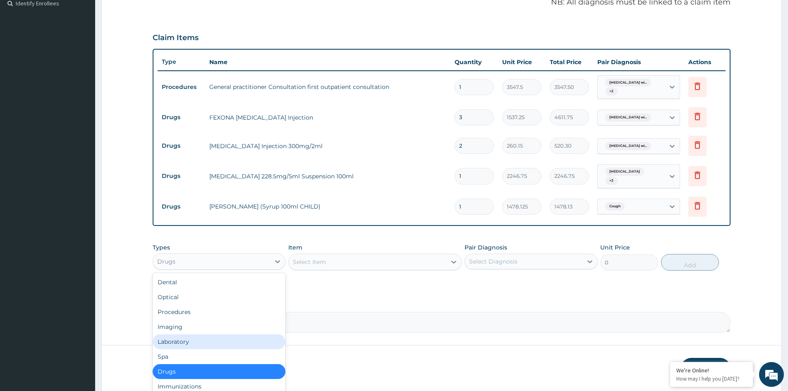
click at [175, 342] on div "Laboratory" at bounding box center [219, 341] width 133 height 15
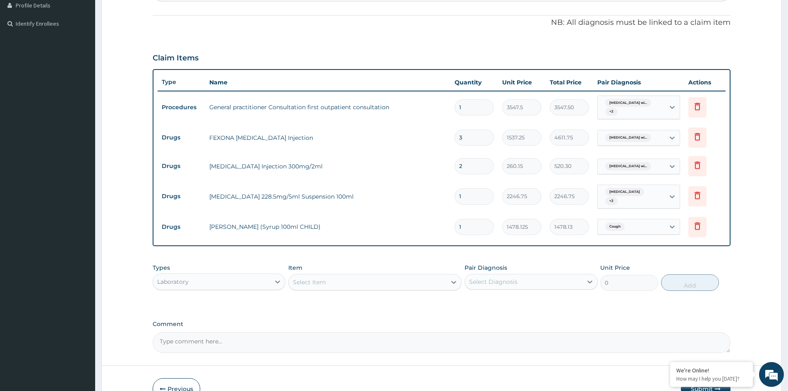
scroll to position [279, 0]
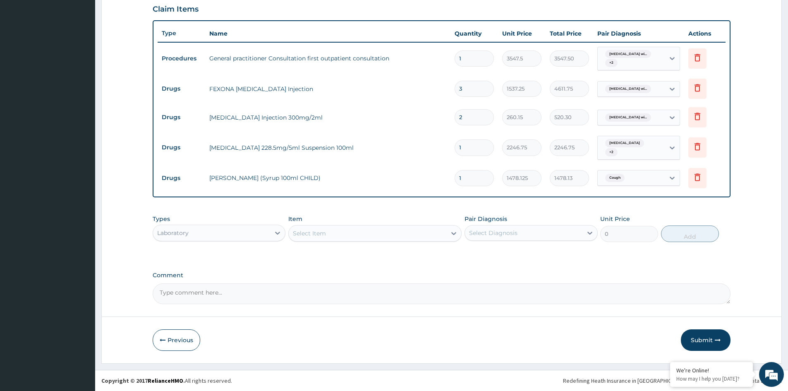
click at [404, 238] on div "Select Item" at bounding box center [368, 233] width 158 height 13
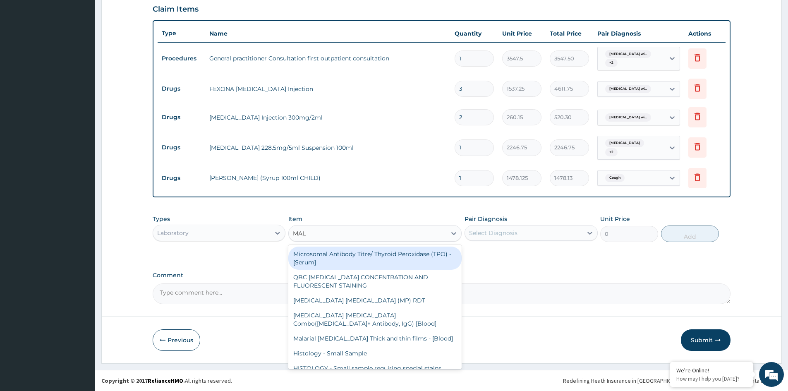
type input "MALA"
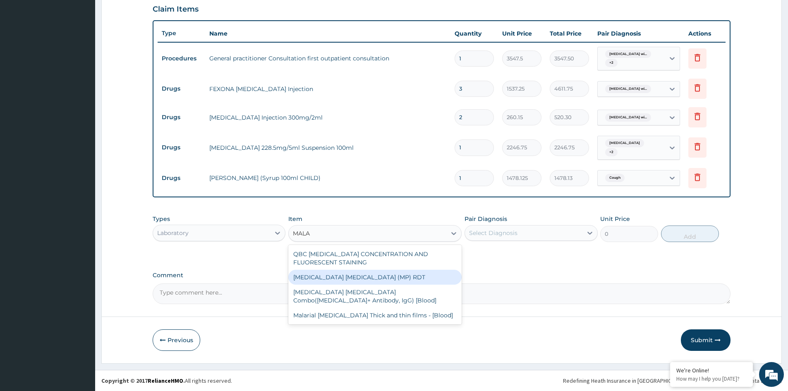
drag, startPoint x: 378, startPoint y: 273, endPoint x: 490, endPoint y: 245, distance: 115.1
click at [392, 273] on div "MALARIA PARASITE (MP) RDT" at bounding box center [374, 277] width 173 height 15
type input "1612.5"
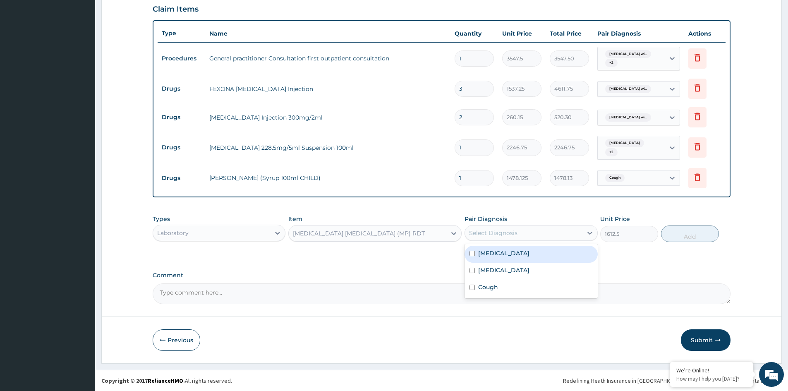
click at [516, 234] on div "Select Diagnosis" at bounding box center [493, 233] width 48 height 8
click at [509, 257] on label "Plasmodium malariae malaria without complication" at bounding box center [503, 253] width 51 height 8
checkbox input "true"
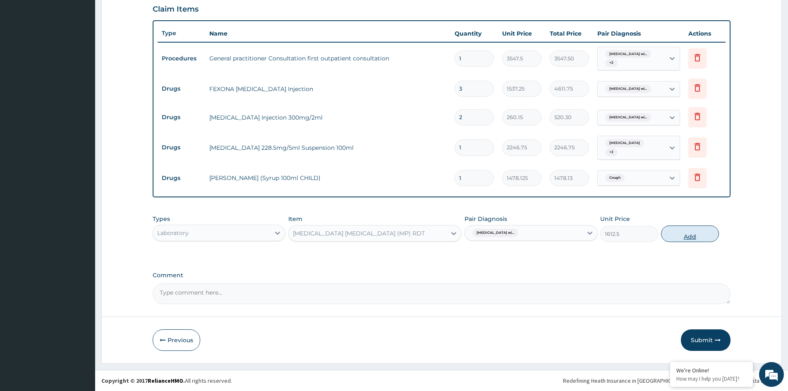
click at [686, 240] on button "Add" at bounding box center [690, 234] width 58 height 17
type input "0"
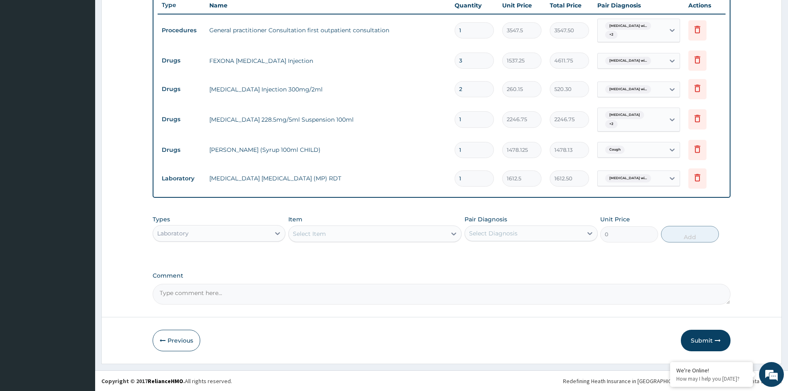
scroll to position [308, 0]
click at [702, 336] on button "Submit" at bounding box center [706, 340] width 50 height 22
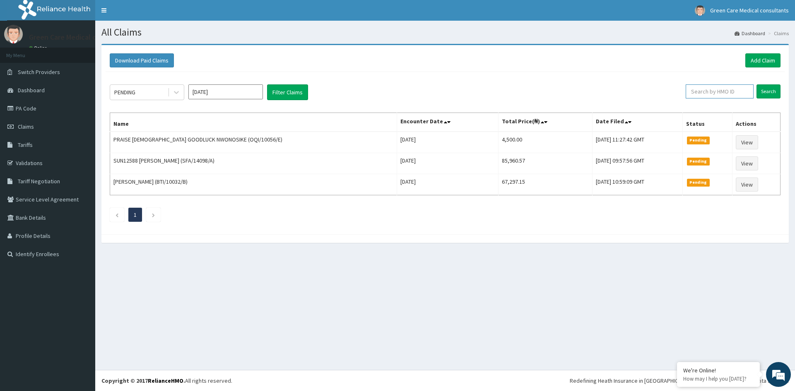
click at [714, 94] on input "text" at bounding box center [719, 91] width 68 height 14
type input "MVG/10011/E"
click at [773, 91] on input "Search" at bounding box center [768, 91] width 24 height 14
